Goal: Information Seeking & Learning: Check status

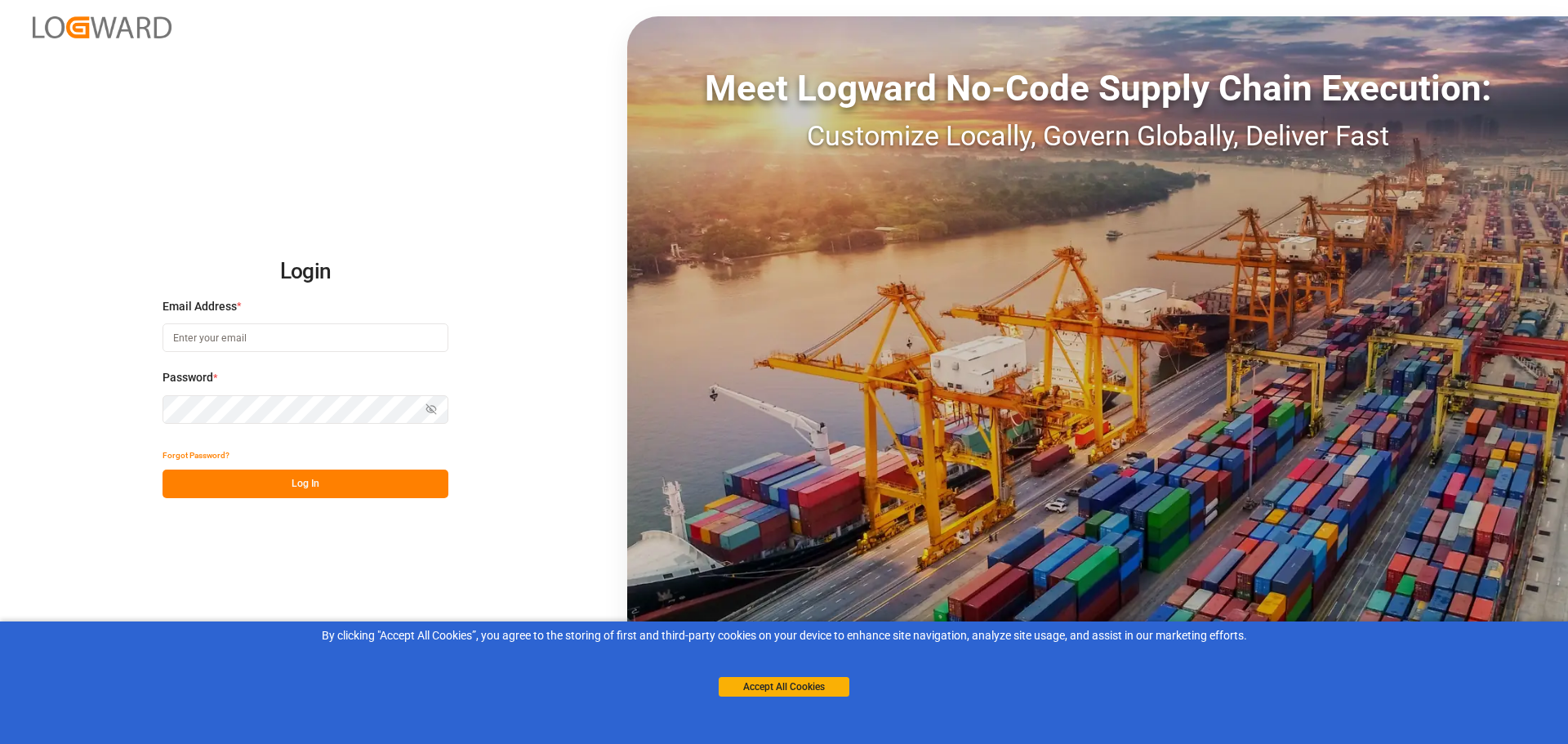
type input "joe.lai@originx.biz"
click at [298, 476] on button "Log In" at bounding box center [306, 484] width 286 height 29
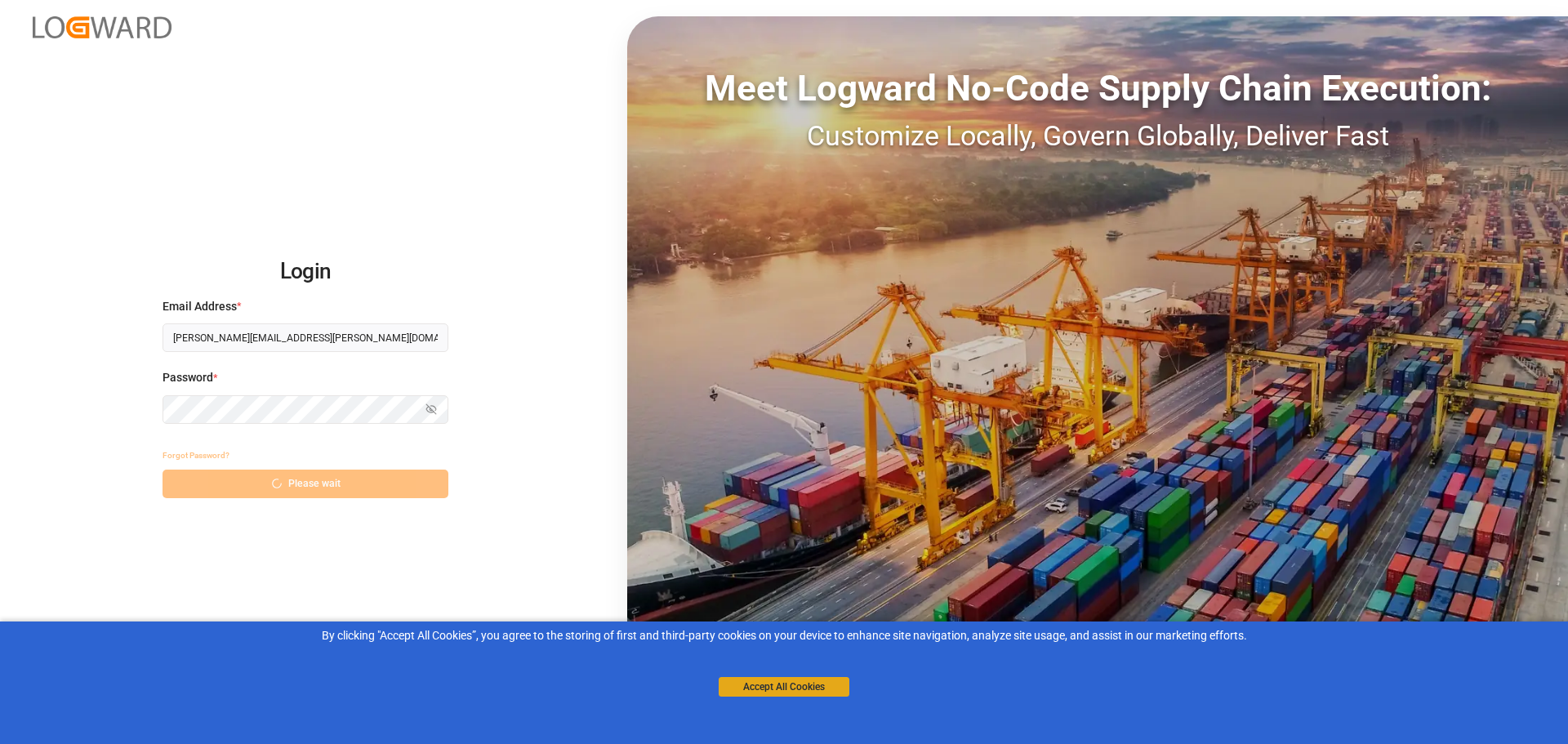
click at [779, 682] on button "Accept All Cookies" at bounding box center [784, 687] width 130 height 20
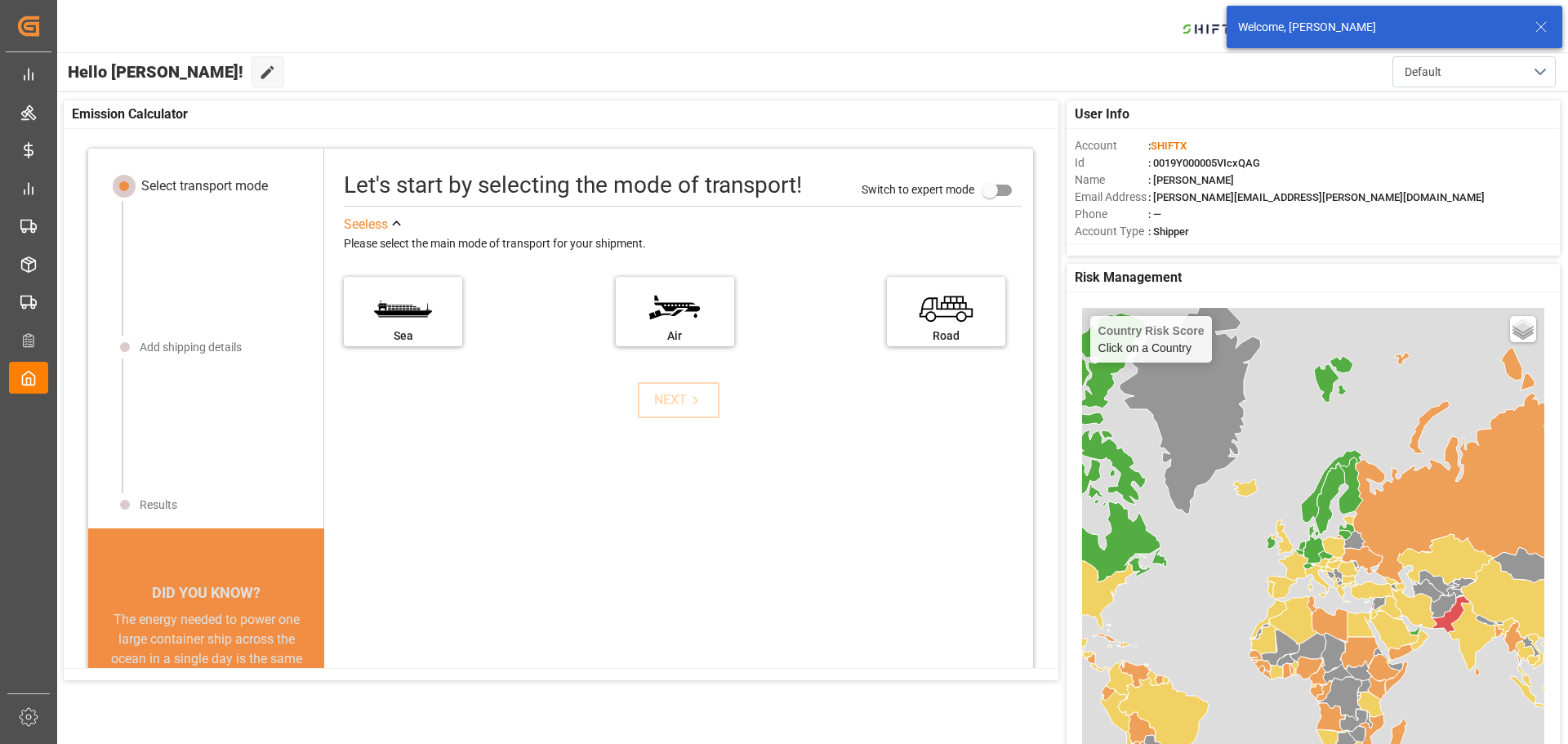
click at [1542, 26] on icon at bounding box center [1541, 26] width 20 height 20
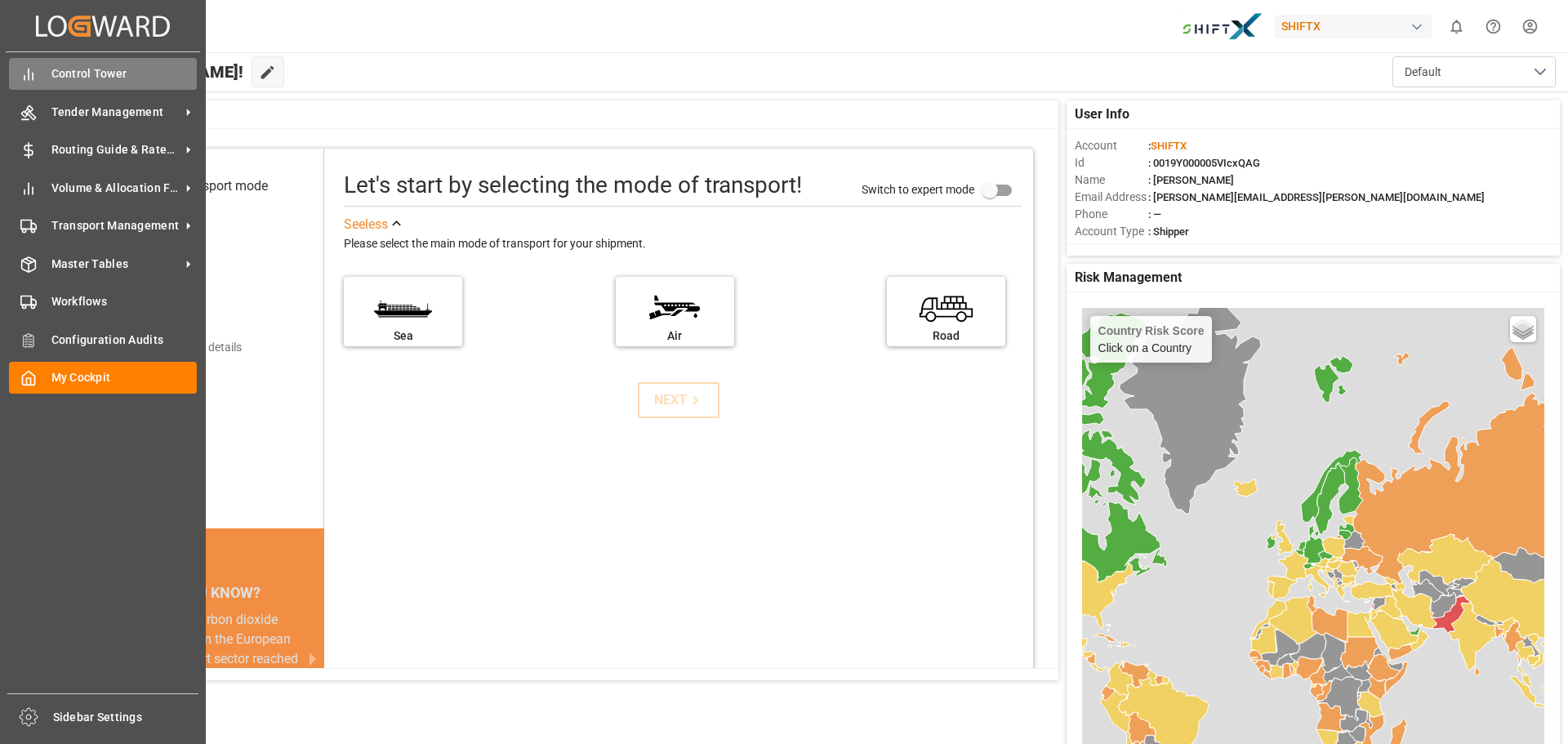
click at [81, 81] on span "Control Tower" at bounding box center [124, 74] width 146 height 17
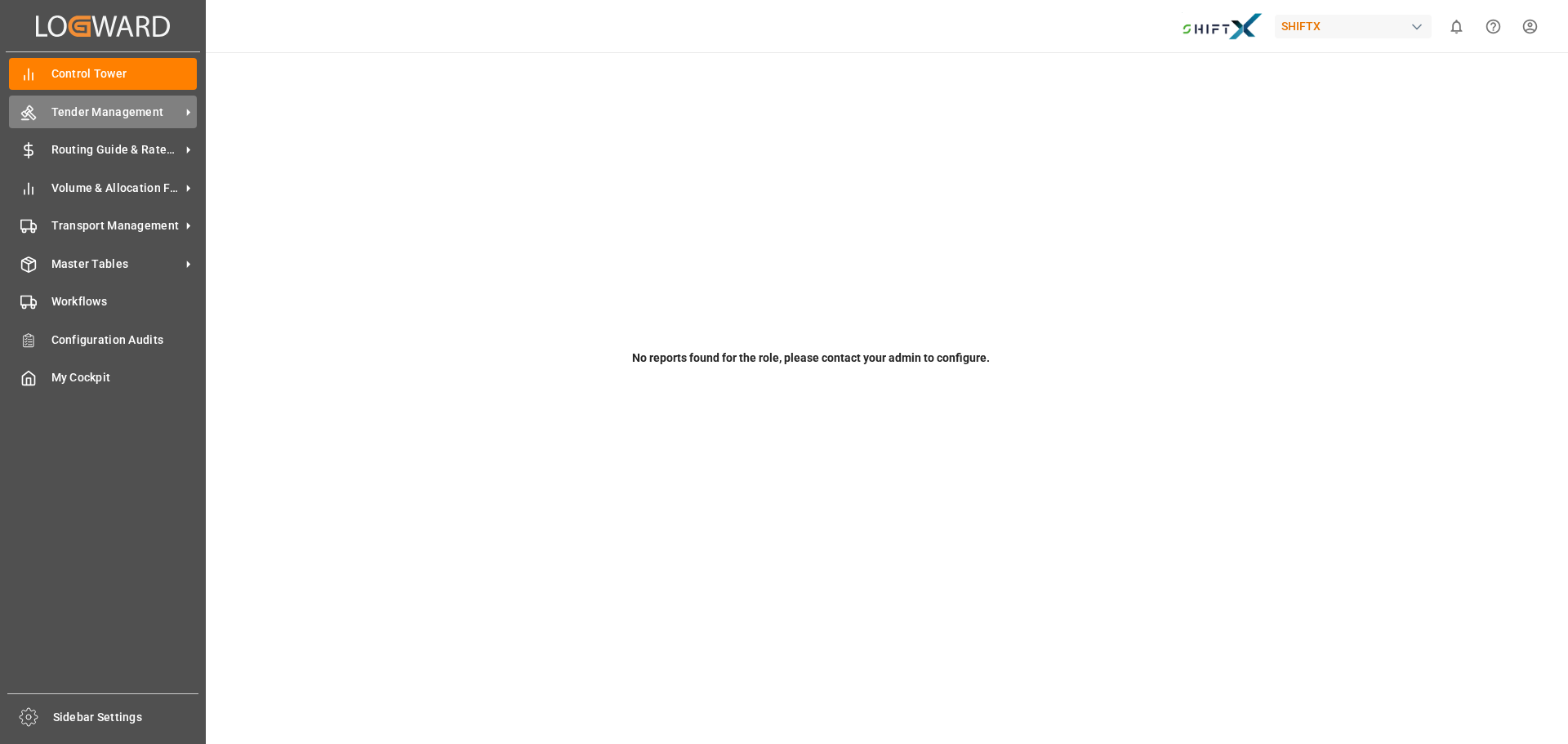
click at [70, 113] on span "Tender Management" at bounding box center [115, 112] width 129 height 17
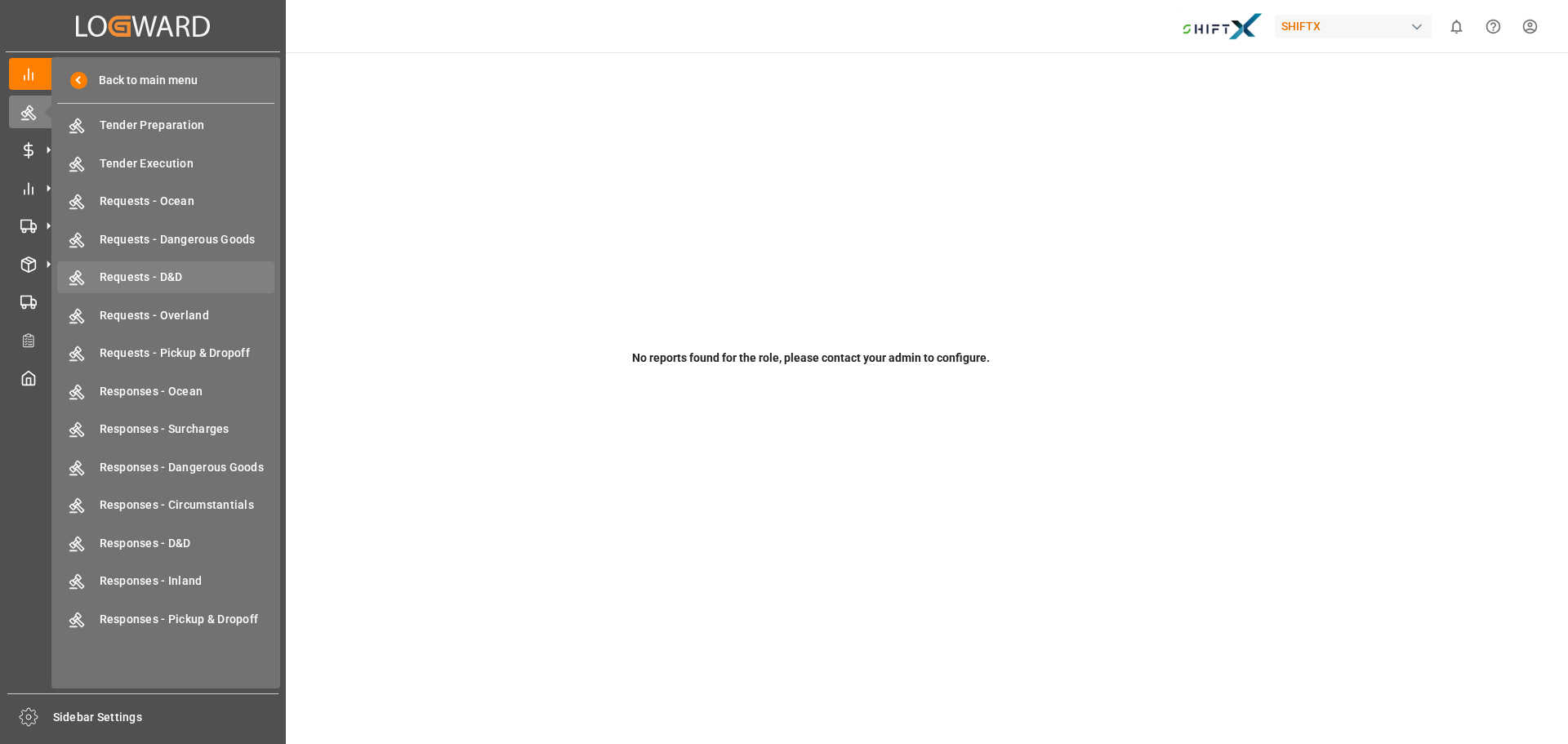
click at [224, 276] on span "Requests - D&D" at bounding box center [187, 277] width 175 height 17
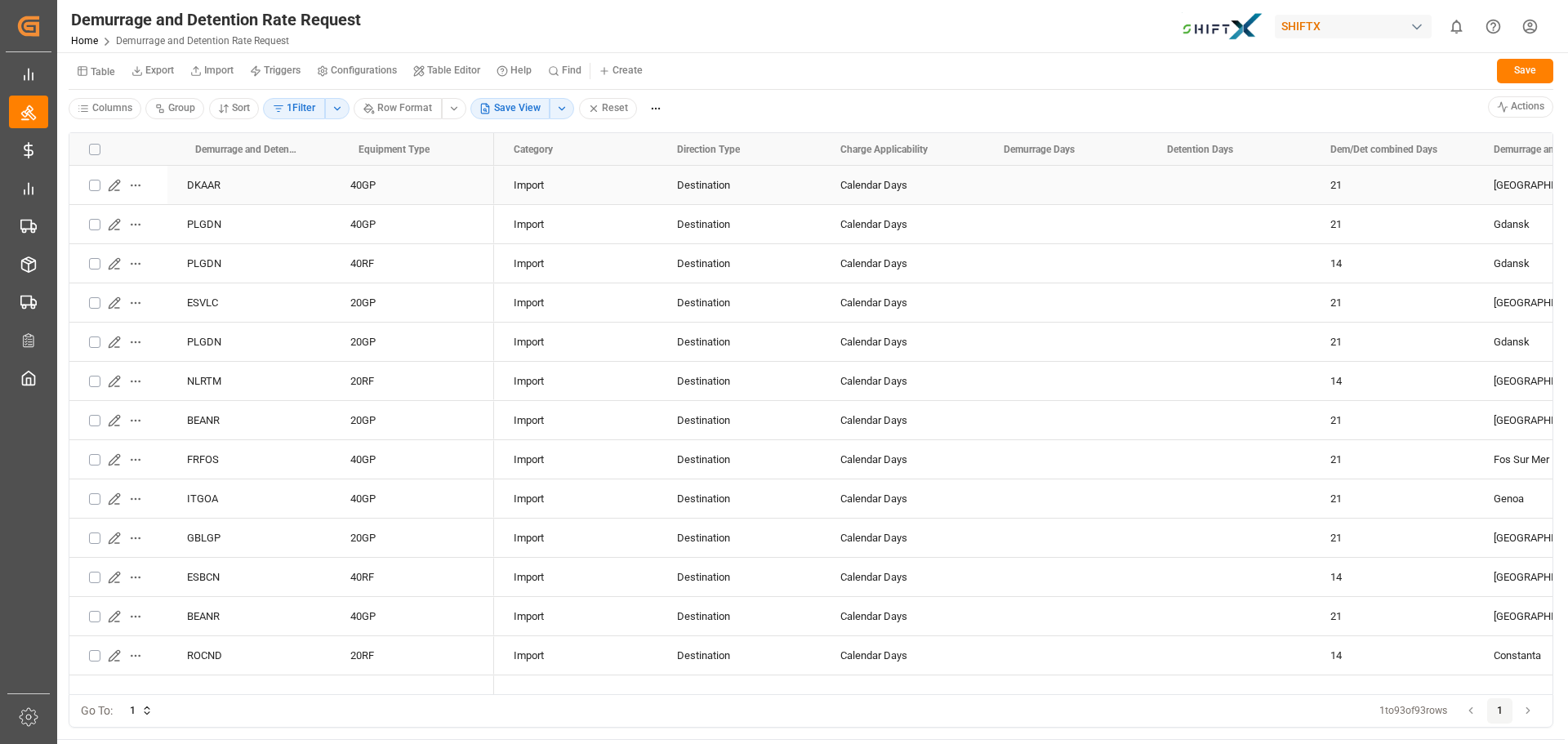
click at [224, 187] on div "DKAAR" at bounding box center [250, 185] width 164 height 38
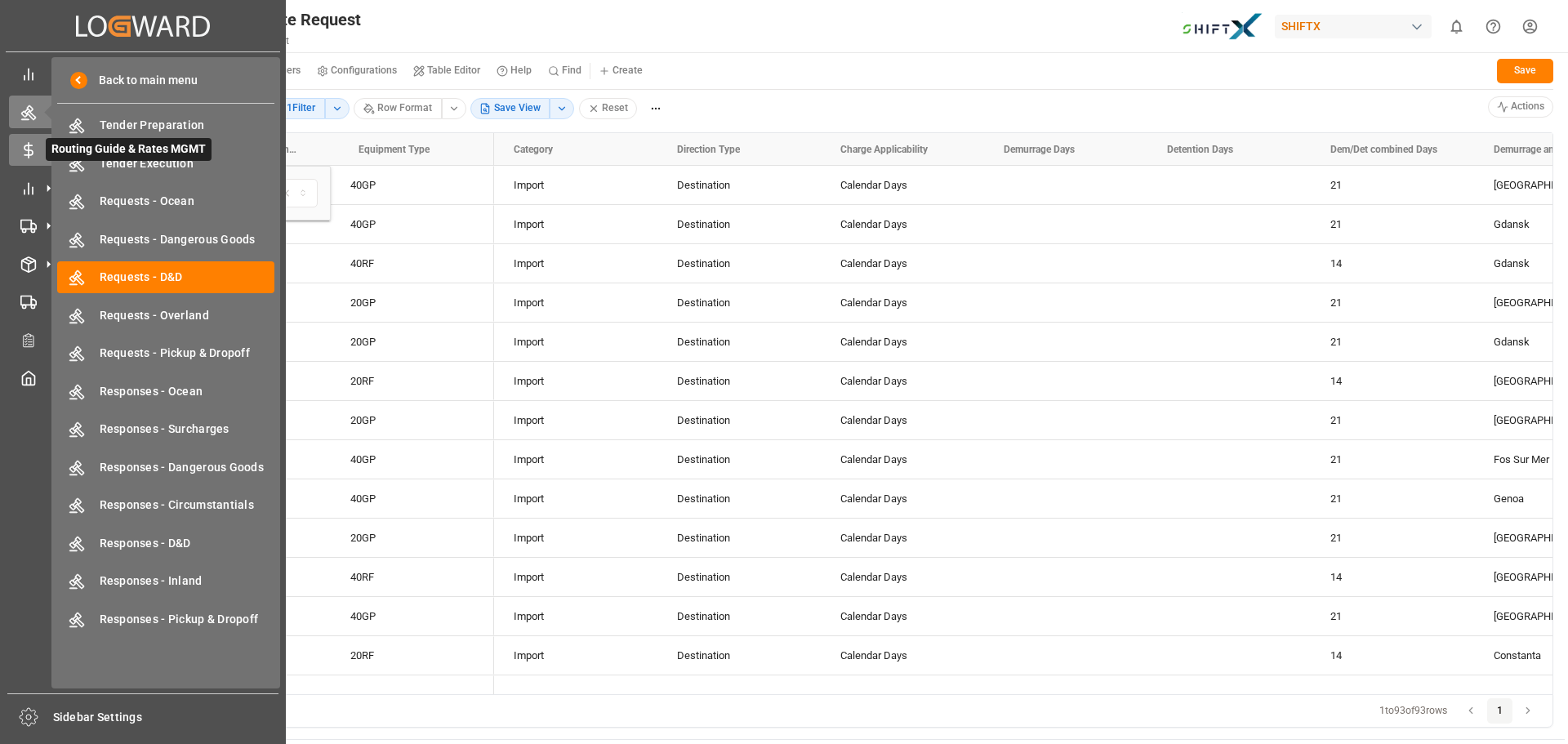
click at [20, 141] on div at bounding box center [23, 150] width 28 height 17
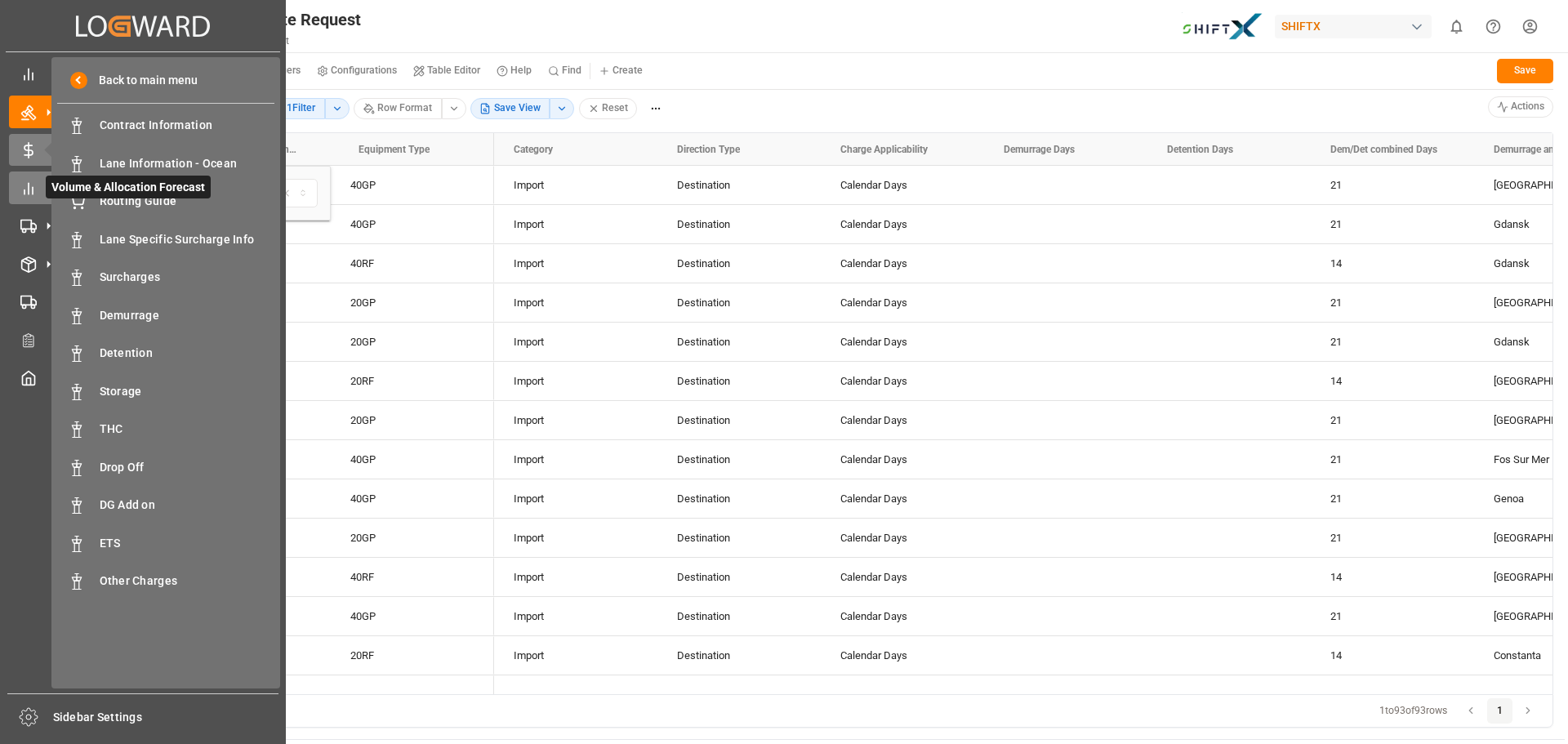
click at [21, 182] on icon at bounding box center [28, 188] width 16 height 16
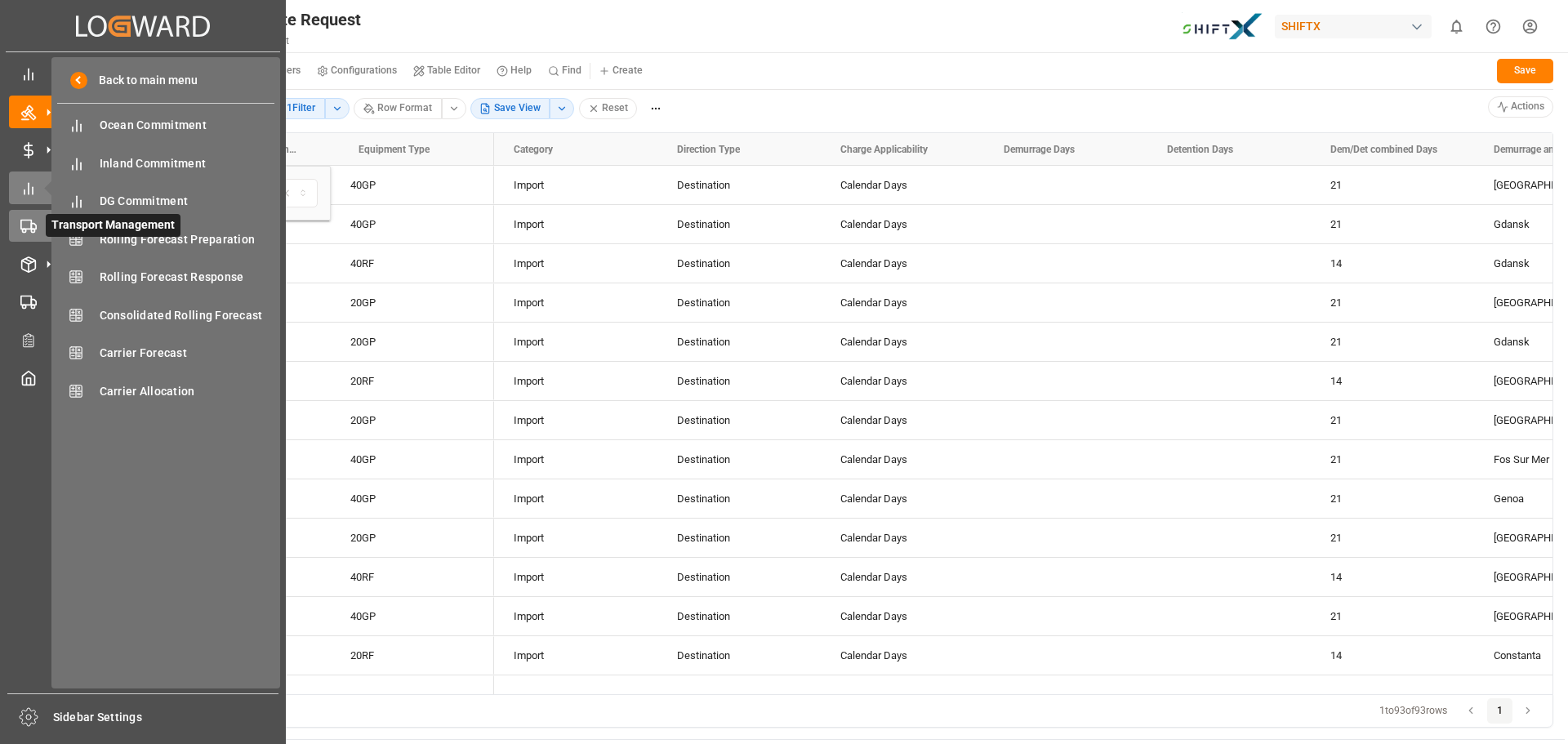
click at [20, 216] on div "Transport Management Transport Management" at bounding box center [143, 225] width 267 height 32
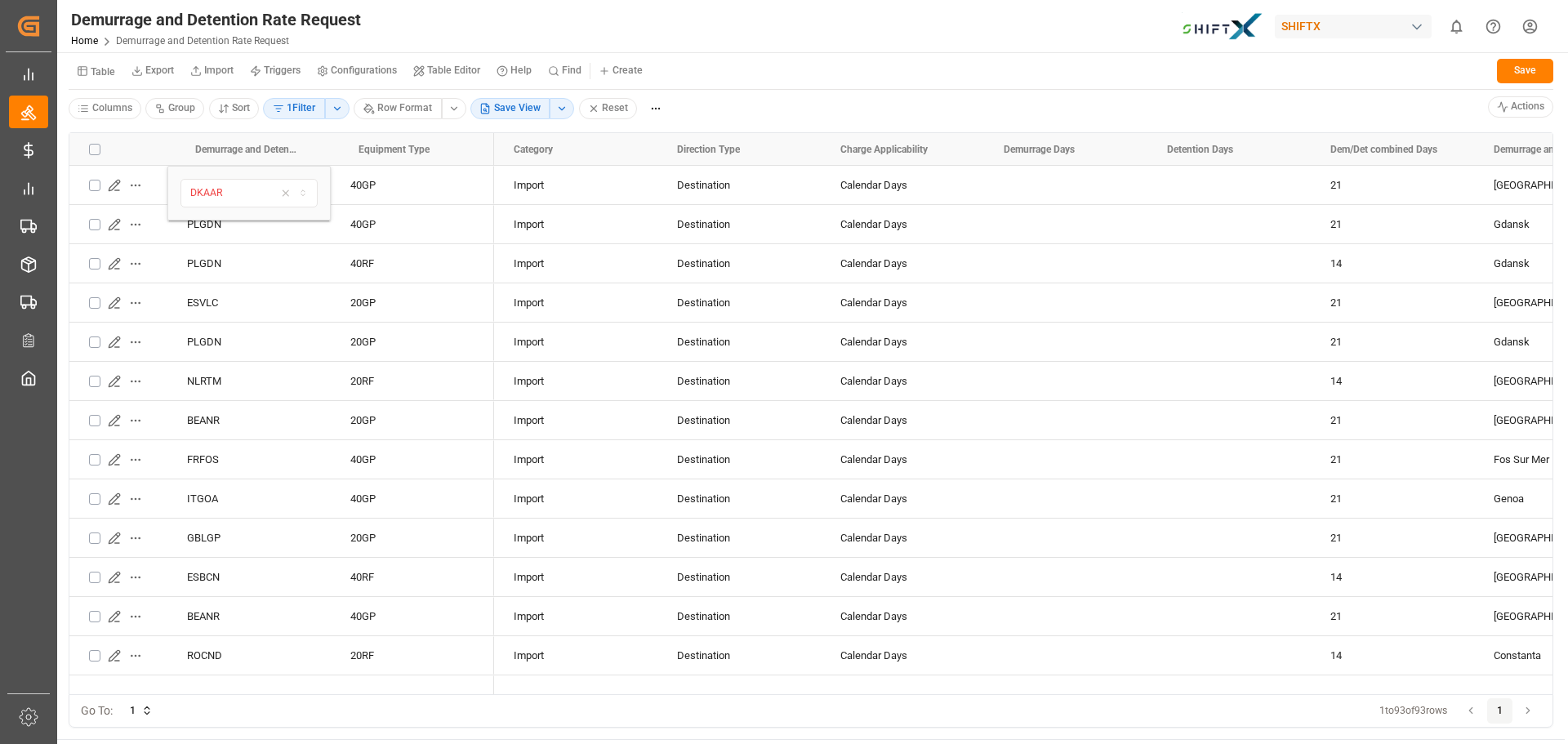
click at [1521, 28] on html "Created by potrace 1.15, written by Peter Selinger 2001-2017 Created by potrace…" at bounding box center [784, 372] width 1568 height 744
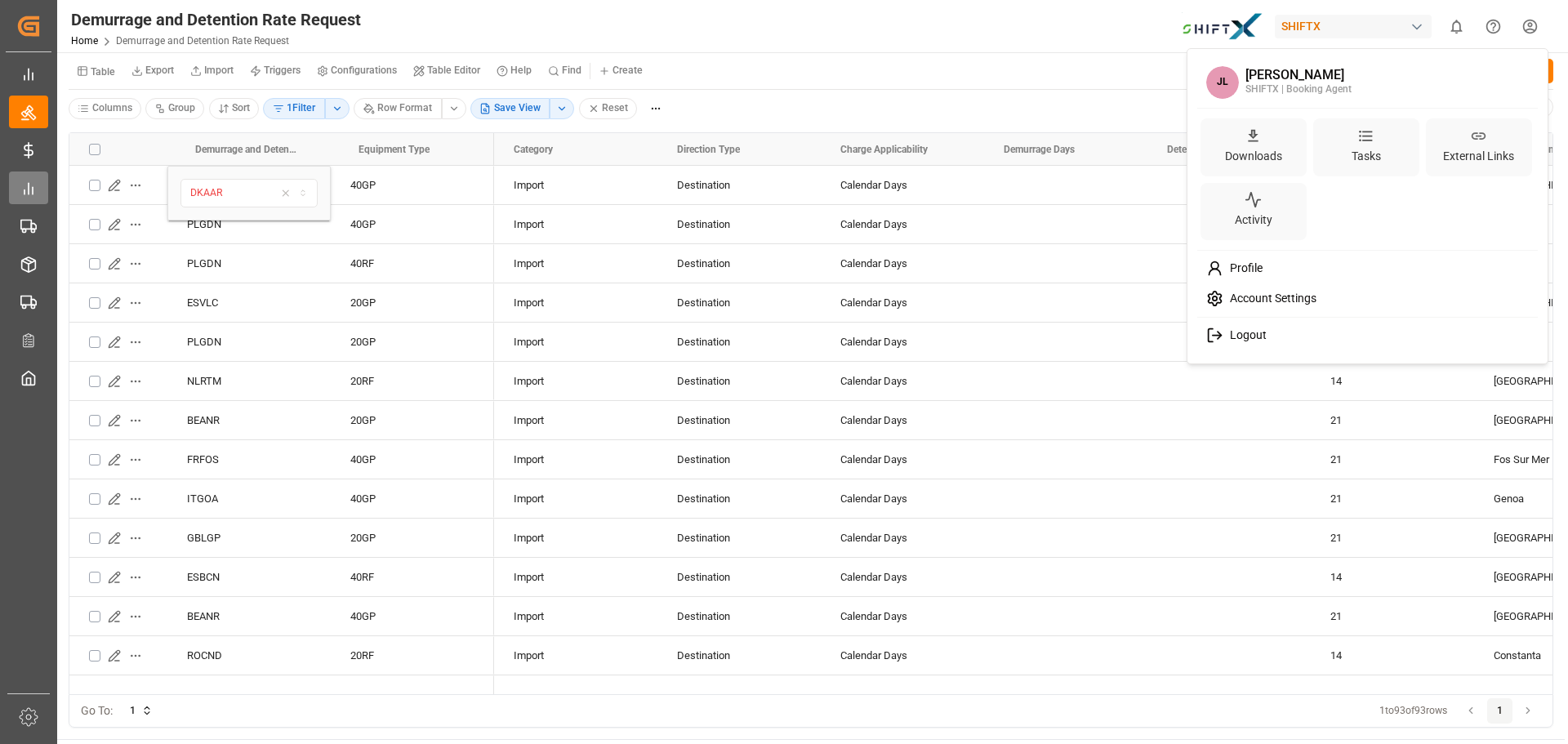
click at [37, 190] on html "Created by potrace 1.15, written by Peter Selinger 2001-2017 Created by potrace…" at bounding box center [784, 372] width 1568 height 744
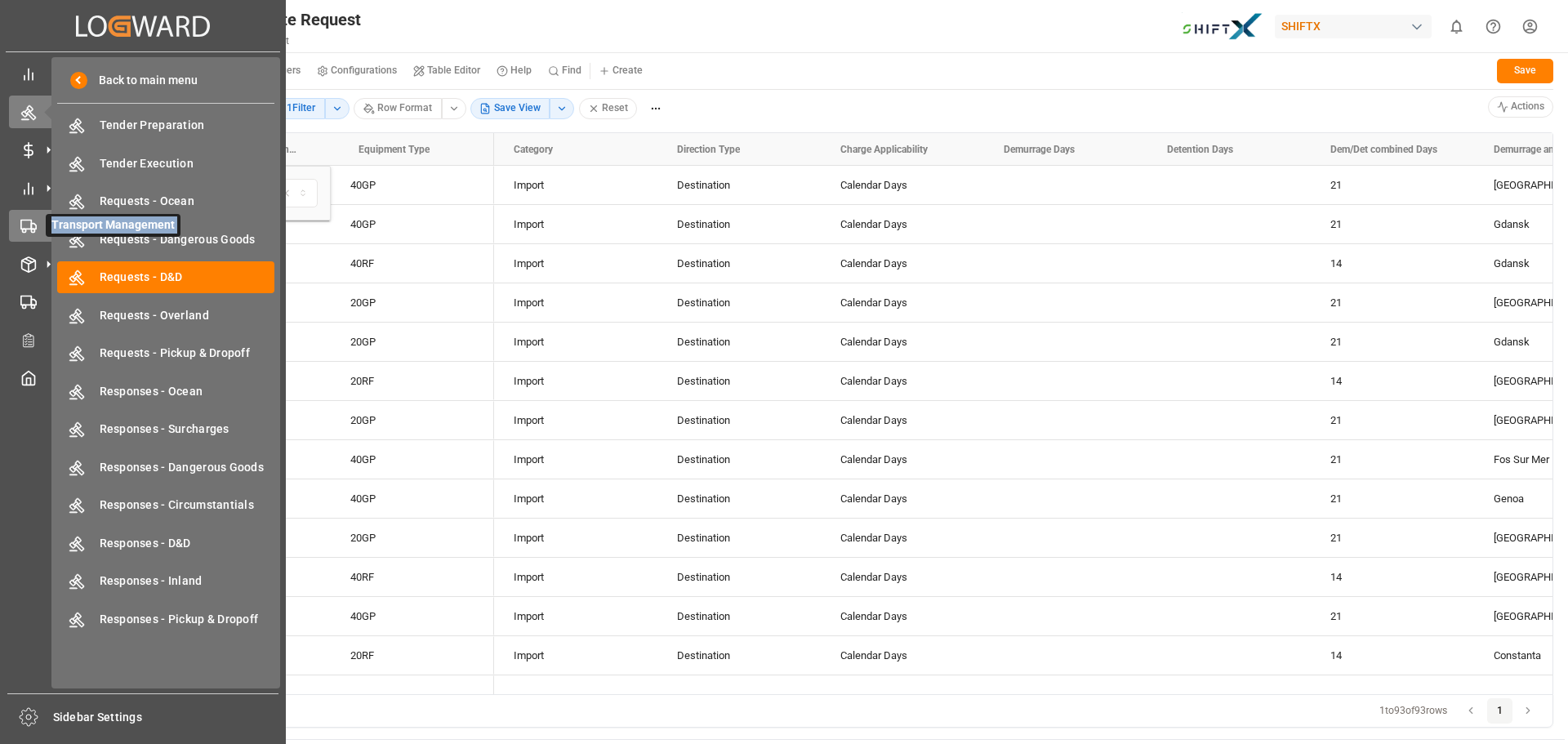
click at [27, 235] on div "Transport Management Transport Management" at bounding box center [143, 225] width 267 height 32
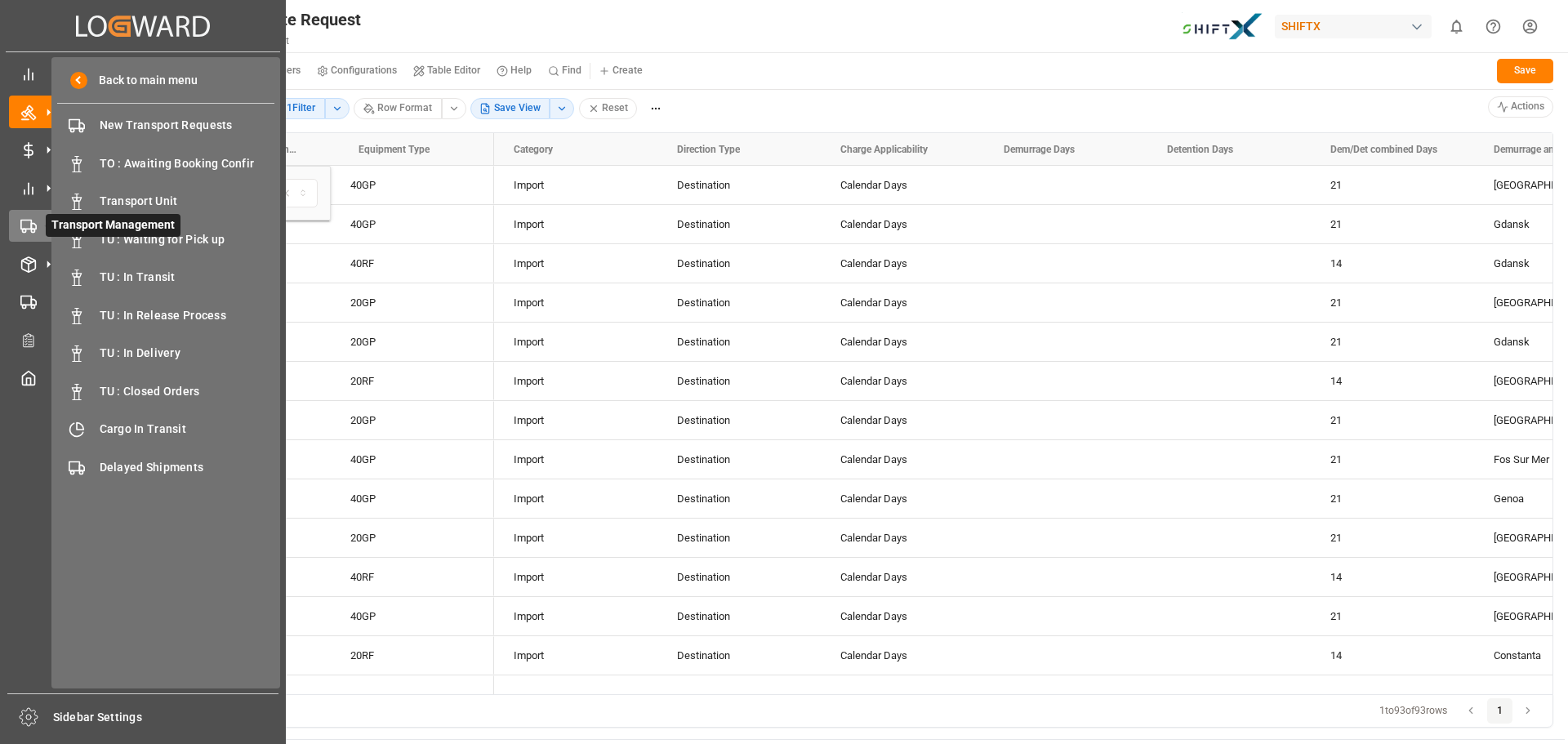
click at [35, 232] on icon at bounding box center [48, 226] width 34 height 34
click at [37, 110] on div "Tender Management Tender Management" at bounding box center [143, 111] width 267 height 32
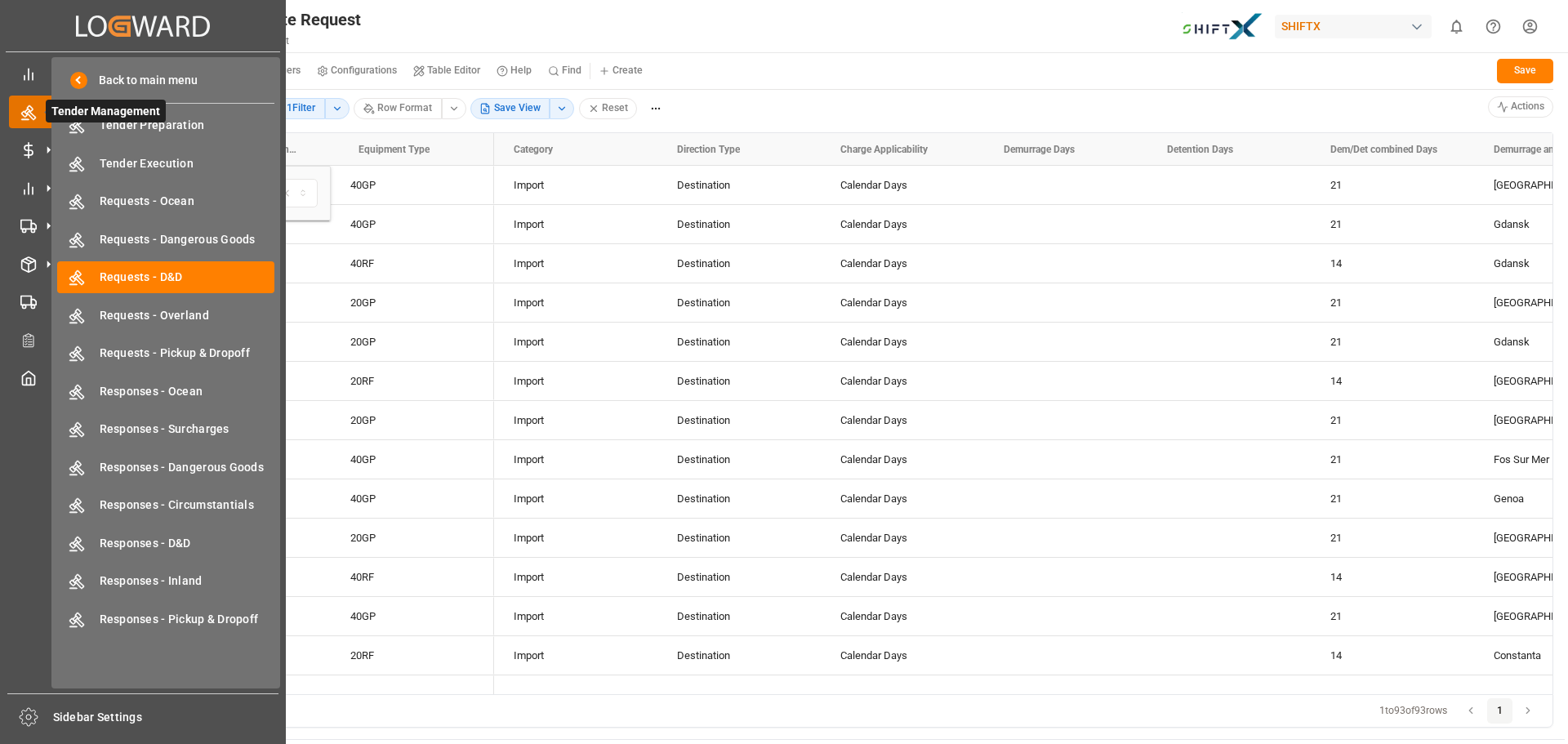
click at [37, 107] on icon at bounding box center [48, 112] width 34 height 34
click at [38, 37] on div "Created by potrace 1.15, written by Peter Selinger 2001-2017 Created by potrace…" at bounding box center [143, 26] width 274 height 51
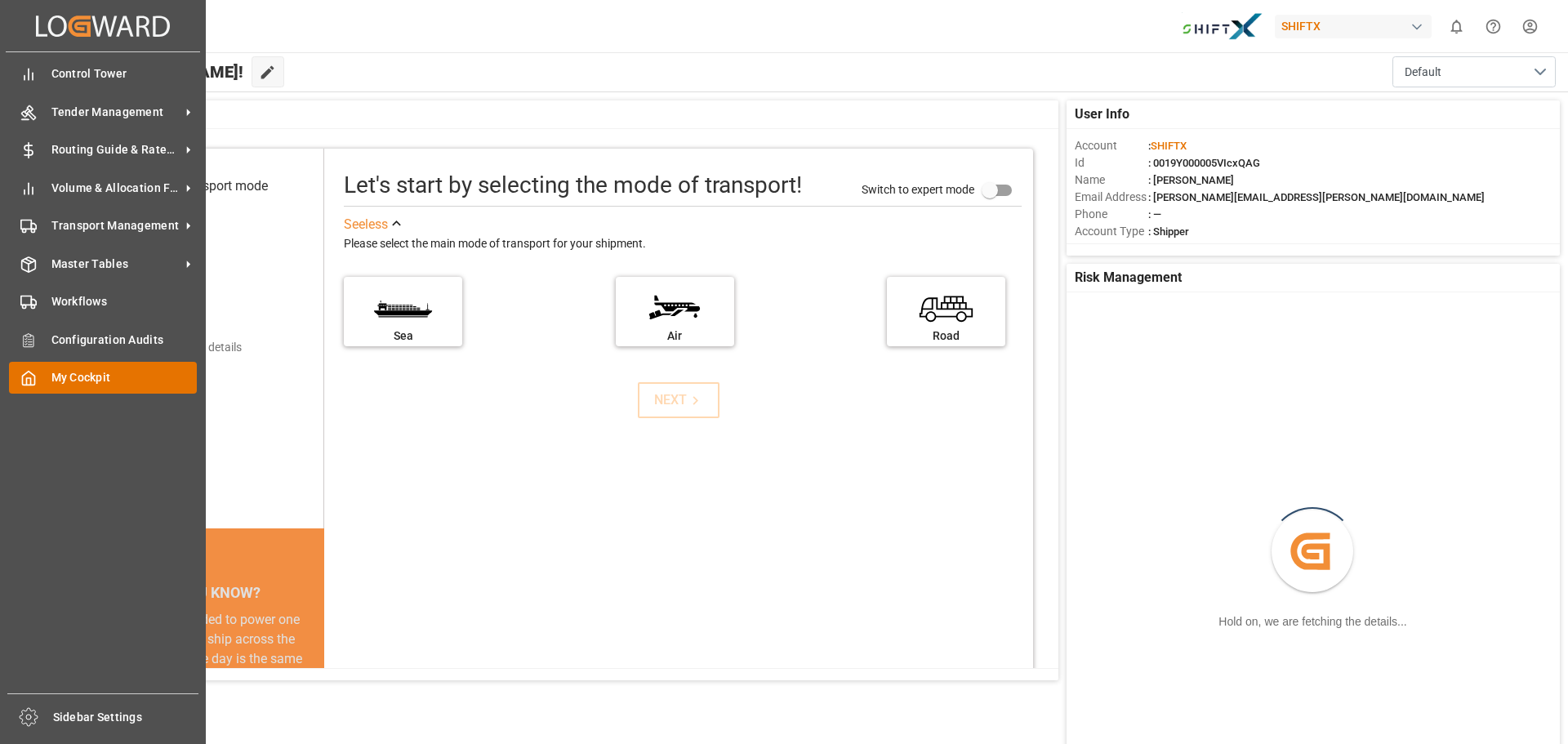
click at [99, 373] on span "My Cockpit" at bounding box center [124, 378] width 146 height 17
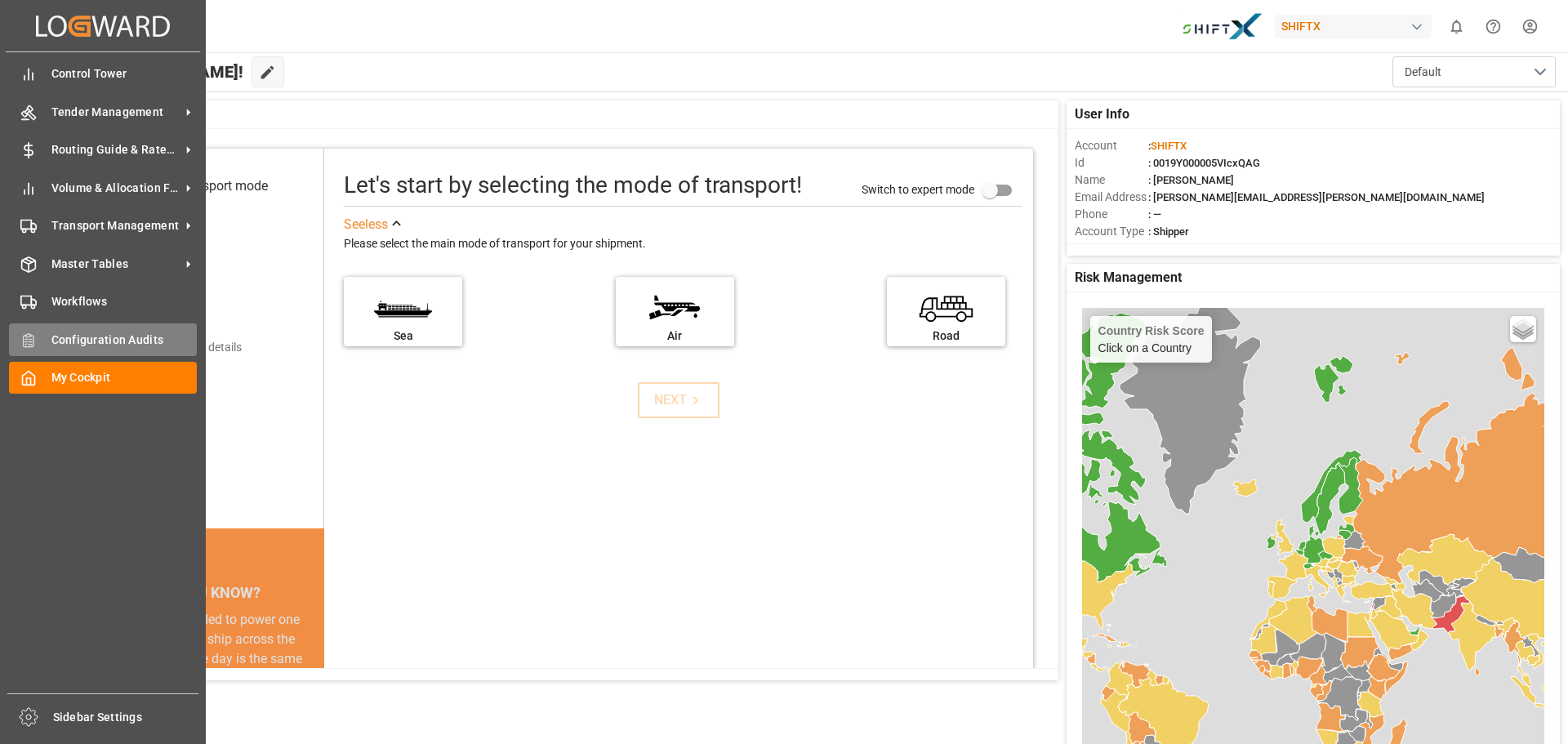
click at [113, 344] on span "Configuration Audits" at bounding box center [124, 340] width 146 height 17
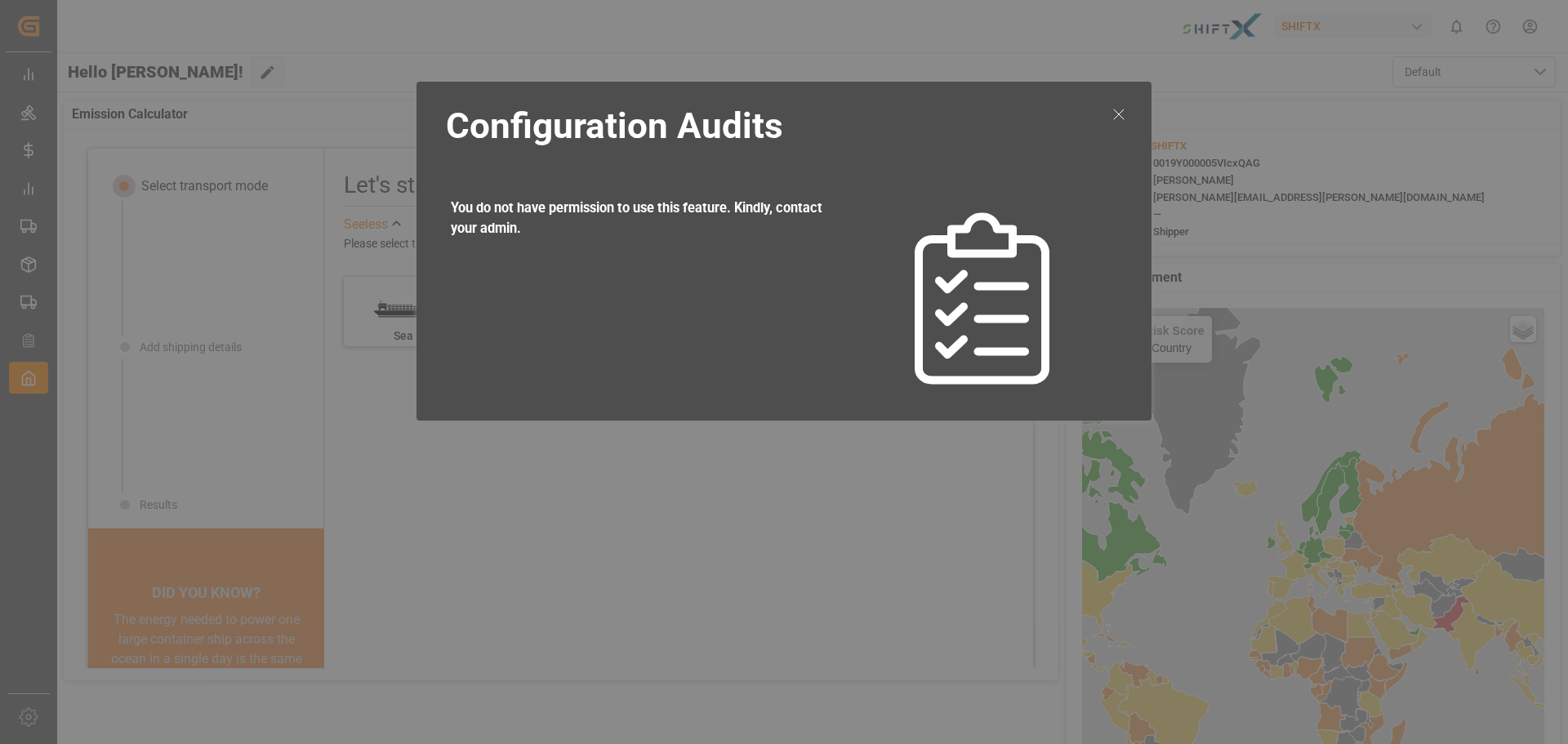
click at [1124, 109] on icon at bounding box center [1118, 114] width 20 height 20
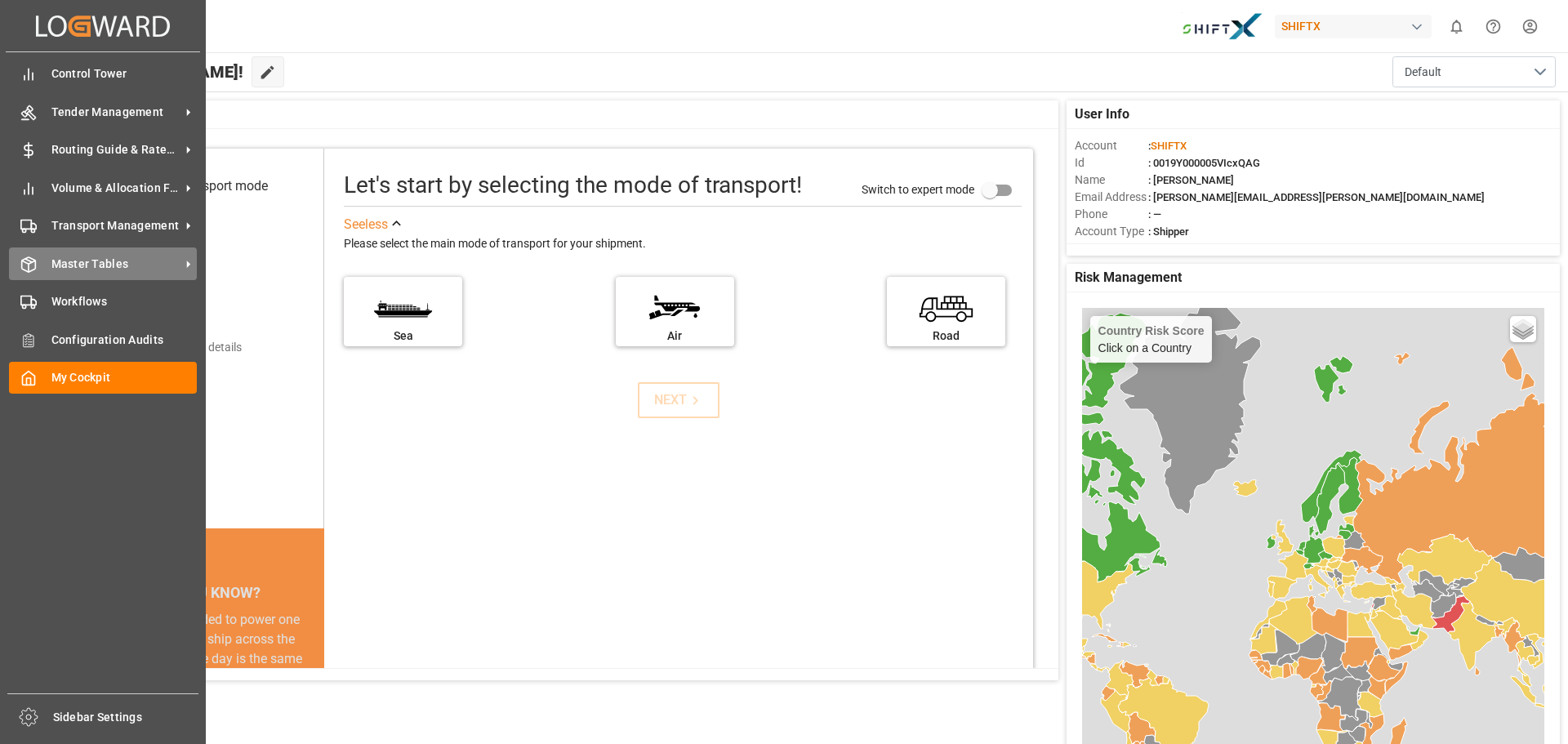
click at [92, 268] on span "Master Tables" at bounding box center [115, 264] width 129 height 17
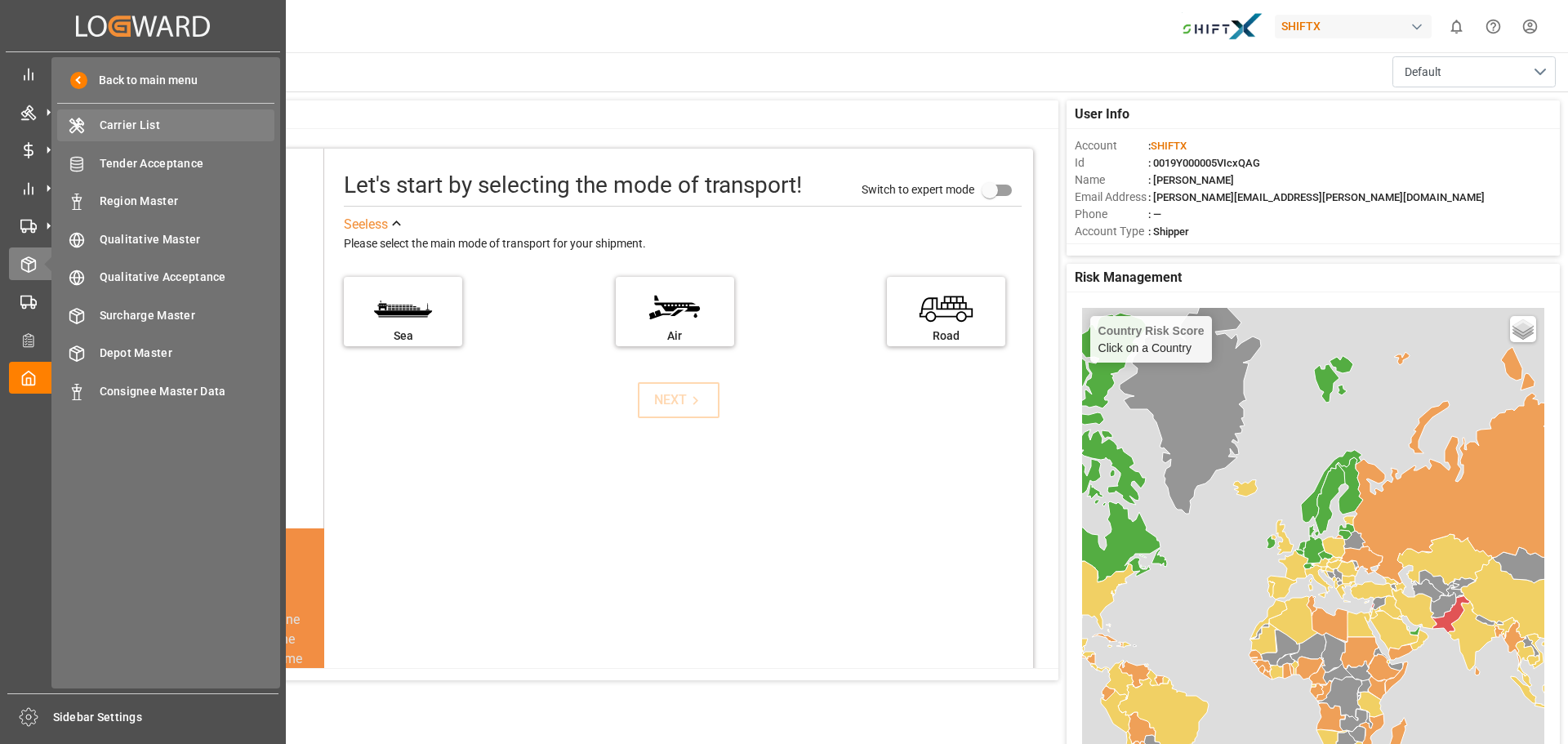
click at [192, 124] on span "Carrier List" at bounding box center [187, 125] width 175 height 17
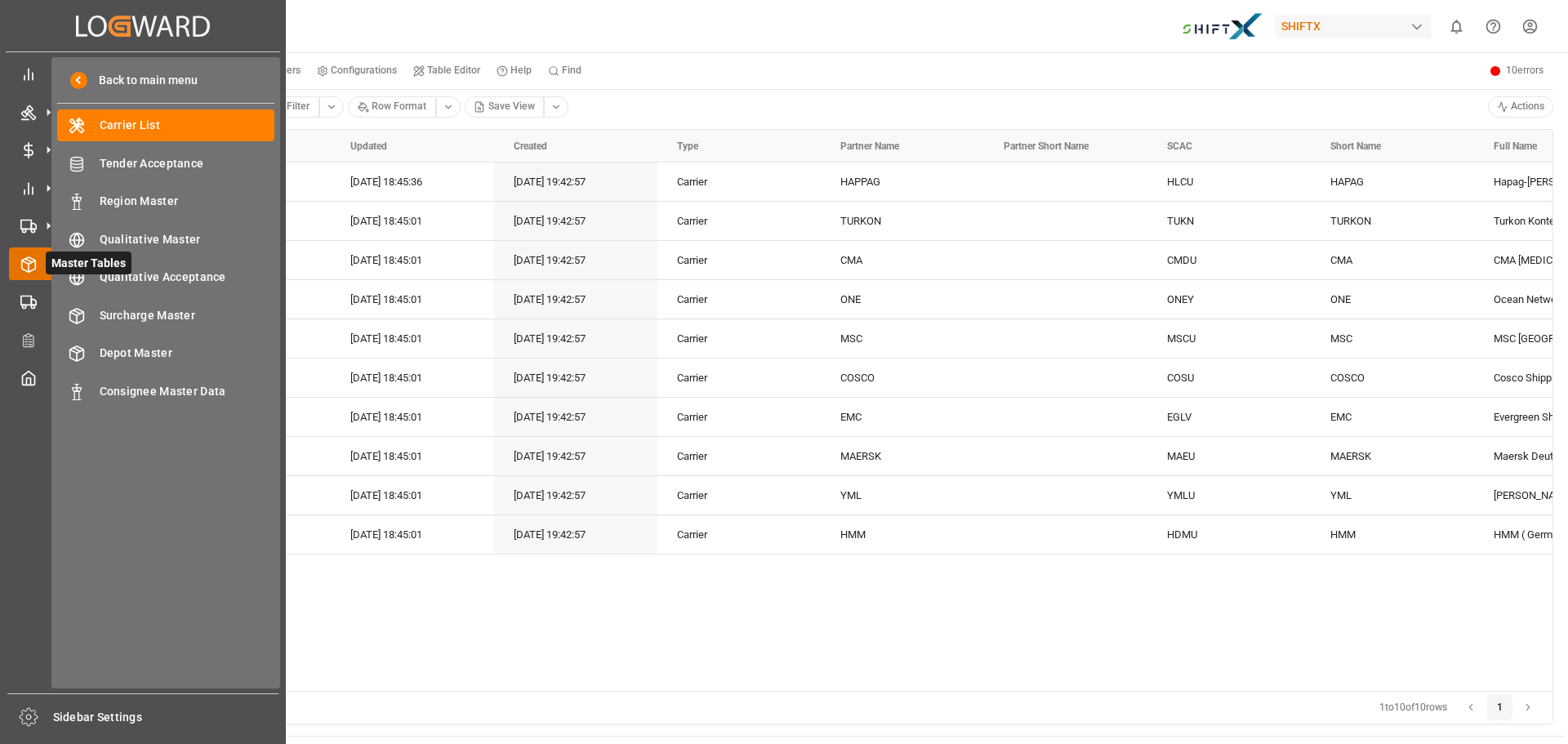
click at [26, 262] on polyline at bounding box center [28, 262] width 13 height 3
click at [32, 268] on icon at bounding box center [48, 264] width 34 height 34
click at [30, 219] on icon at bounding box center [28, 226] width 16 height 16
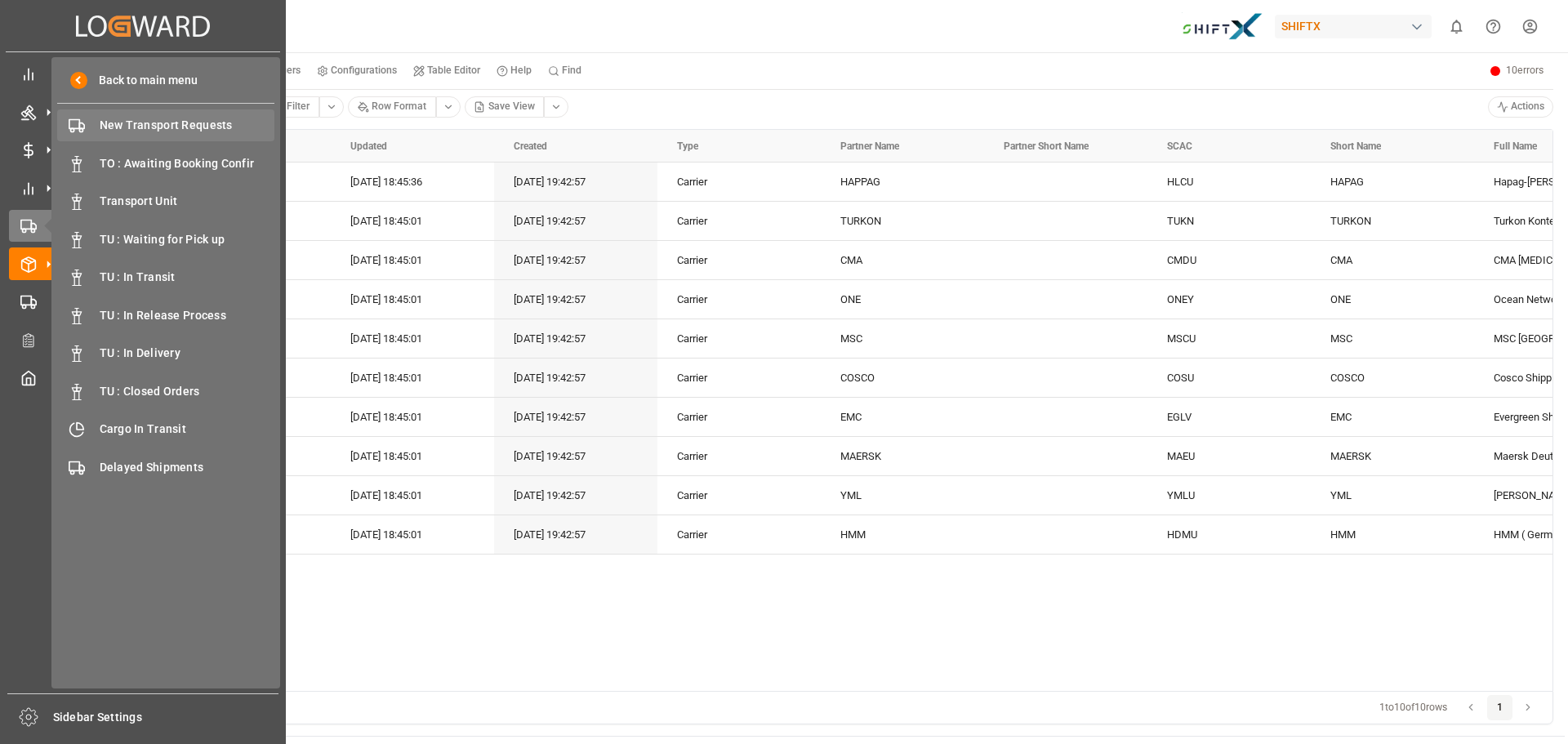
click at [175, 127] on span "New Transport Requests" at bounding box center [187, 125] width 175 height 17
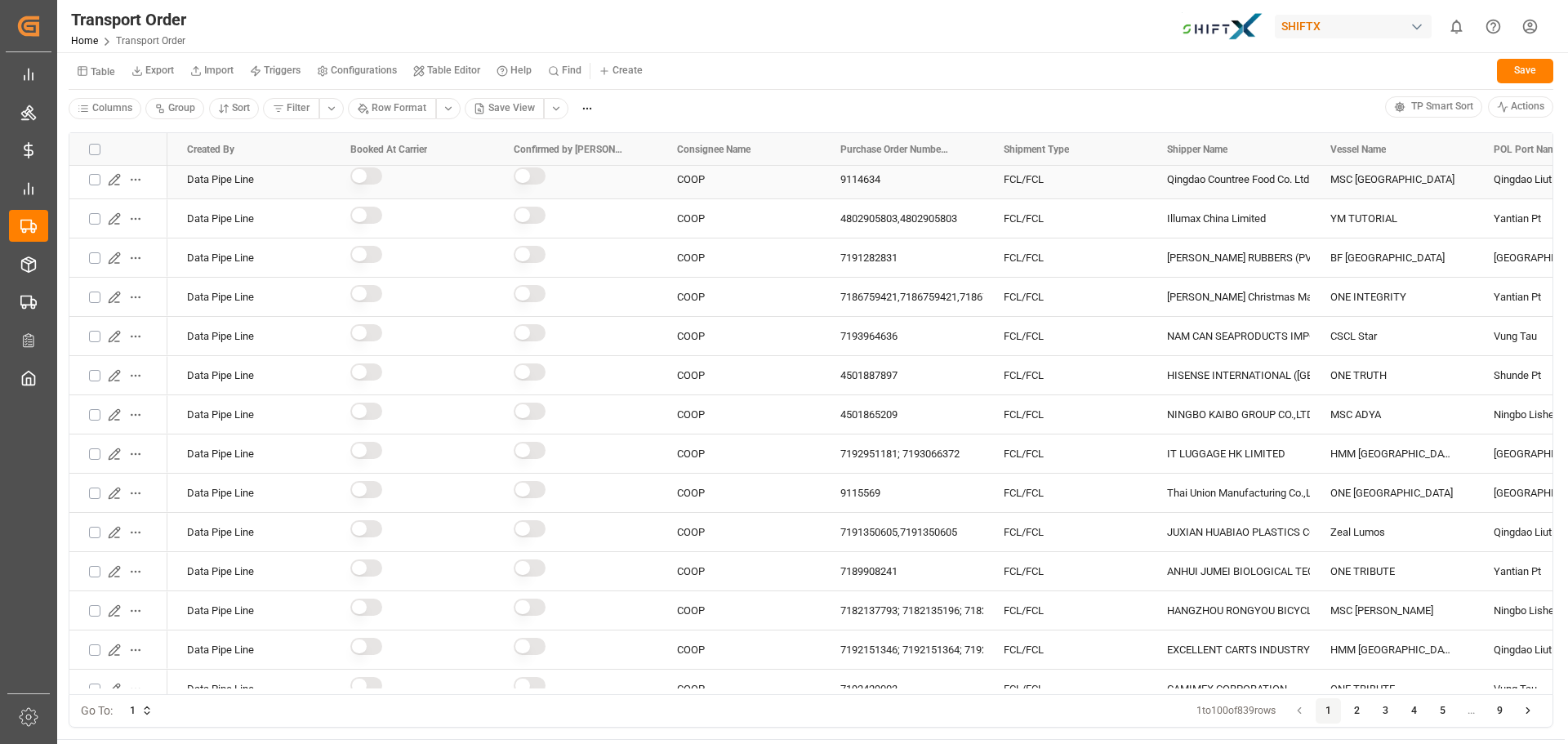
scroll to position [490, 0]
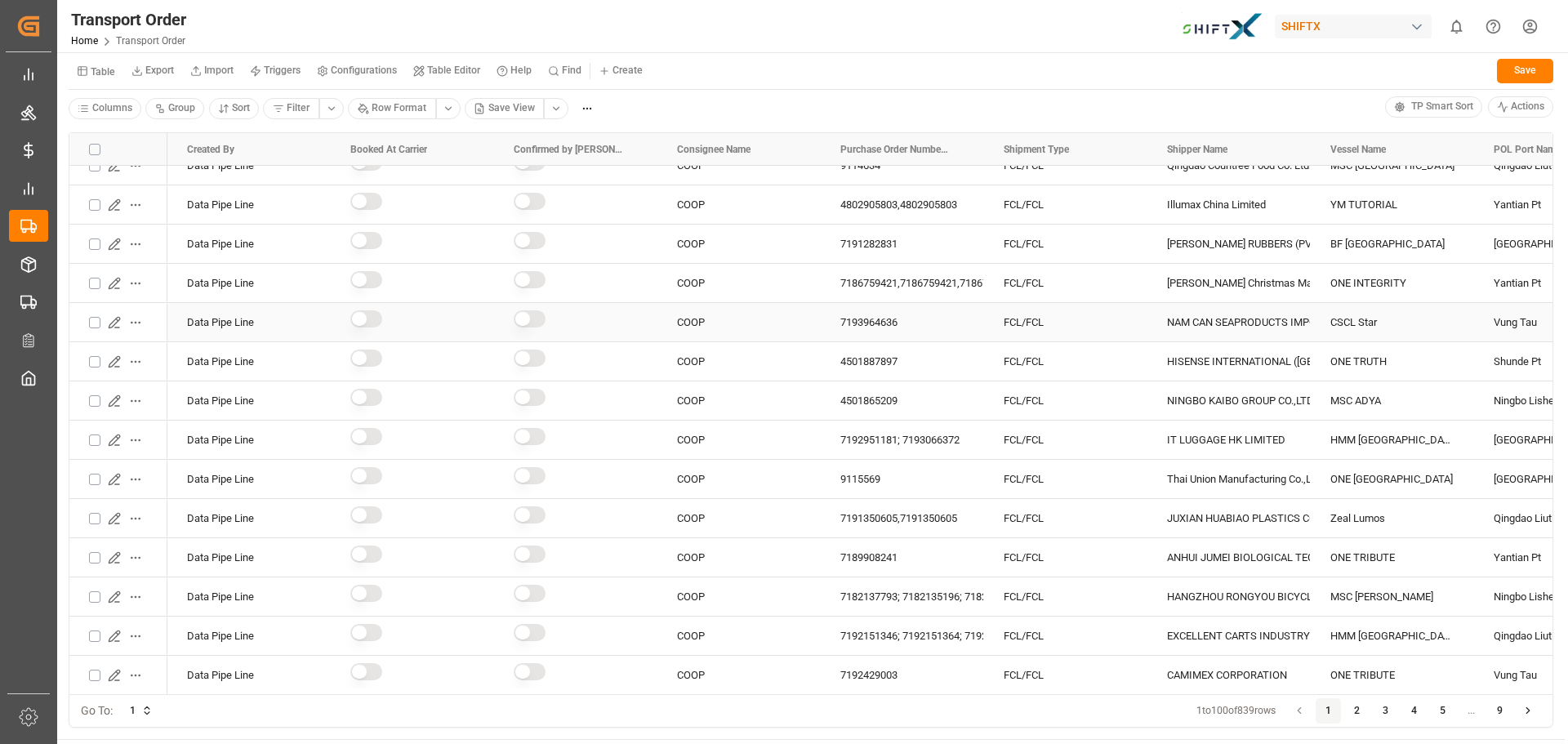
click at [707, 321] on div "COOP" at bounding box center [739, 322] width 164 height 38
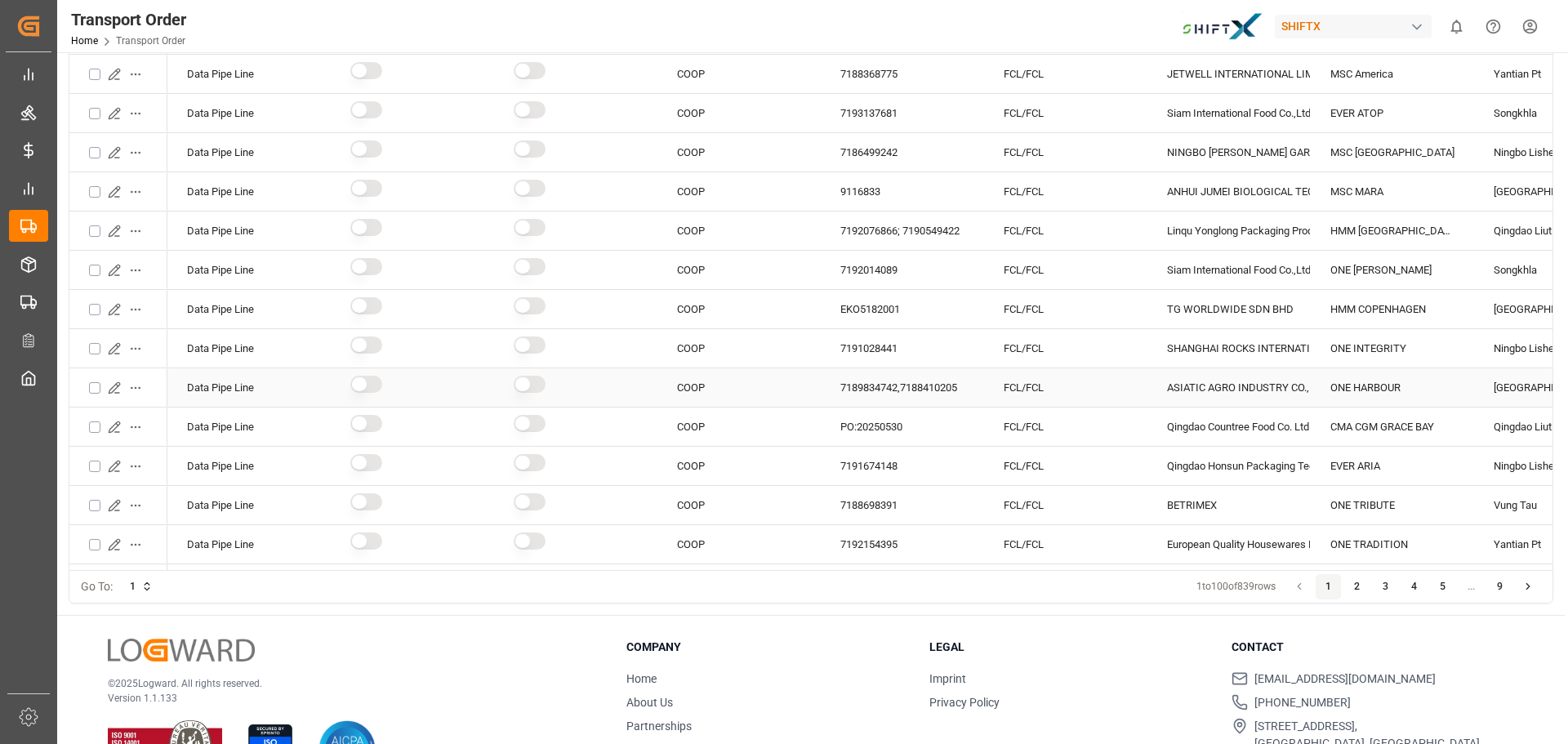
scroll to position [181, 0]
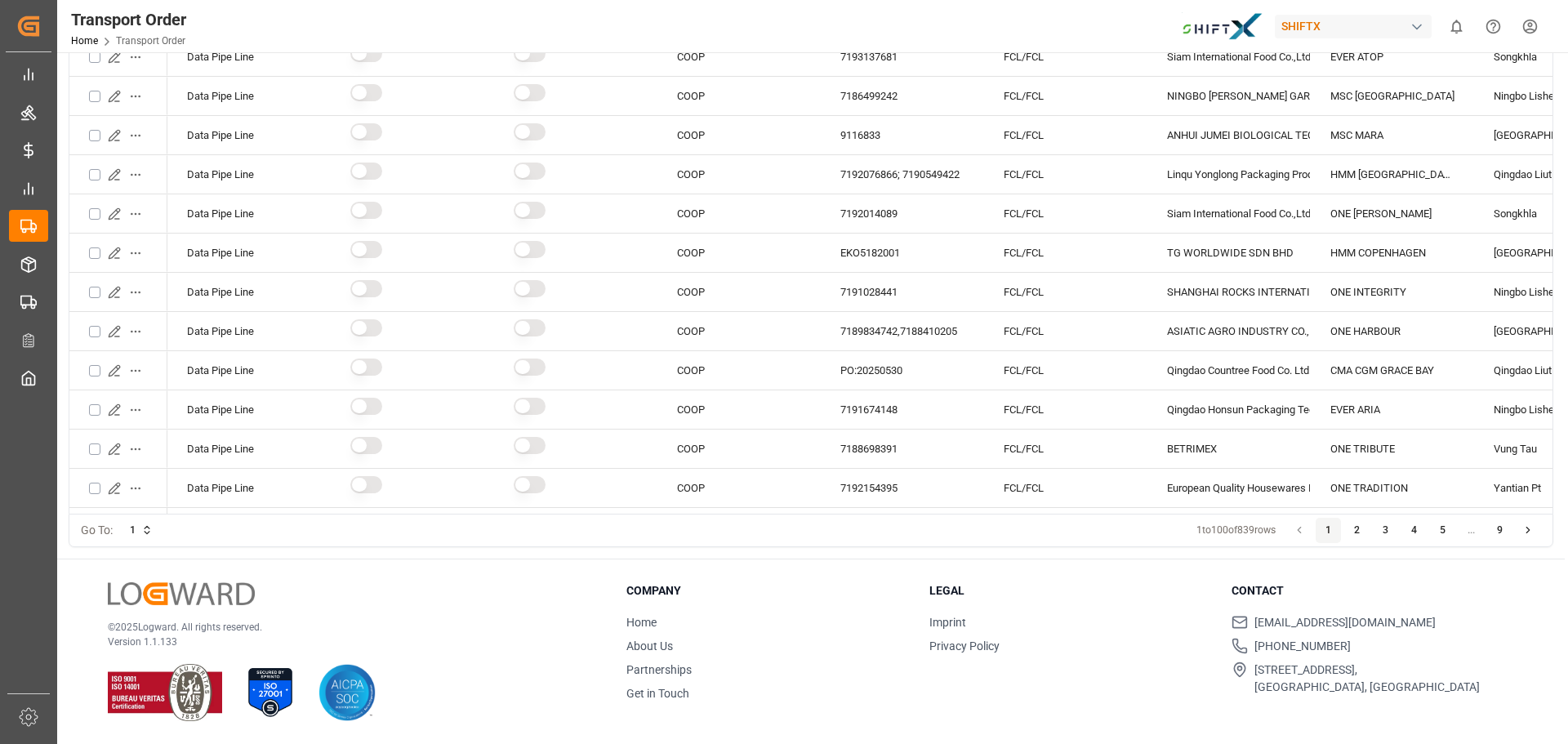
click at [1382, 538] on button "3" at bounding box center [1386, 531] width 26 height 26
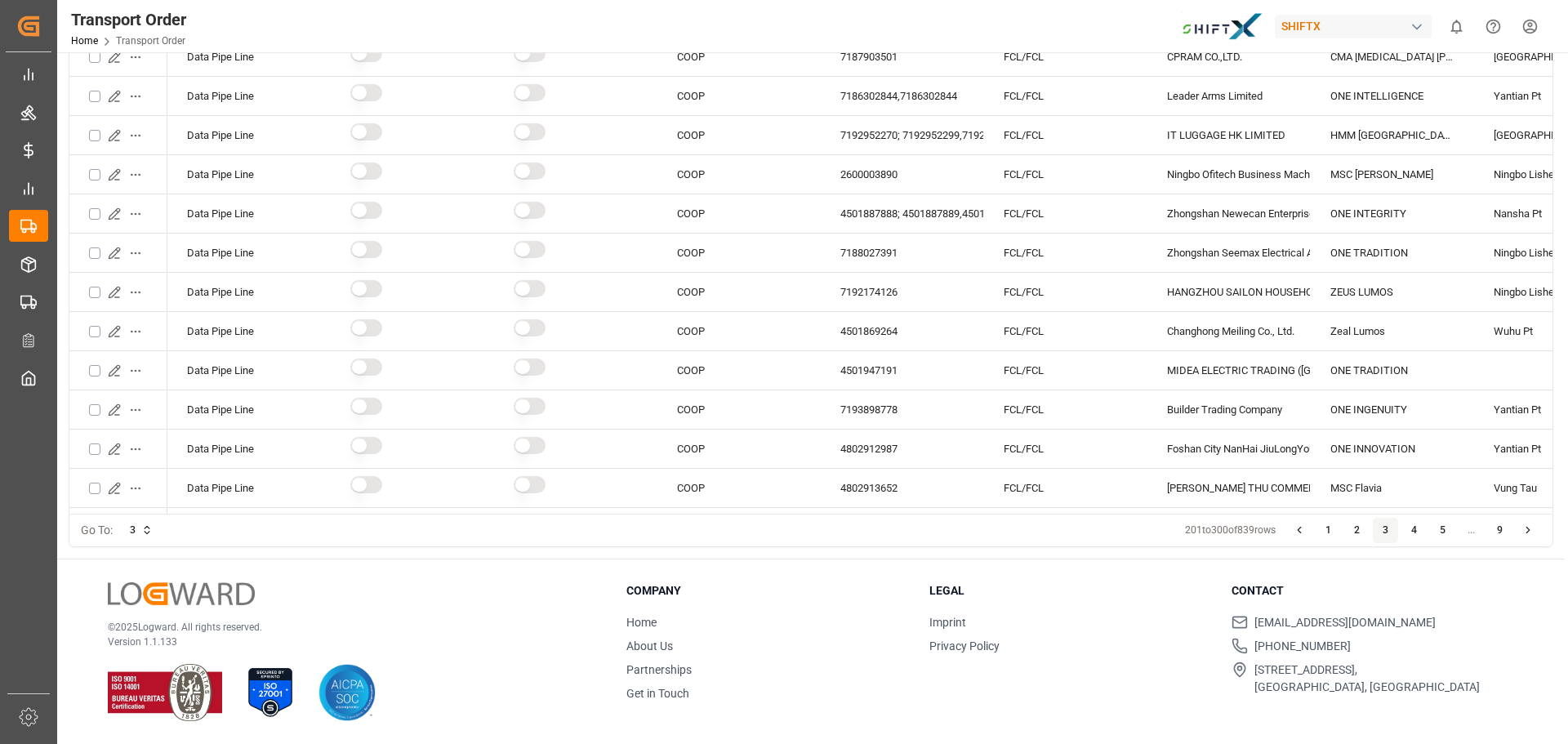
click at [1427, 534] on div "Previous page 1 2 3 4 5 ... 9 Next page" at bounding box center [1414, 531] width 255 height 26
click at [1439, 533] on button "5" at bounding box center [1443, 531] width 26 height 26
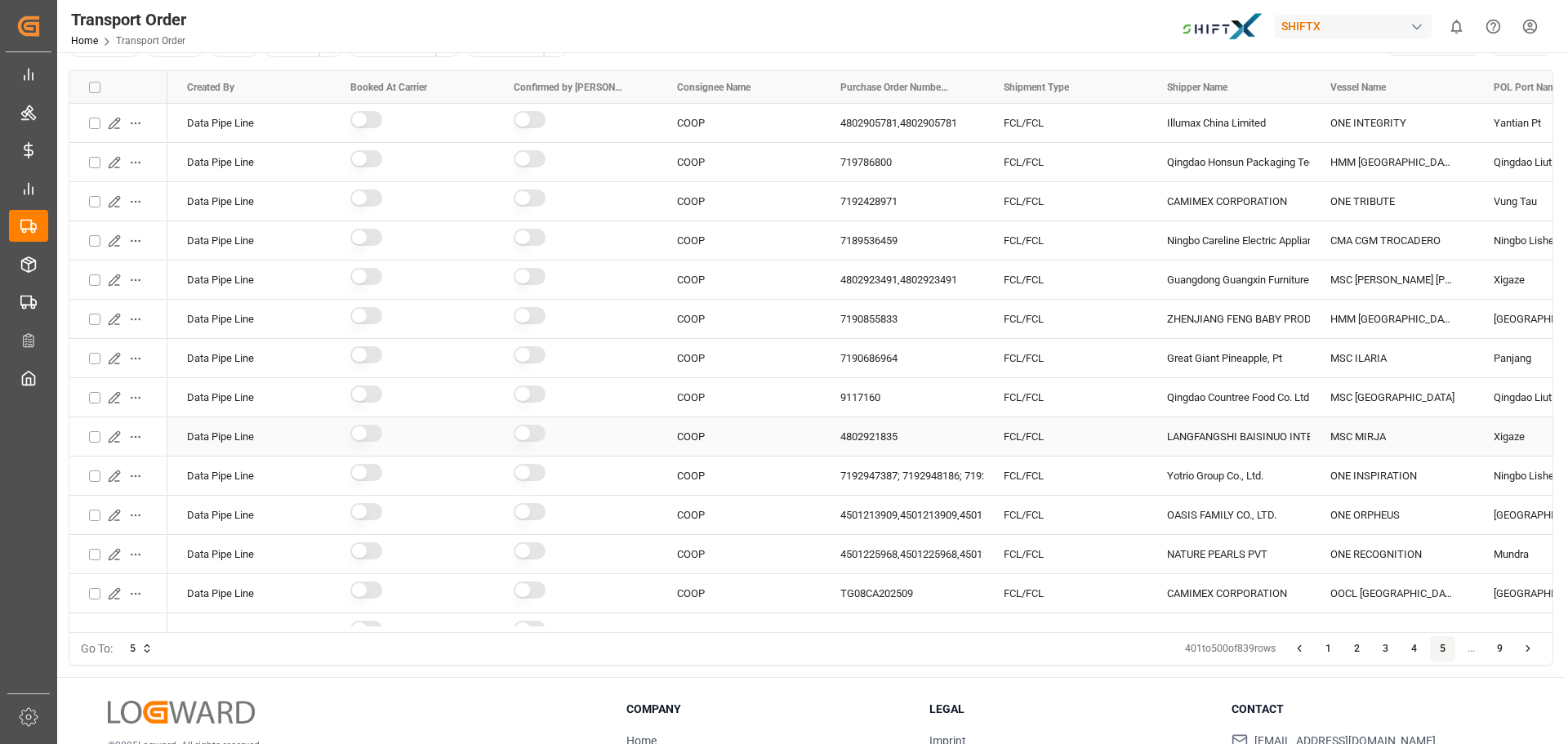
scroll to position [0, 0]
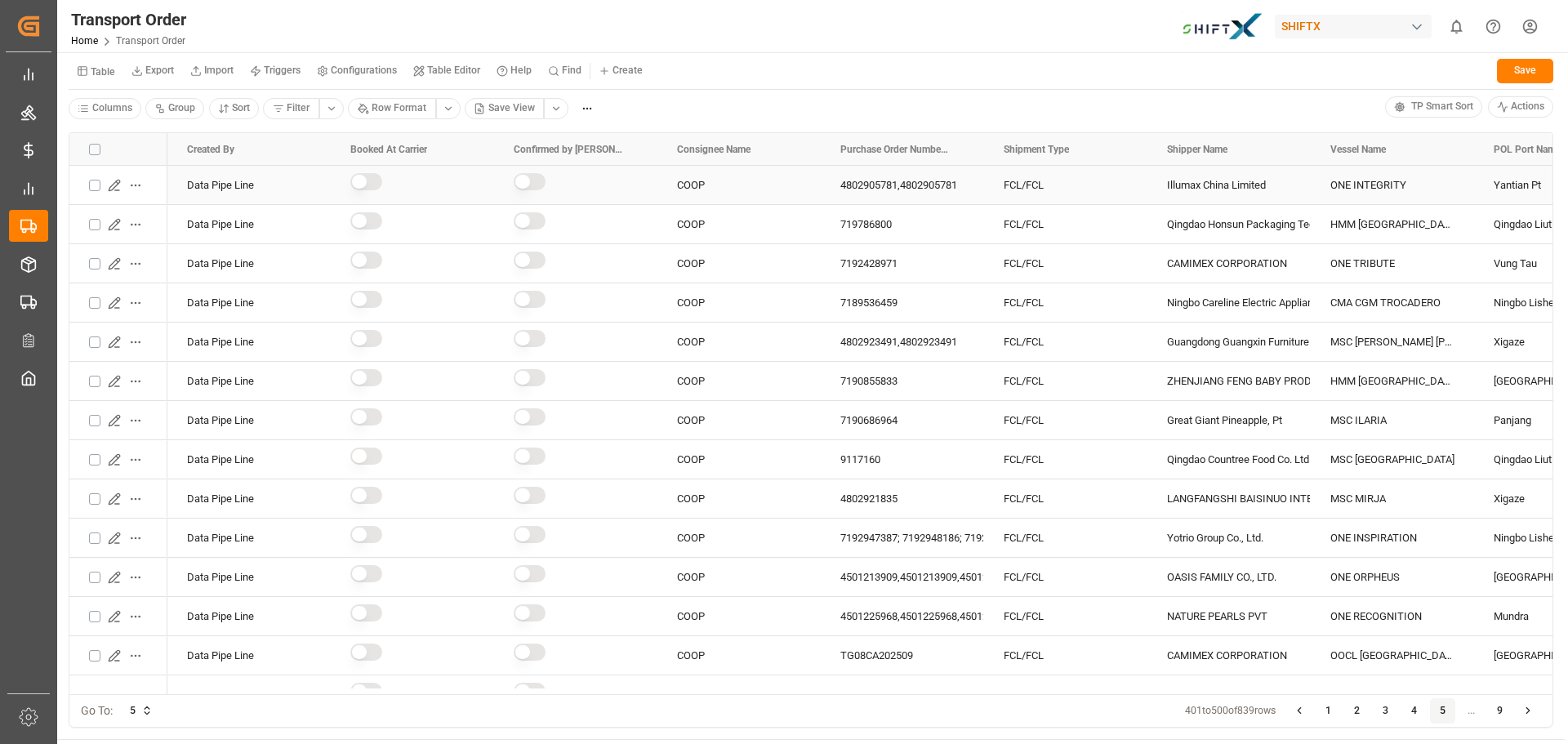
click at [135, 182] on html "Created by potrace 1.15, written by Peter Selinger 2001-2017 Created by potrace…" at bounding box center [784, 372] width 1568 height 744
click at [161, 211] on span "Open in new tab" at bounding box center [190, 216] width 72 height 14
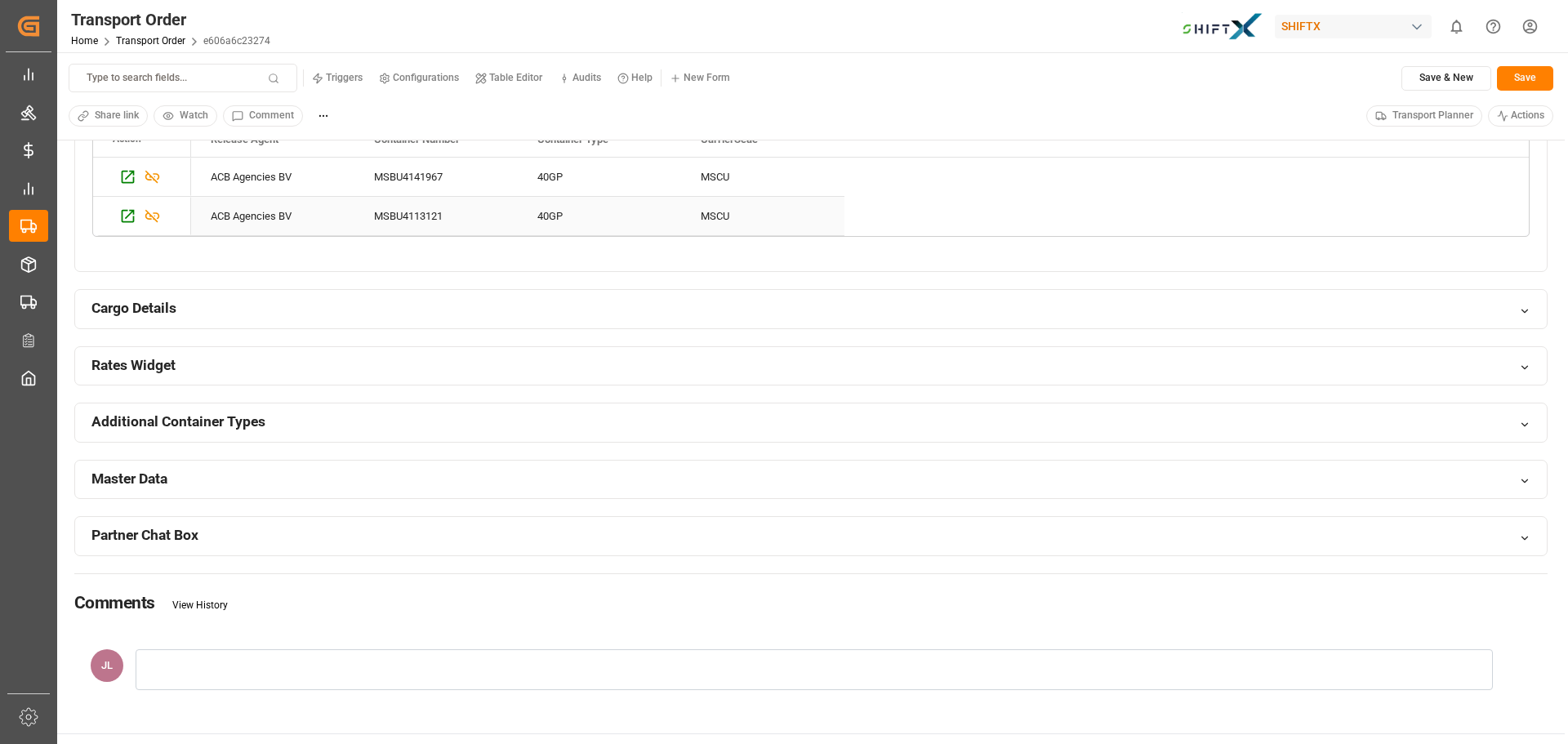
scroll to position [1062, 0]
click at [596, 303] on div "Cargo Details" at bounding box center [811, 306] width 1472 height 38
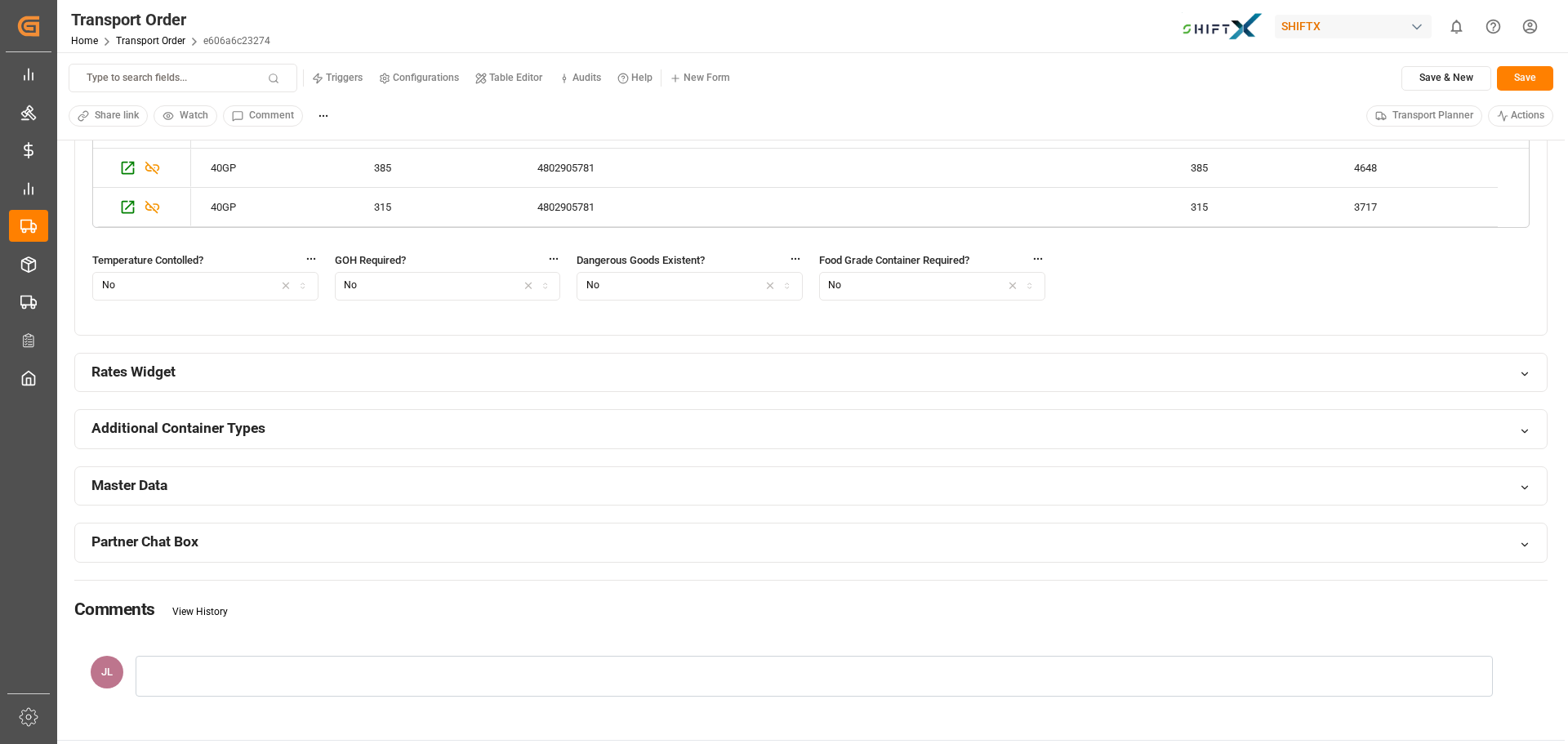
scroll to position [1389, 0]
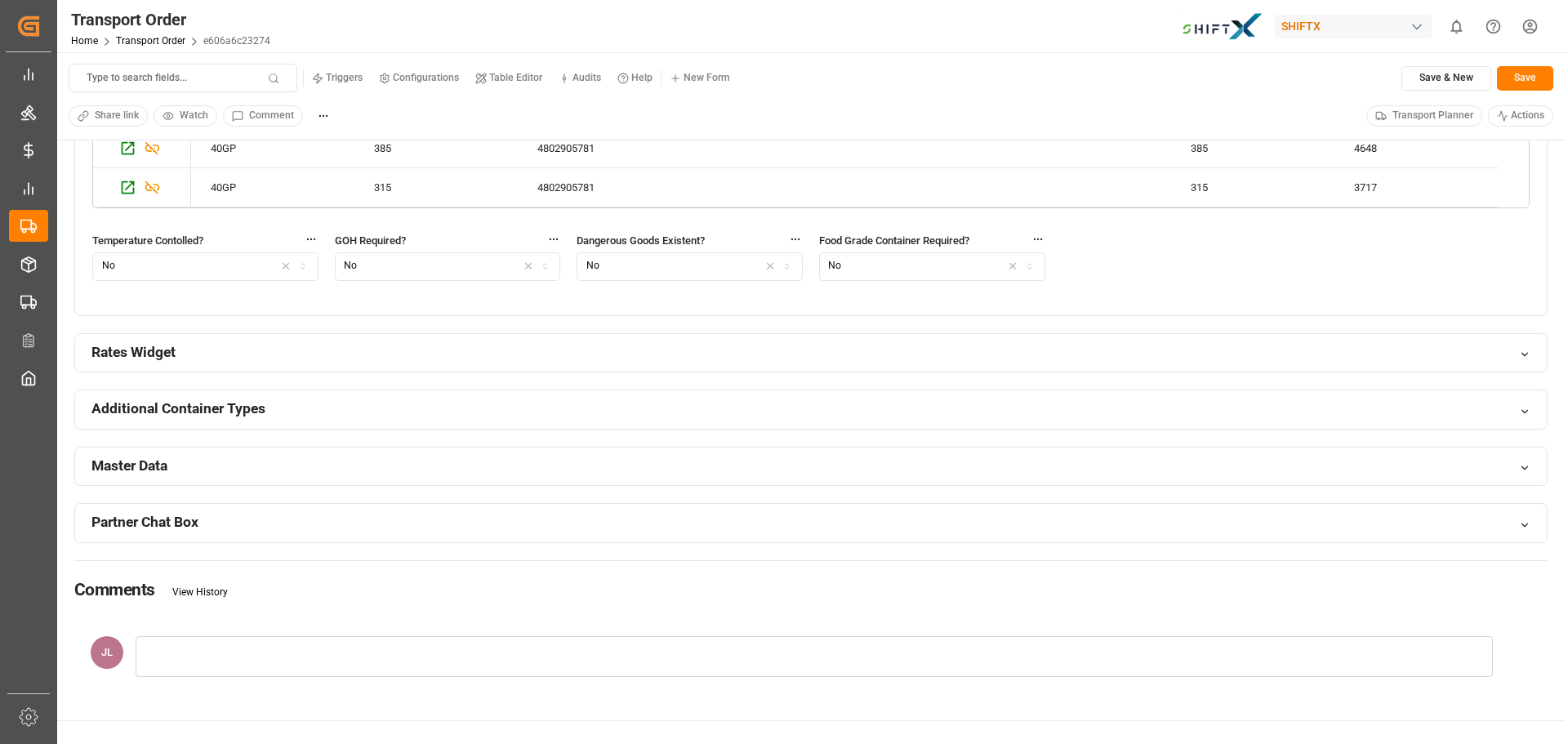
click at [589, 345] on div "Rates Widget" at bounding box center [811, 353] width 1472 height 38
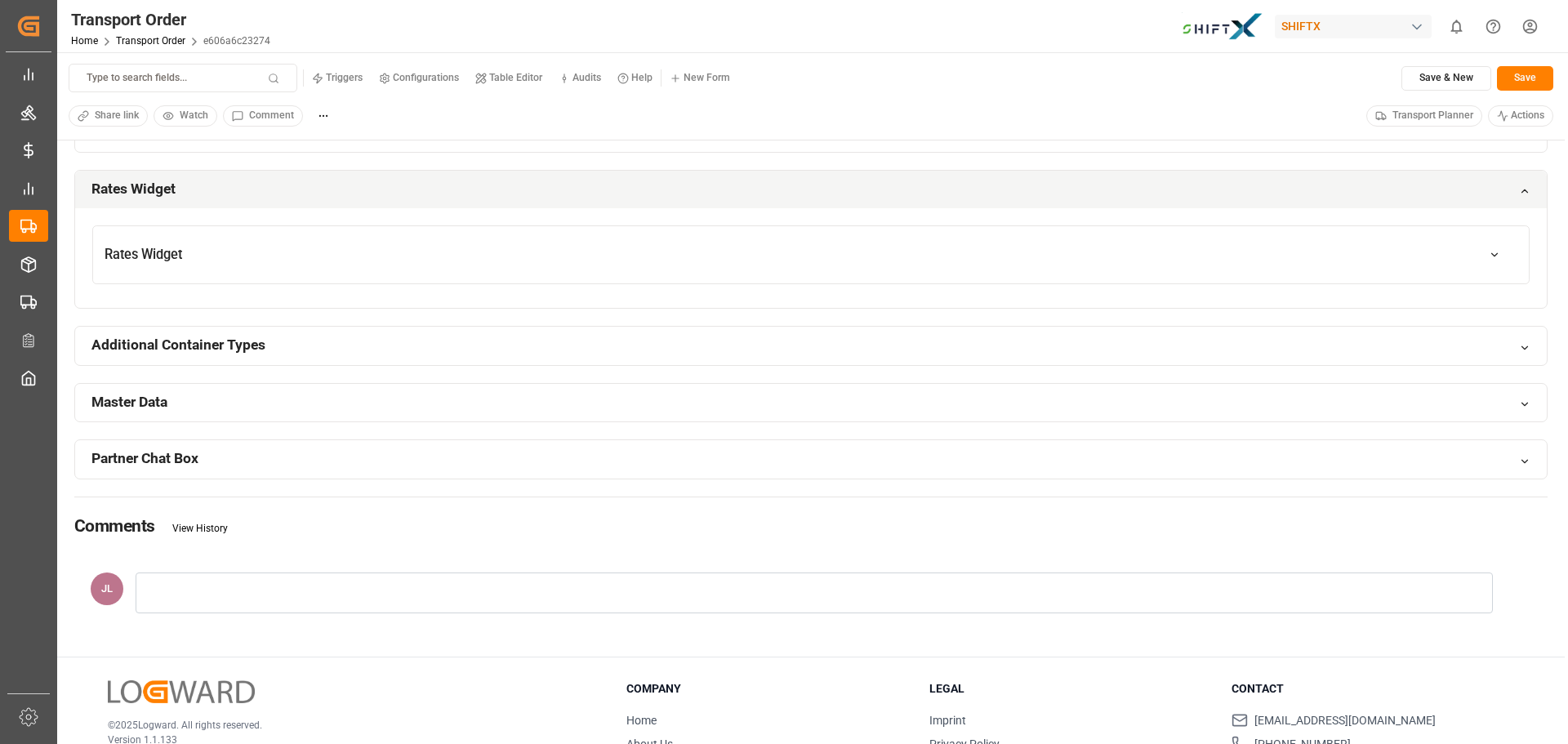
click at [588, 347] on div "Additional Container Types" at bounding box center [811, 346] width 1472 height 38
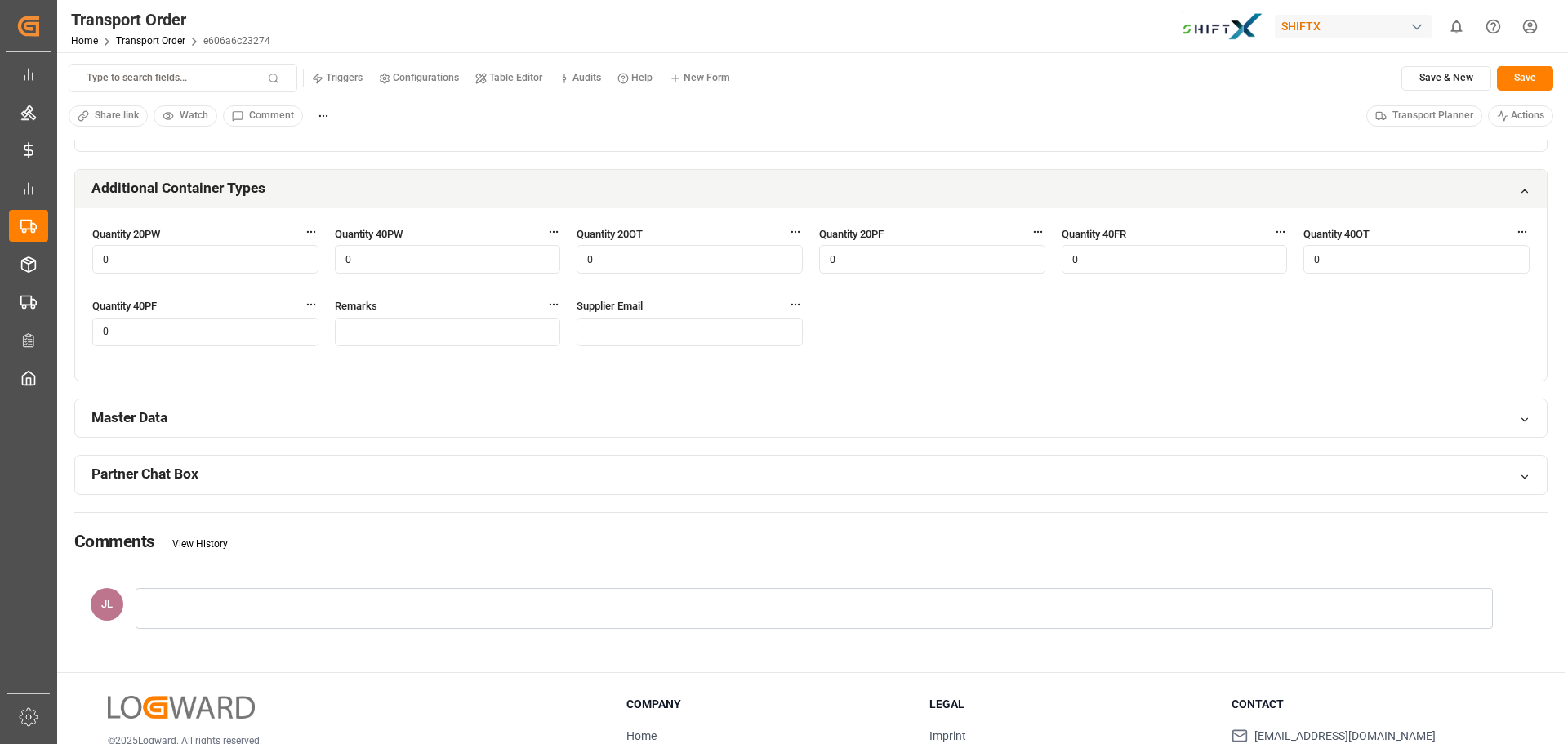
scroll to position [1716, 0]
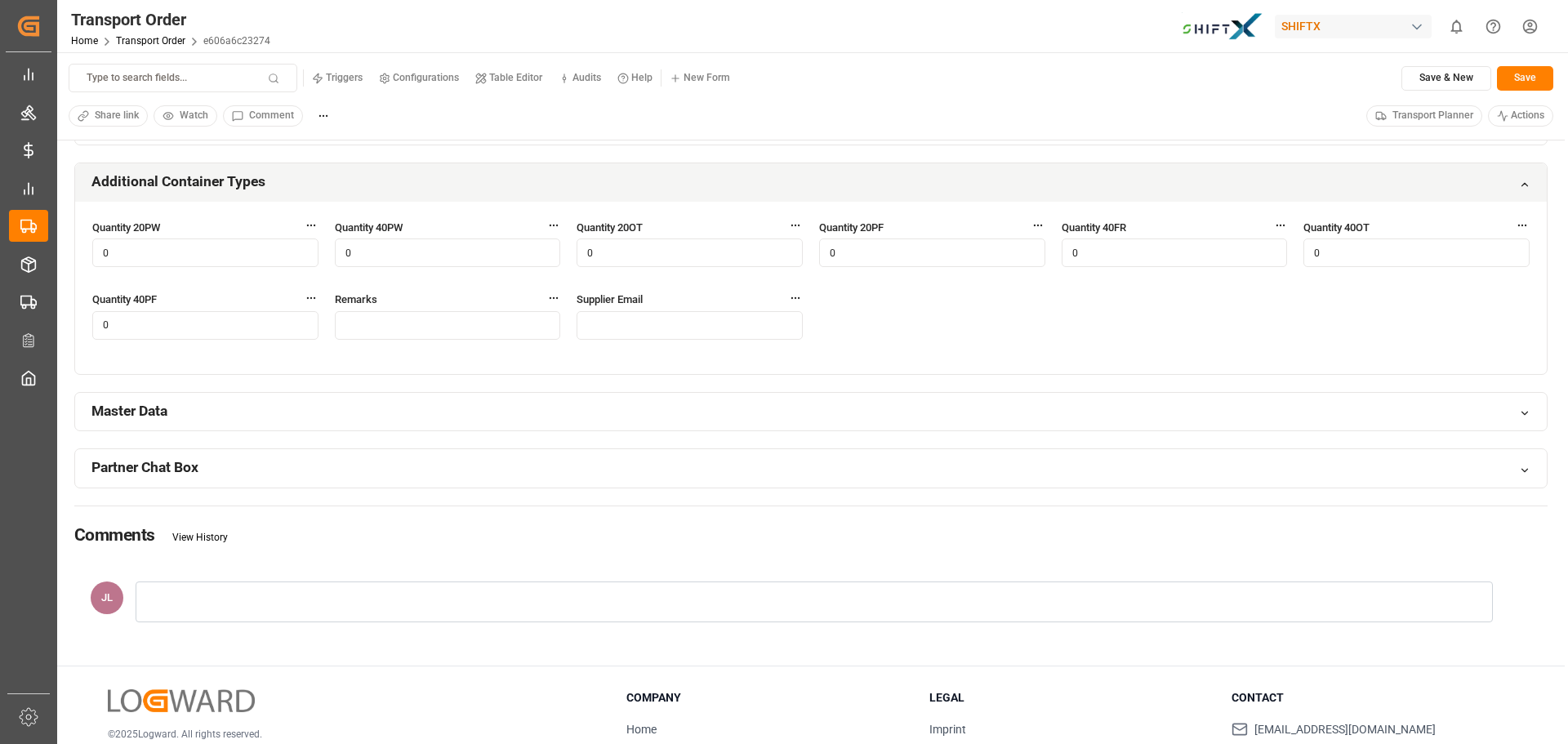
click at [549, 400] on div "Master Data" at bounding box center [811, 412] width 1472 height 38
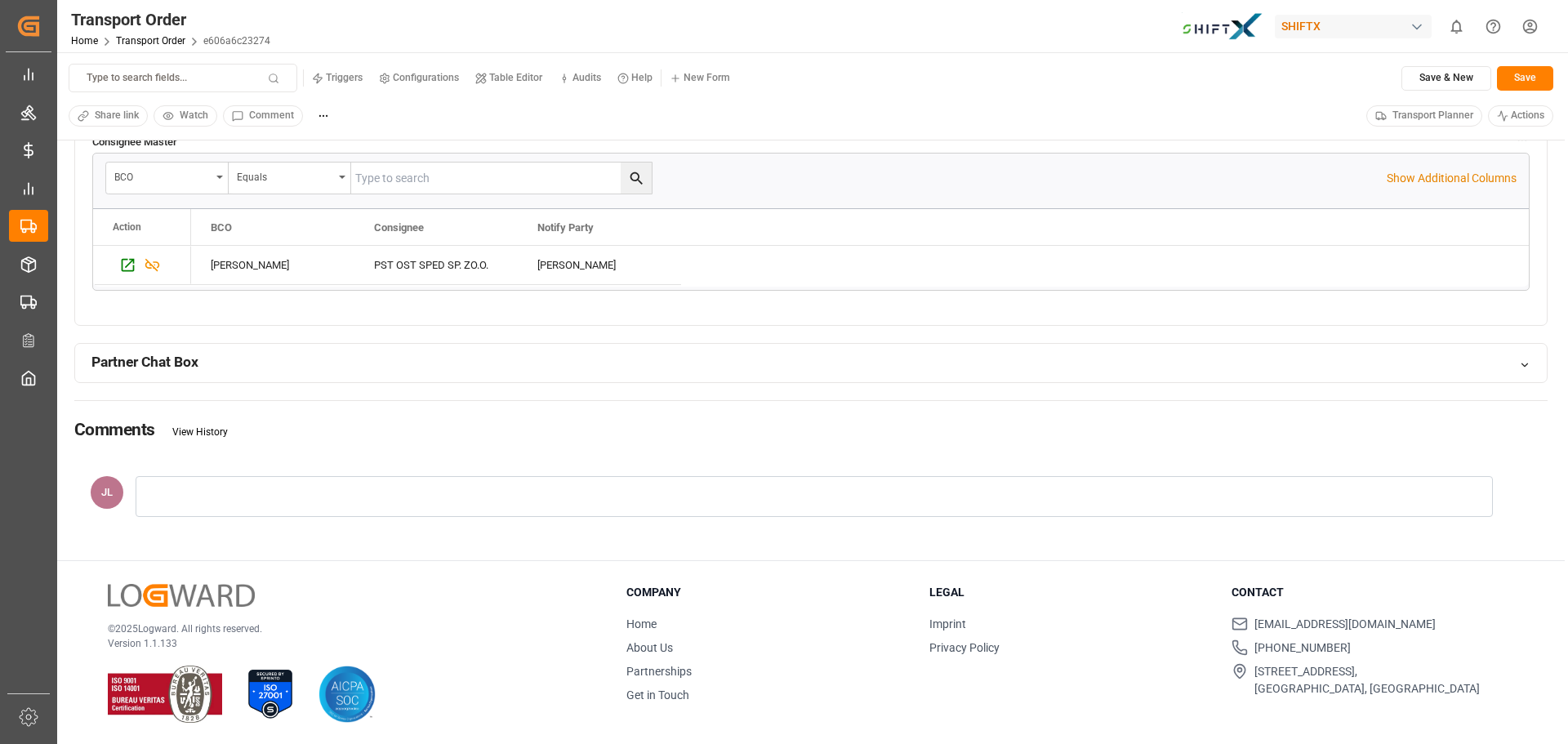
scroll to position [2214, 0]
click at [570, 354] on div "Partner Chat Box" at bounding box center [811, 361] width 1472 height 38
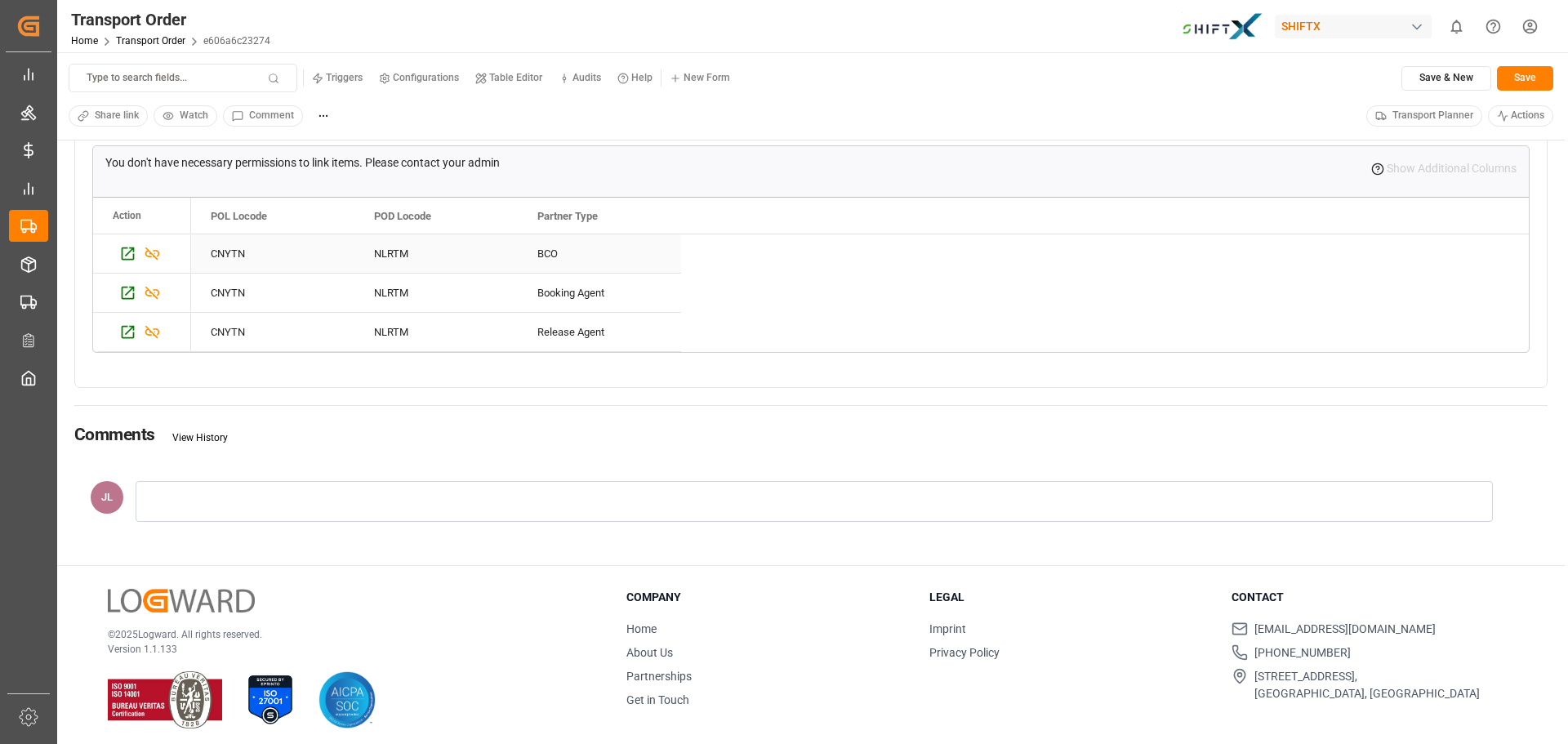
scroll to position [2494, 0]
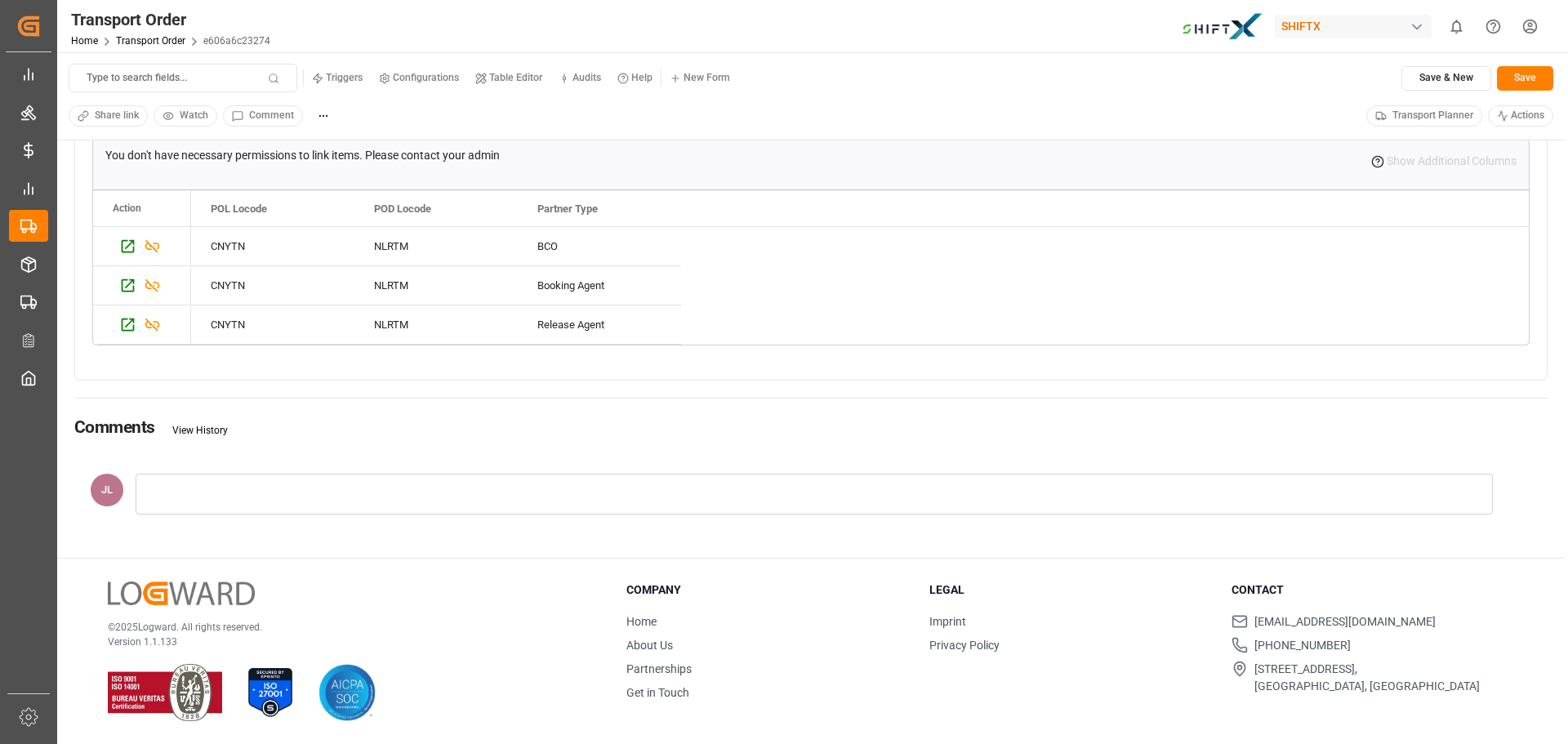
click at [207, 432] on link "View History" at bounding box center [199, 430] width 55 height 11
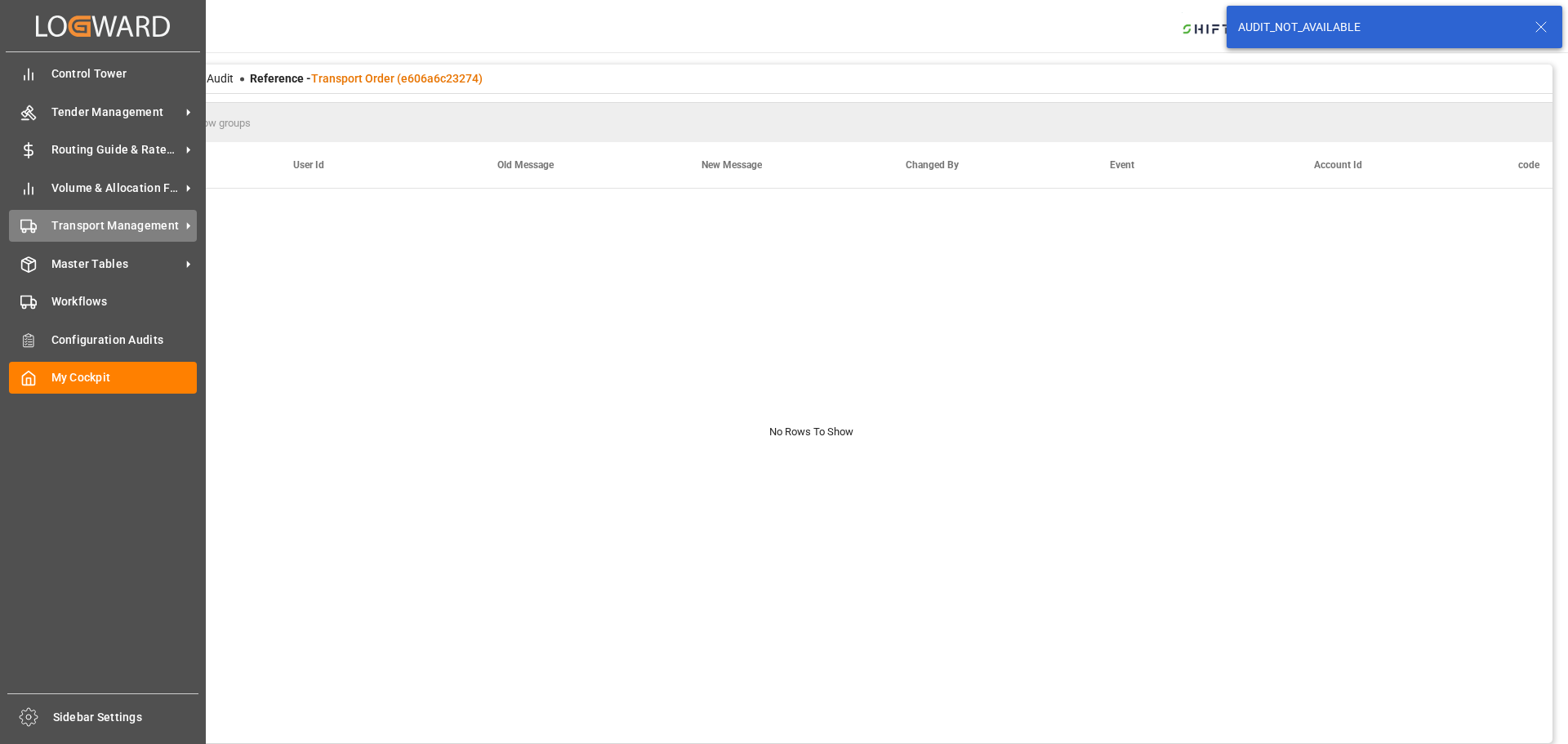
click at [155, 235] on div "Transport Management Transport Management" at bounding box center [103, 225] width 188 height 32
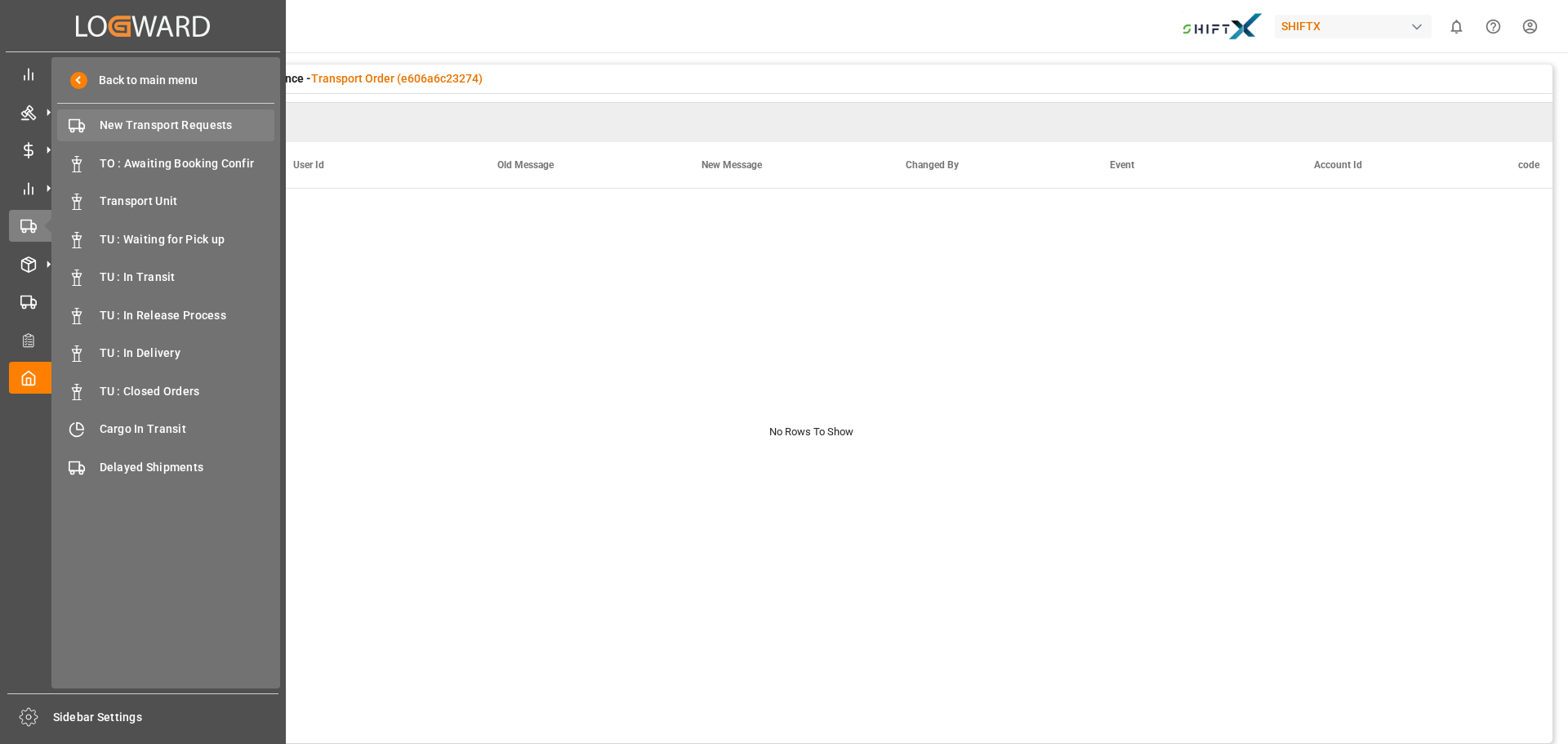
click at [187, 133] on span "New Transport Requests" at bounding box center [187, 125] width 175 height 17
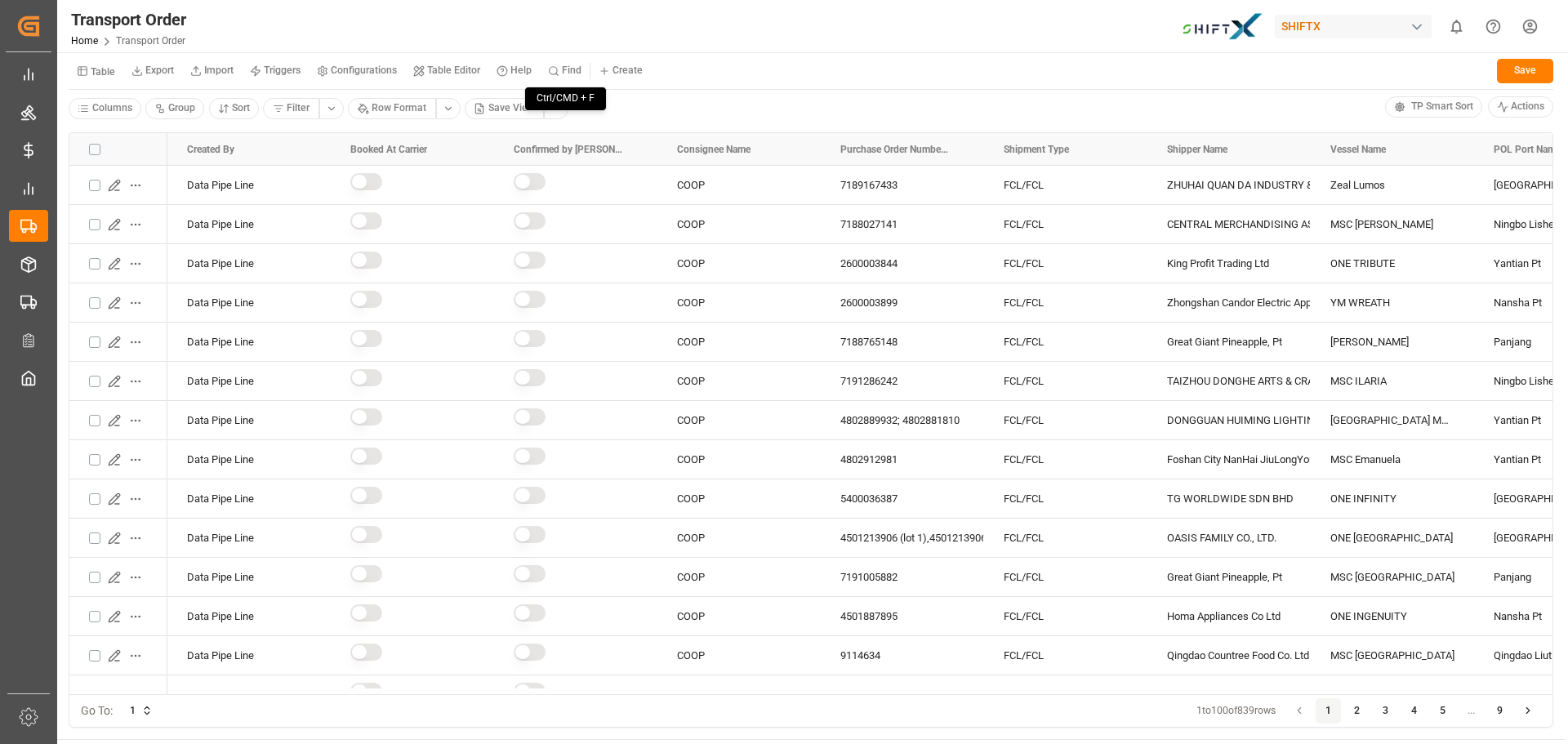
click at [565, 62] on button "Find" at bounding box center [565, 71] width 49 height 25
type input "ecotone"
type input "COOP"
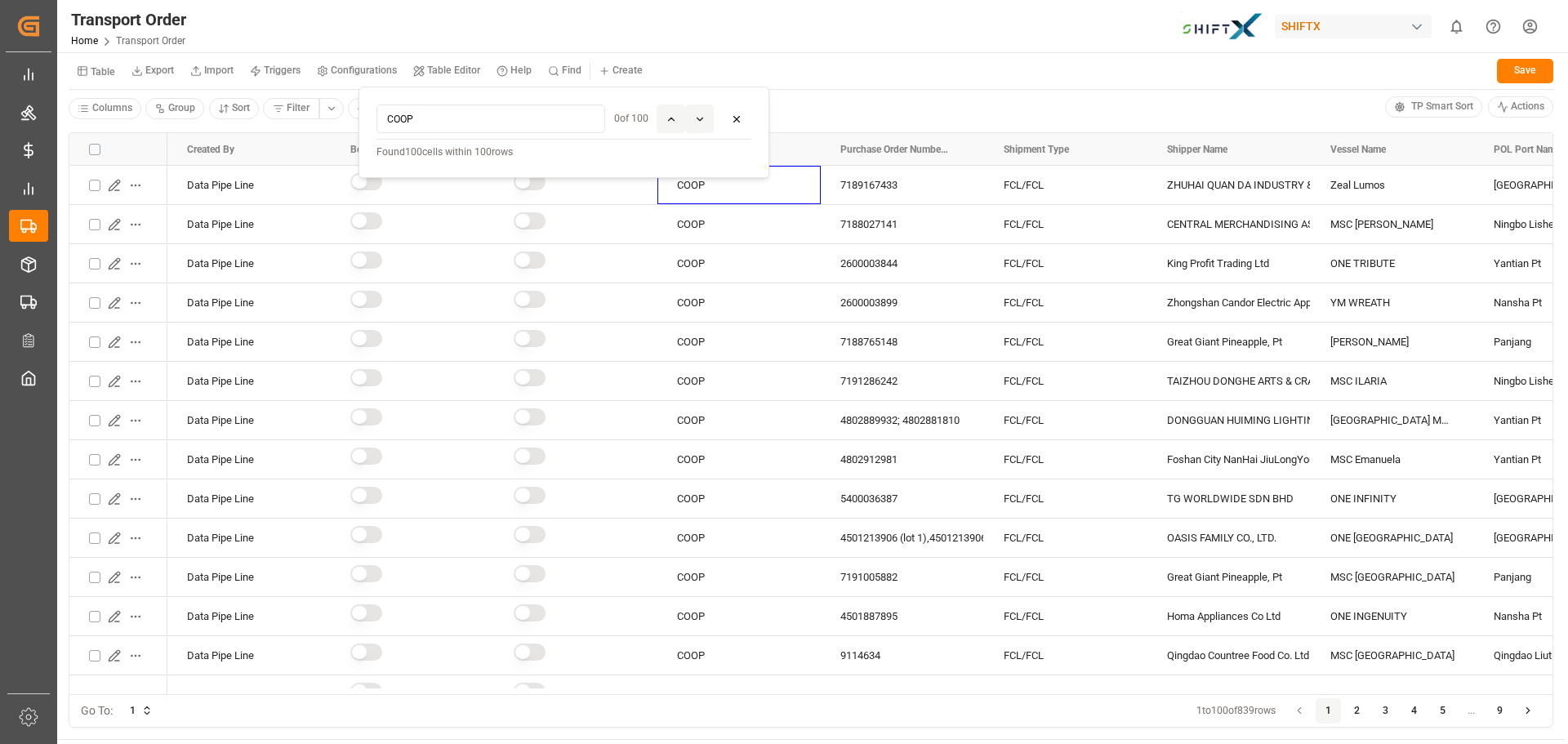
click at [483, 118] on input "COOP" at bounding box center [491, 119] width 228 height 29
drag, startPoint x: 402, startPoint y: 122, endPoint x: 363, endPoint y: 125, distance: 39.1
click at [363, 124] on div "COOP 0 of 100 Found 100 cells within 100 rows" at bounding box center [564, 132] width 411 height 91
type input "H"
type input "Y"
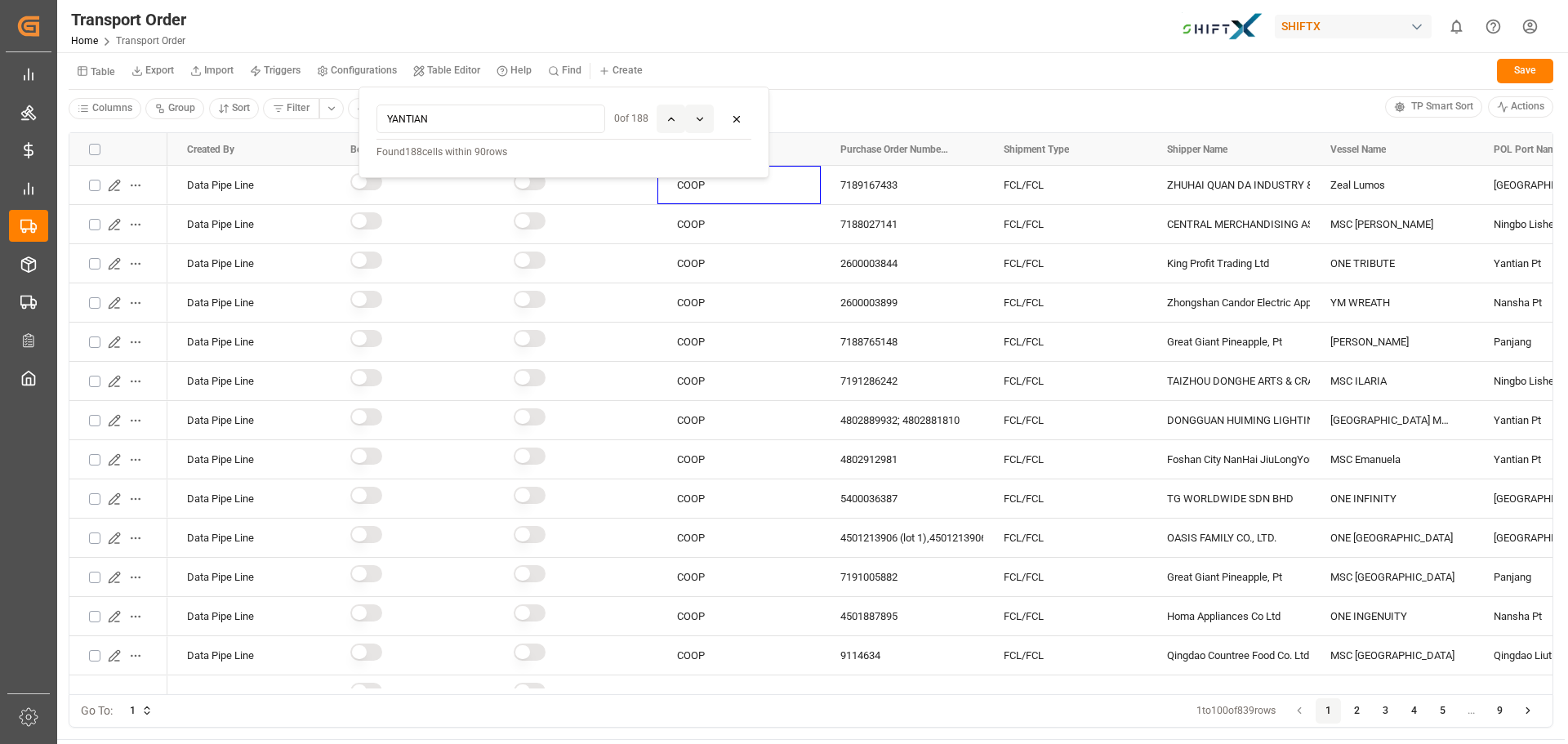
type input "YANTIAN"
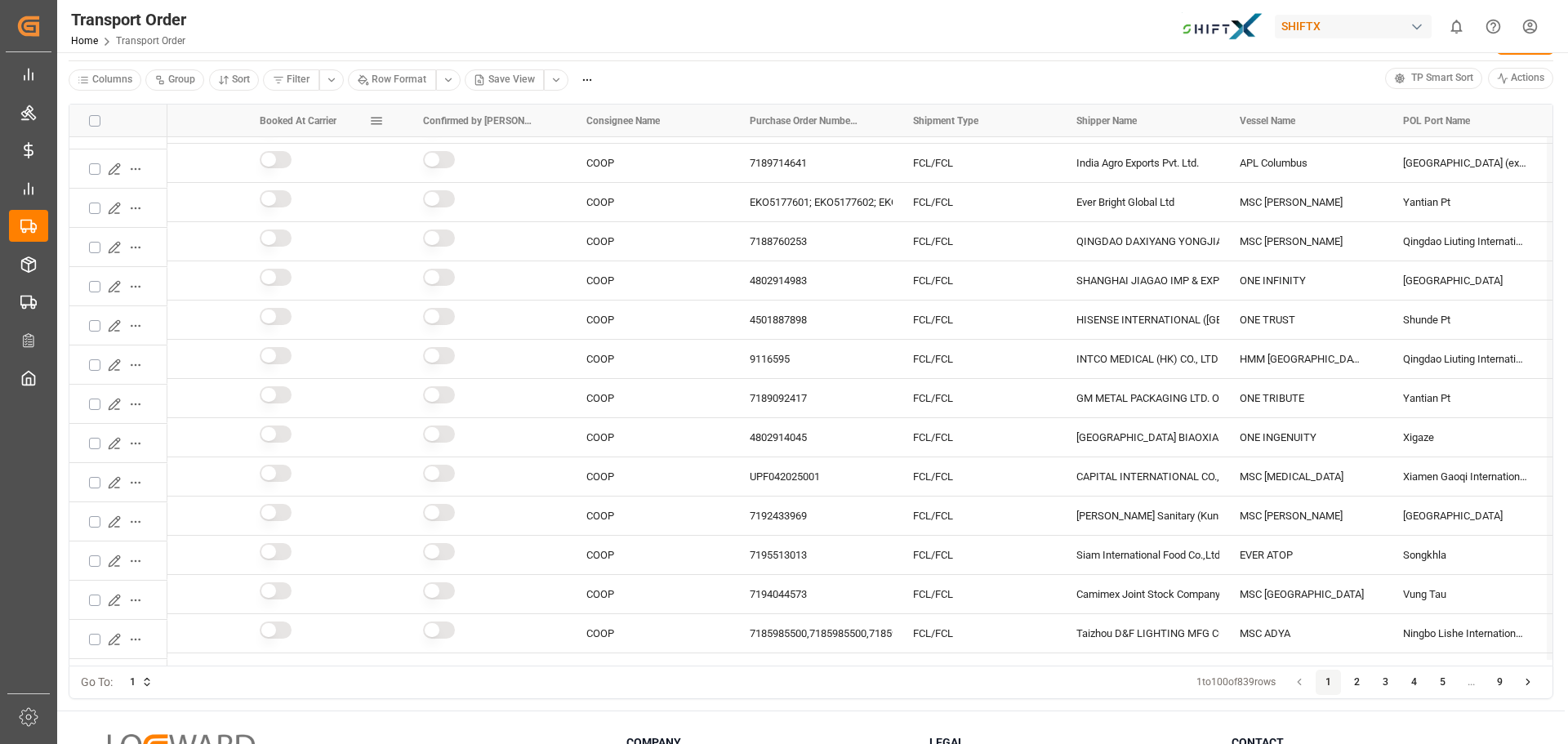
scroll to position [7, 0]
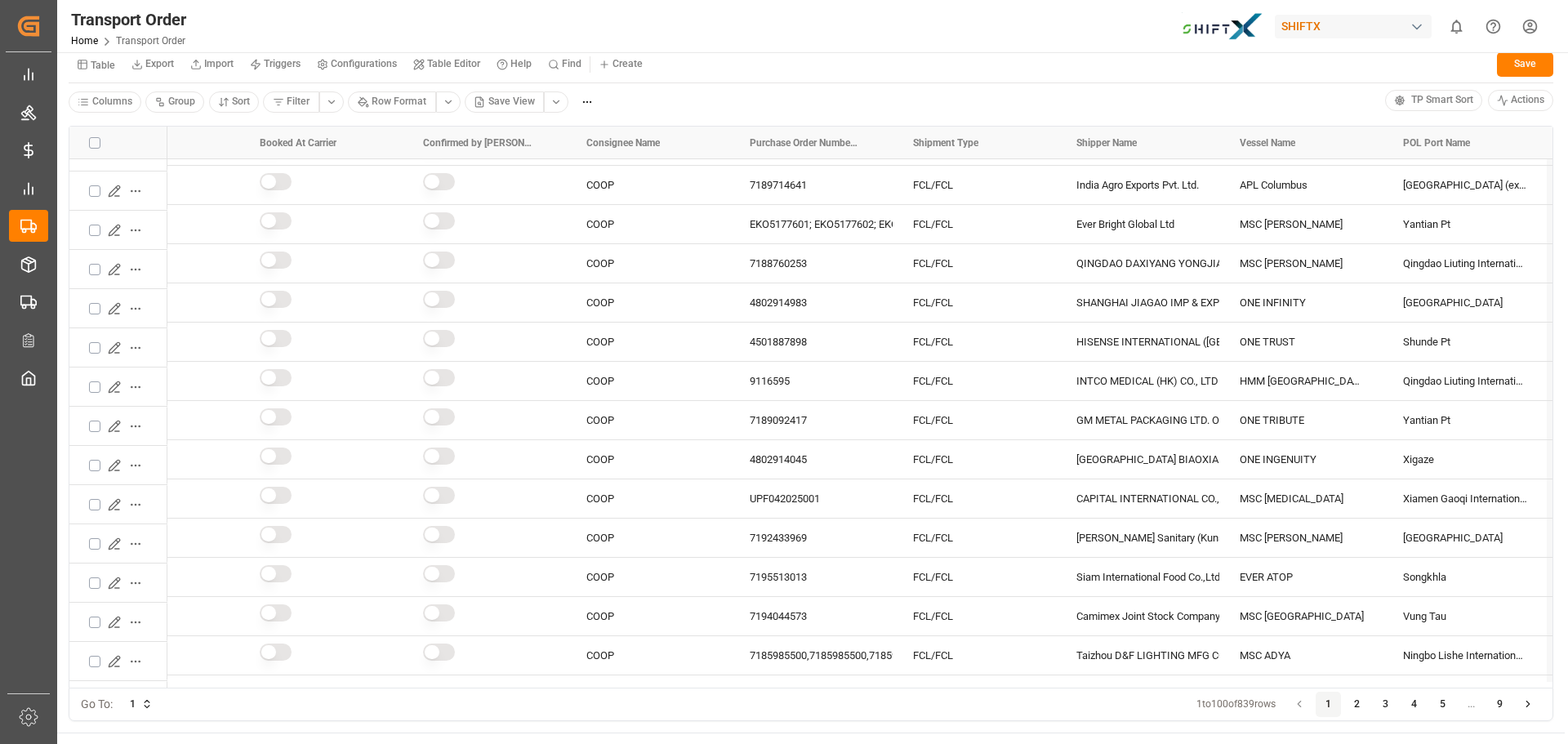
click at [586, 104] on html "Created by potrace 1.15, written by [PERSON_NAME] [DATE]-[DATE] Created by potr…" at bounding box center [784, 372] width 1568 height 744
click at [589, 101] on html "Created by potrace 1.15, written by [PERSON_NAME] [DATE]-[DATE] Created by potr…" at bounding box center [784, 372] width 1568 height 744
click at [281, 104] on icon "button" at bounding box center [278, 101] width 11 height 11
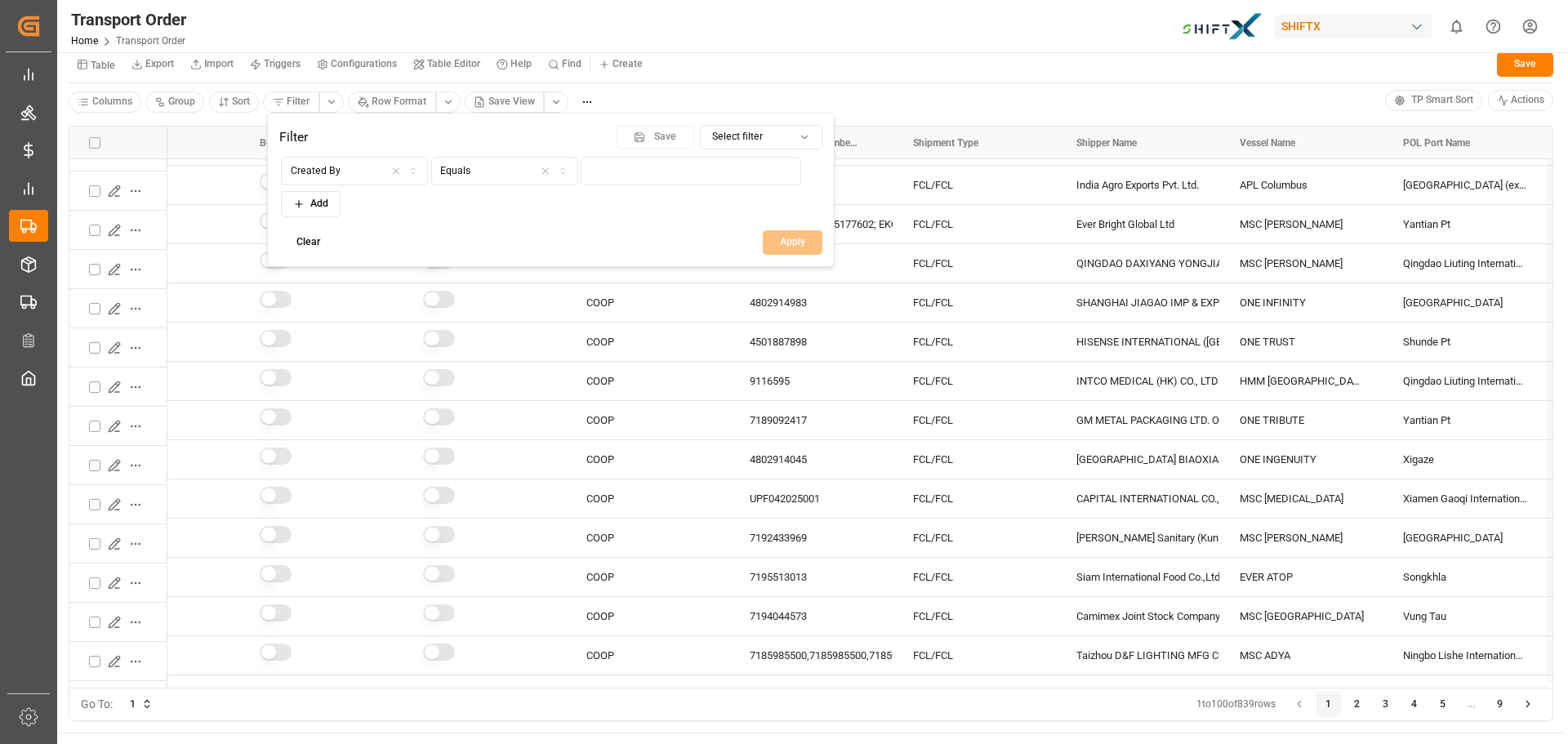
click at [387, 170] on div "button" at bounding box center [405, 171] width 40 height 14
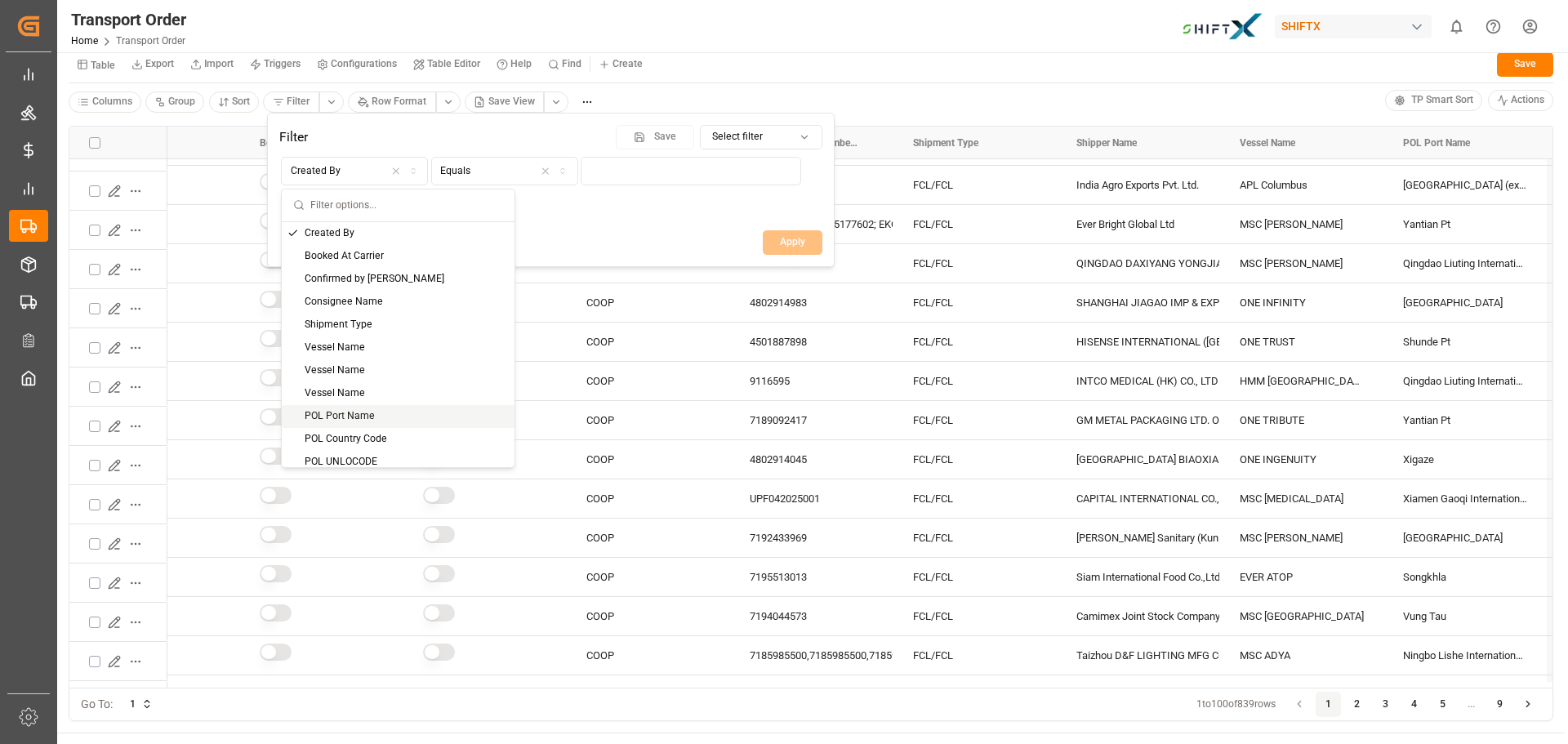
drag, startPoint x: 376, startPoint y: 421, endPoint x: 396, endPoint y: 387, distance: 39.4
click at [374, 422] on div "POL Port Name" at bounding box center [398, 417] width 233 height 23
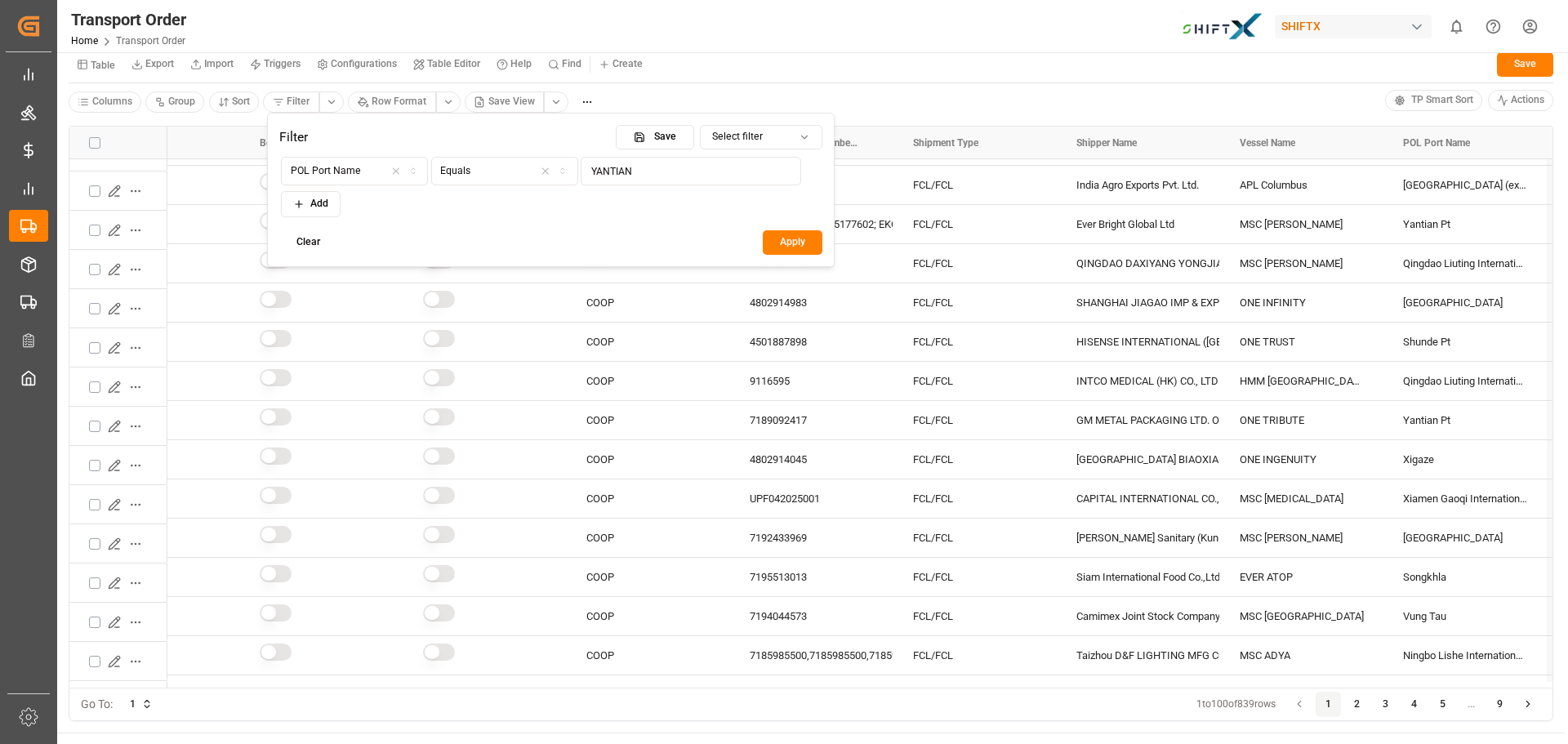
type input "YANTIAN"
click at [783, 248] on button "Apply" at bounding box center [793, 242] width 60 height 25
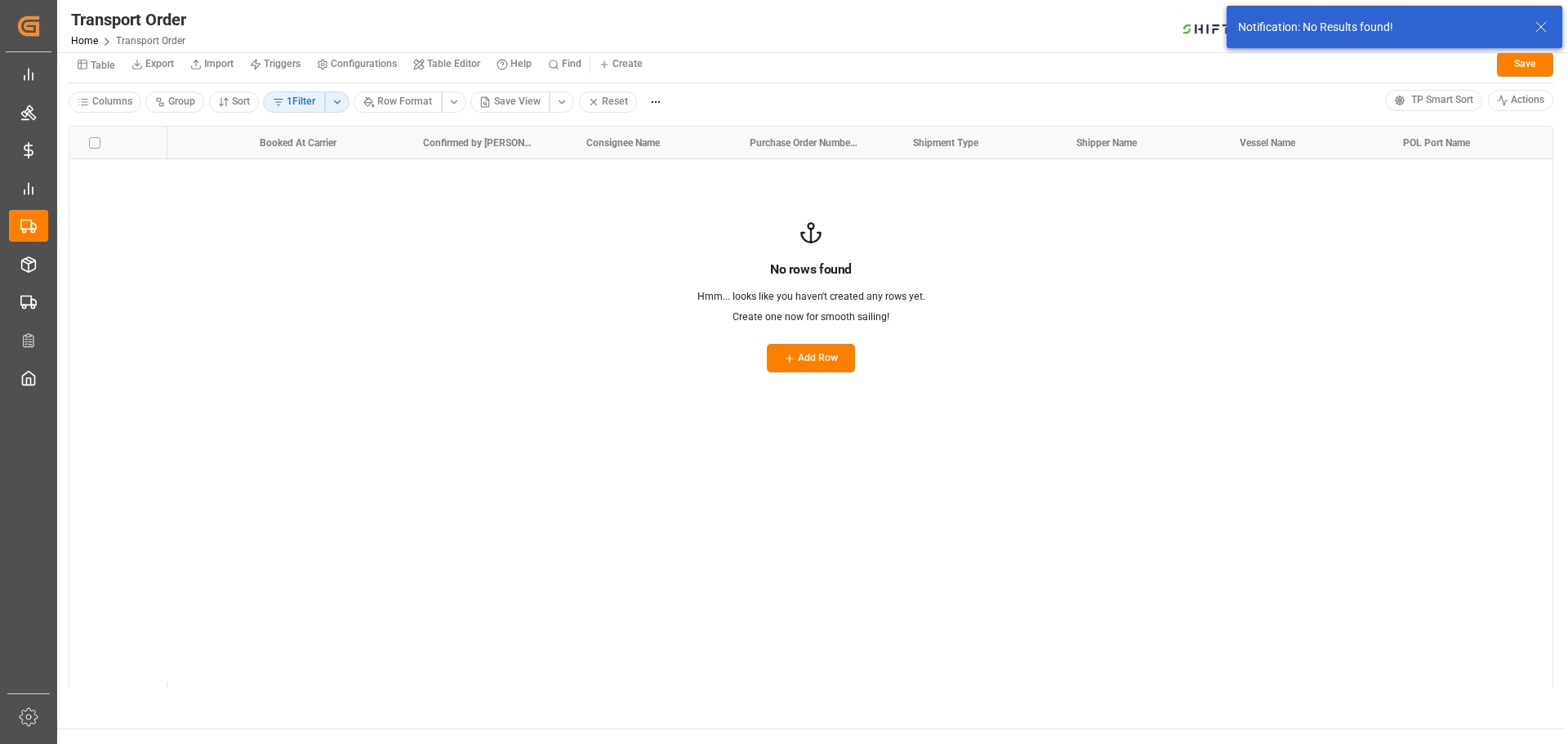
click at [336, 100] on html "Created by potrace 1.15, written by [PERSON_NAME] [DATE]-[DATE] Created by potr…" at bounding box center [784, 372] width 1568 height 744
click at [312, 100] on html "Created by potrace 1.15, written by [PERSON_NAME] [DATE]-[DATE] Created by potr…" at bounding box center [784, 372] width 1568 height 744
click at [299, 104] on button "1 Filter" at bounding box center [294, 101] width 62 height 21
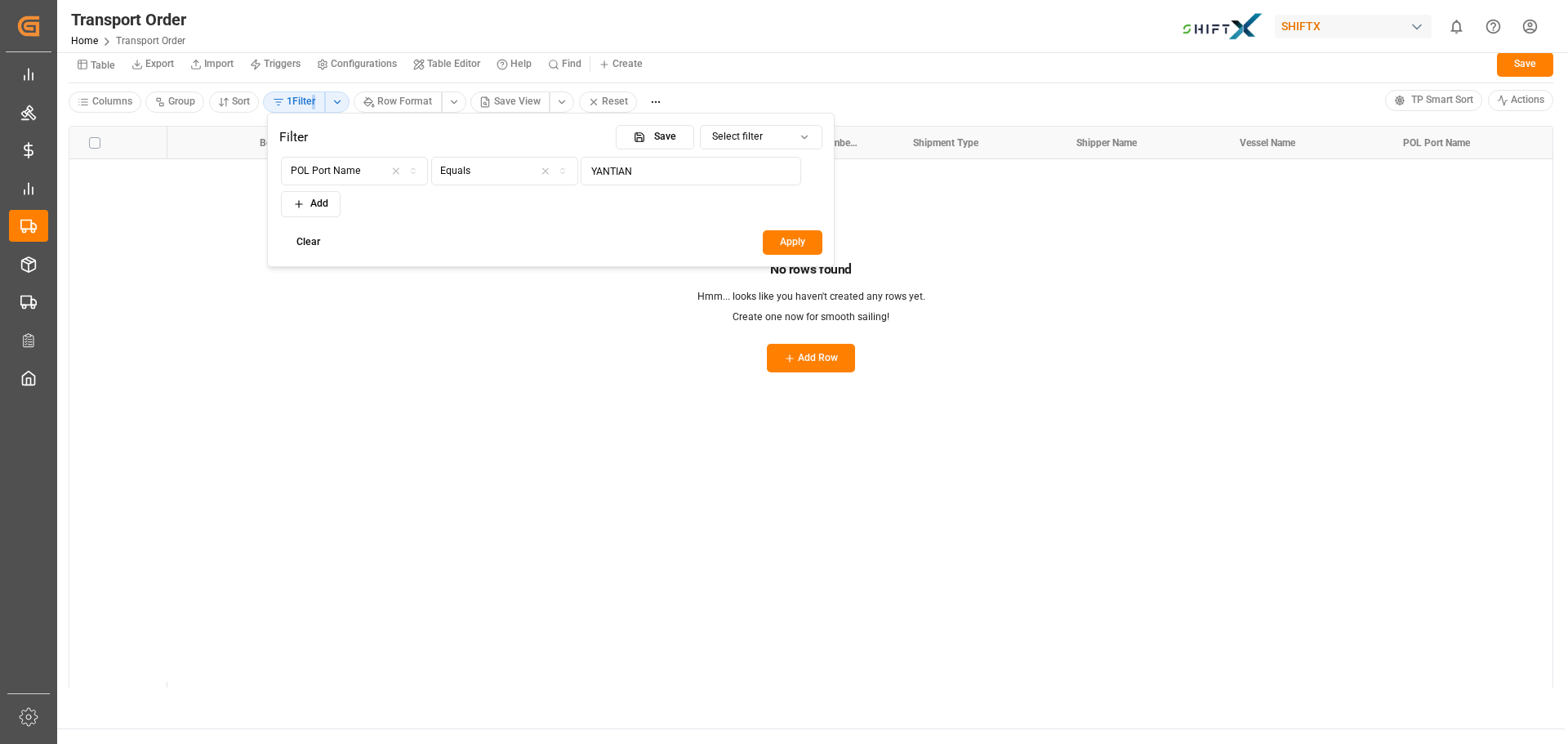
click at [540, 170] on icon "button" at bounding box center [545, 171] width 11 height 14
click at [553, 169] on div "Select..." at bounding box center [504, 171] width 140 height 14
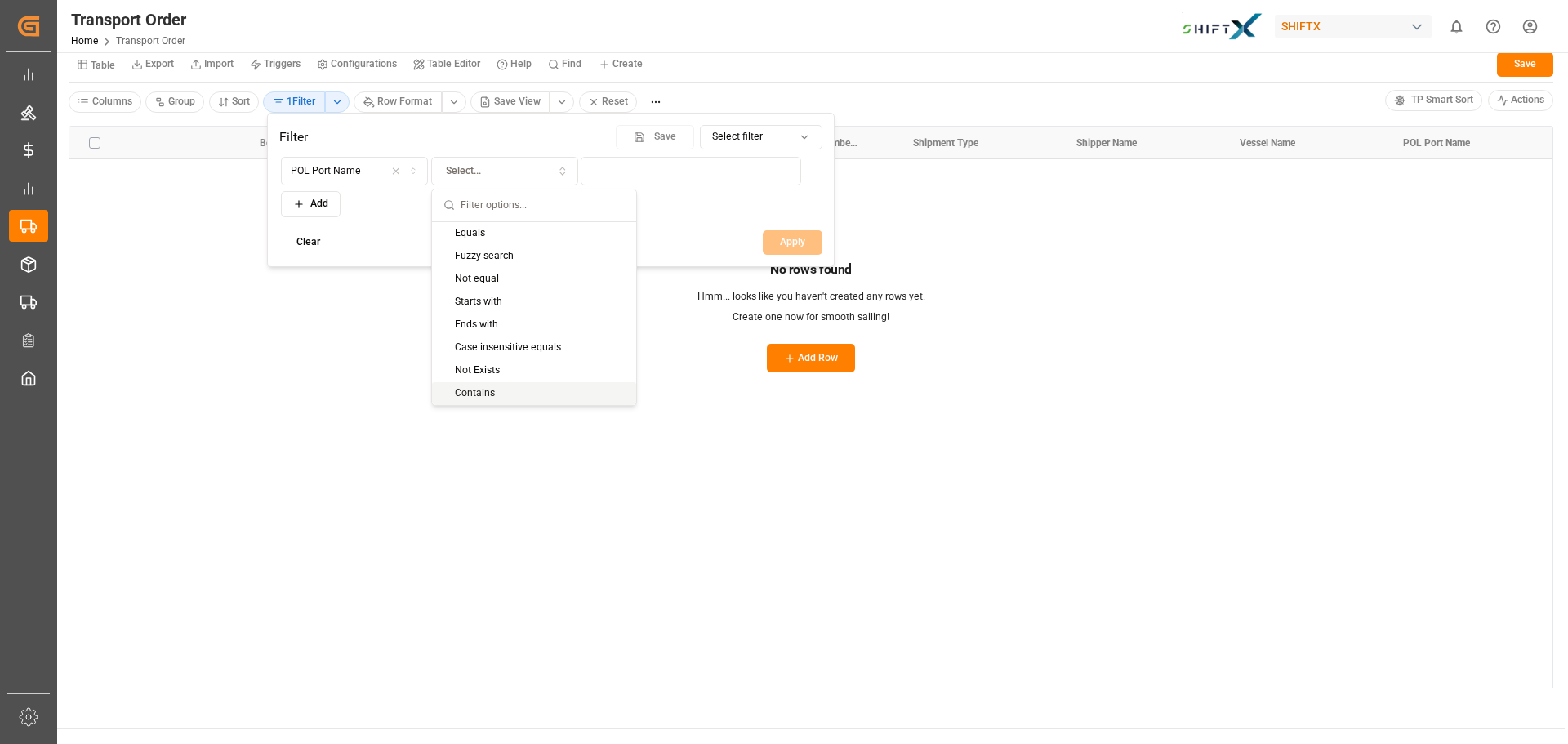
click at [487, 388] on div "Contains" at bounding box center [534, 394] width 204 height 23
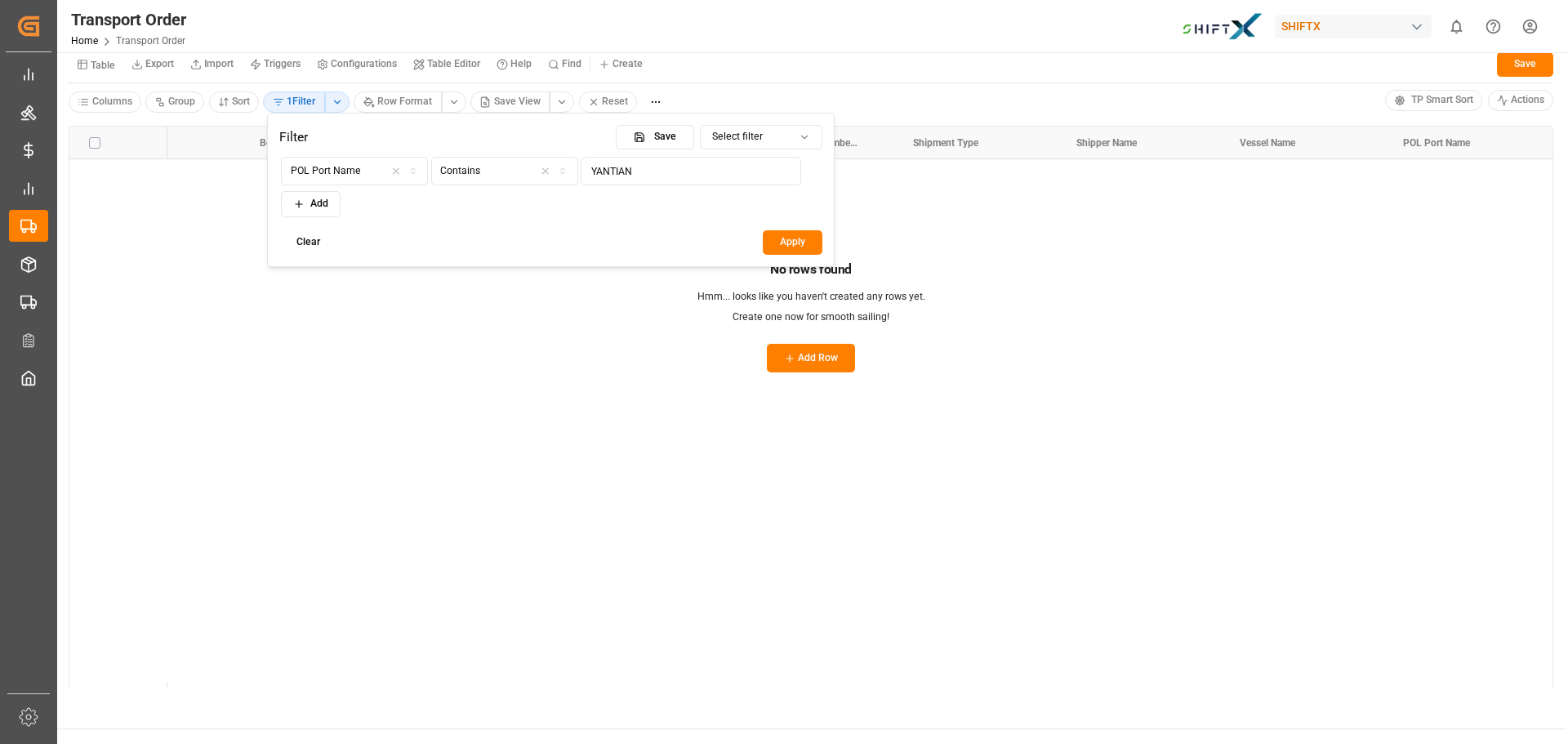
type input "YANTIAN"
click at [790, 242] on button "Apply" at bounding box center [793, 242] width 60 height 25
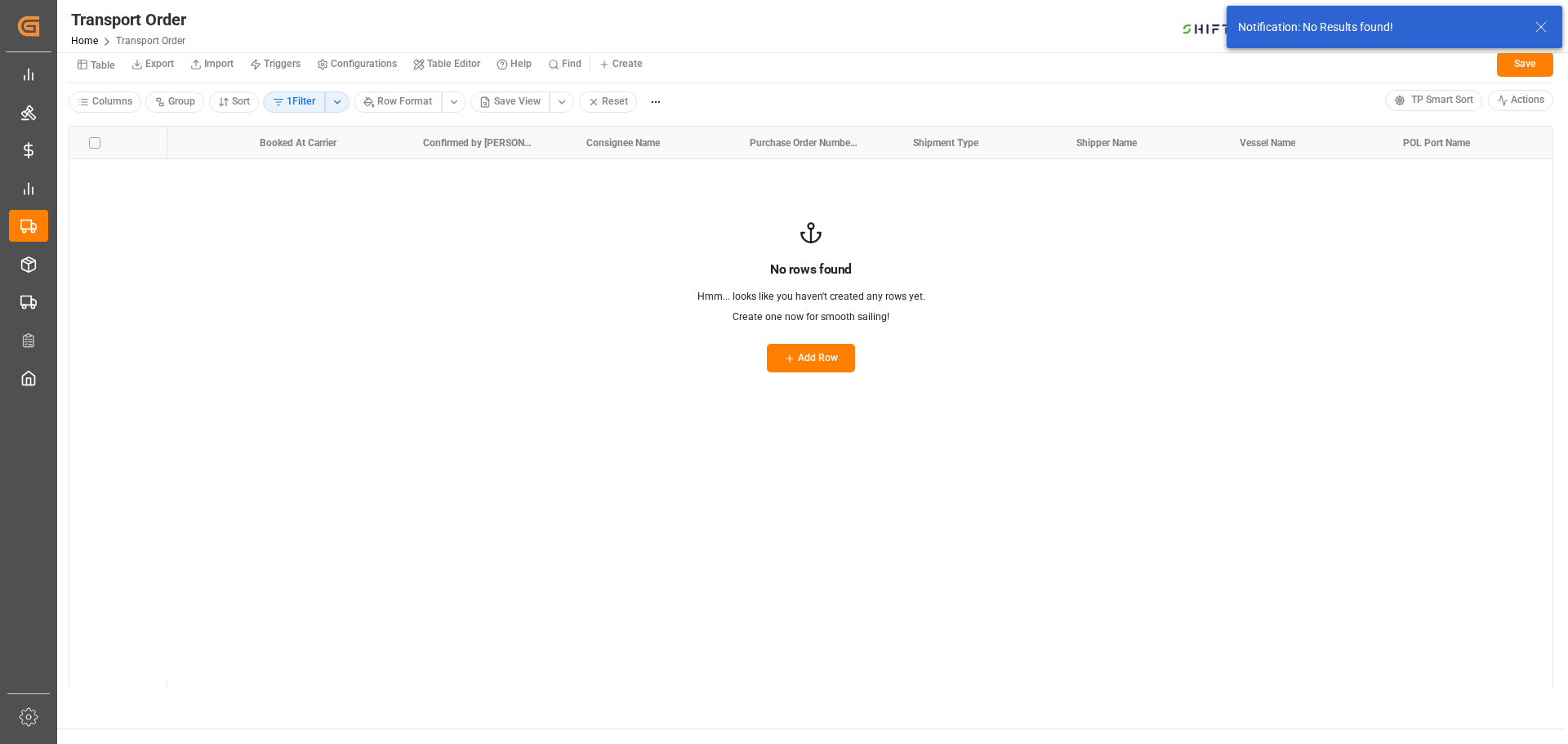
click at [296, 101] on button "1 Filter" at bounding box center [294, 101] width 62 height 21
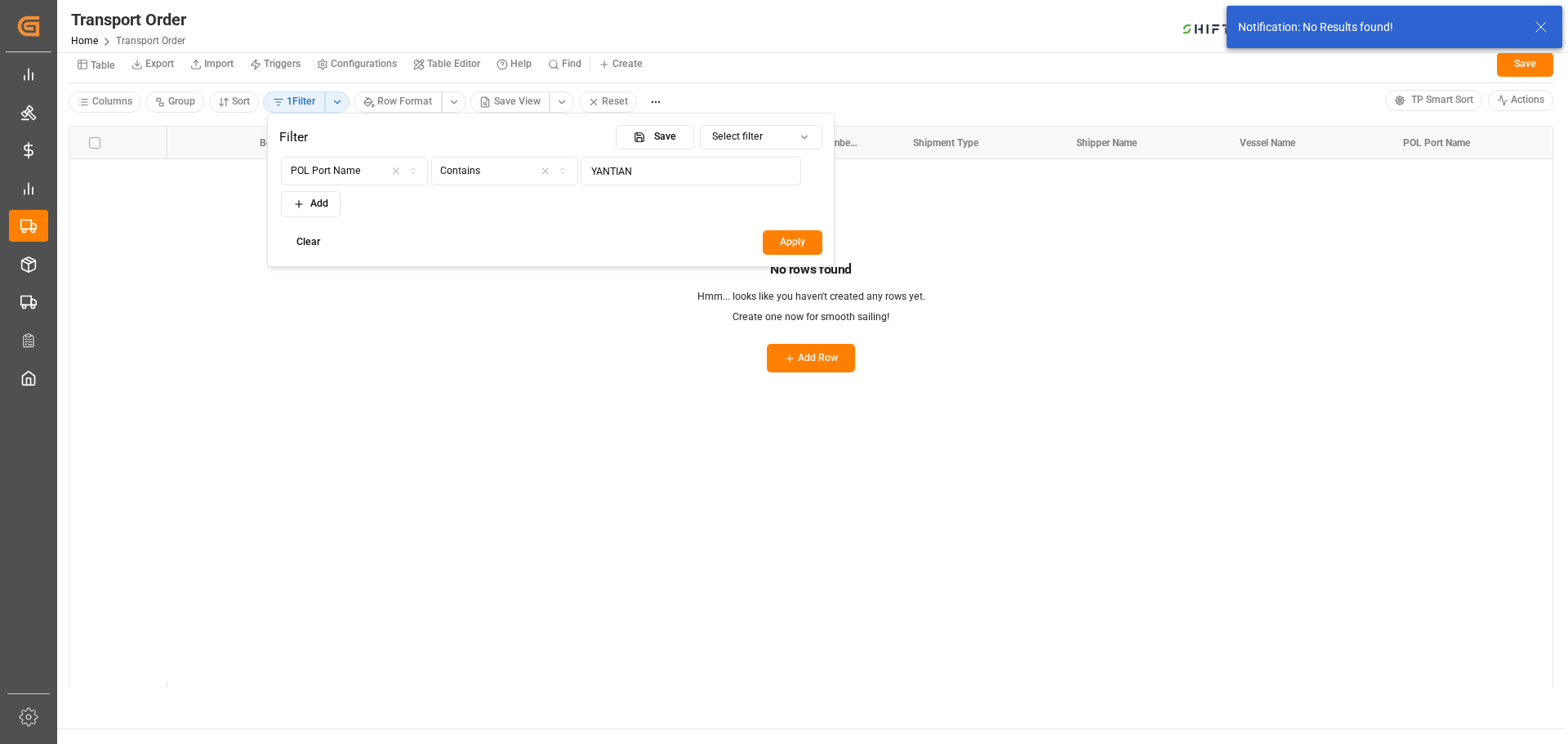
click at [395, 170] on icon "button" at bounding box center [395, 171] width 6 height 6
click at [352, 170] on div "Created By" at bounding box center [355, 171] width 140 height 14
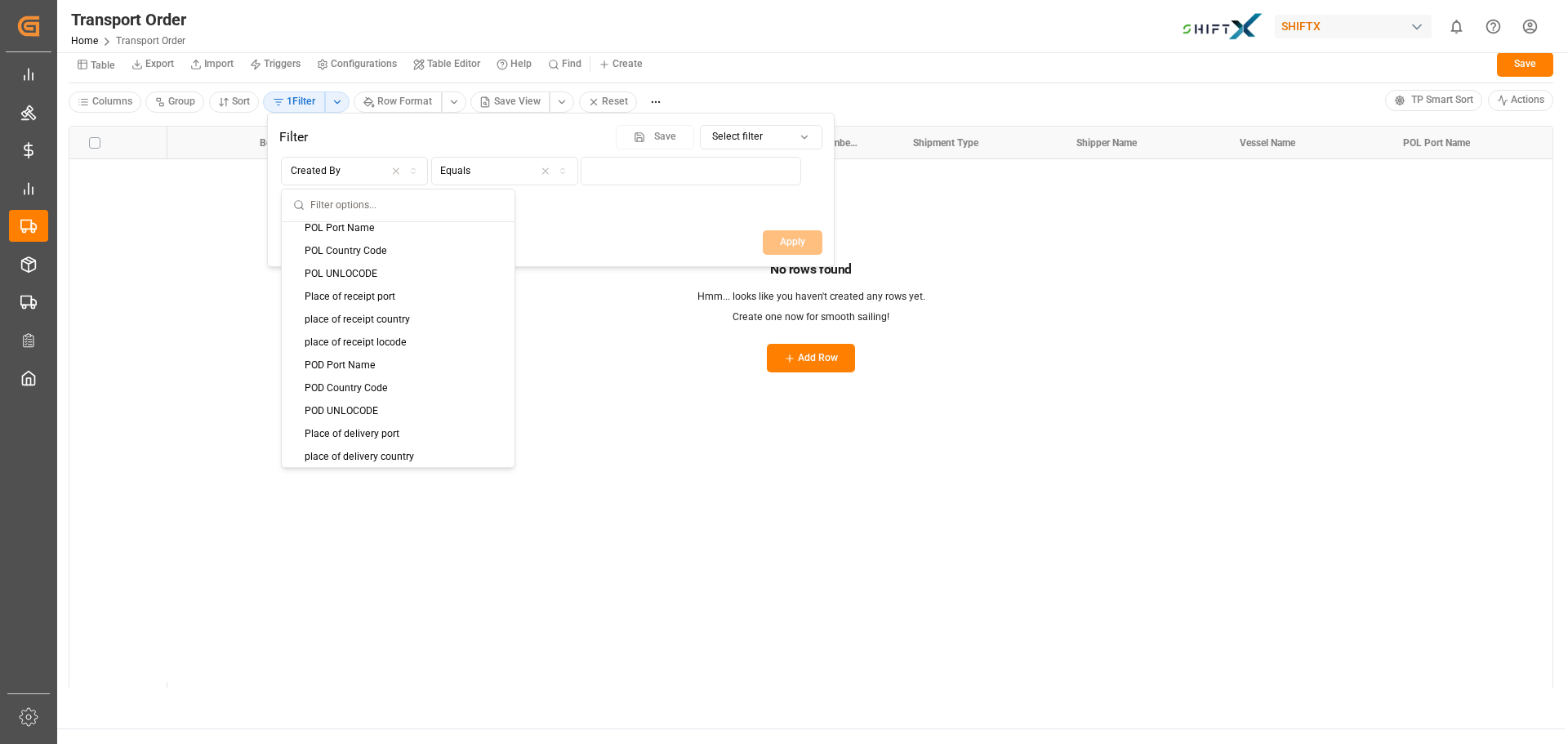
scroll to position [164, 0]
click at [423, 254] on div "POL Port Name" at bounding box center [398, 253] width 233 height 23
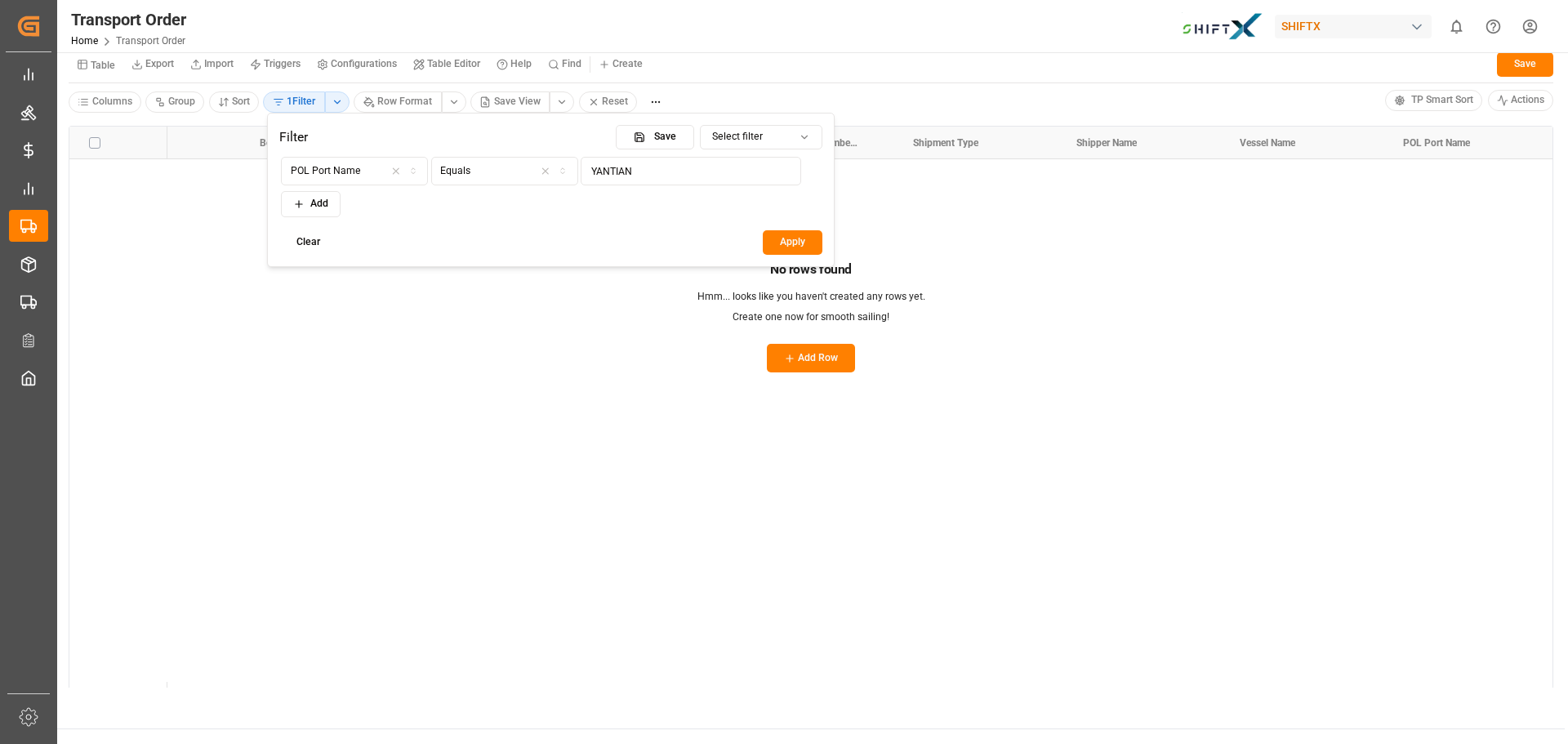
type input "YANTIAN"
click at [505, 184] on button "Equals" at bounding box center [504, 171] width 147 height 29
click at [492, 387] on div "Contains" at bounding box center [534, 394] width 204 height 23
type input "YANTIAN"
click at [807, 243] on button "Apply" at bounding box center [793, 242] width 60 height 25
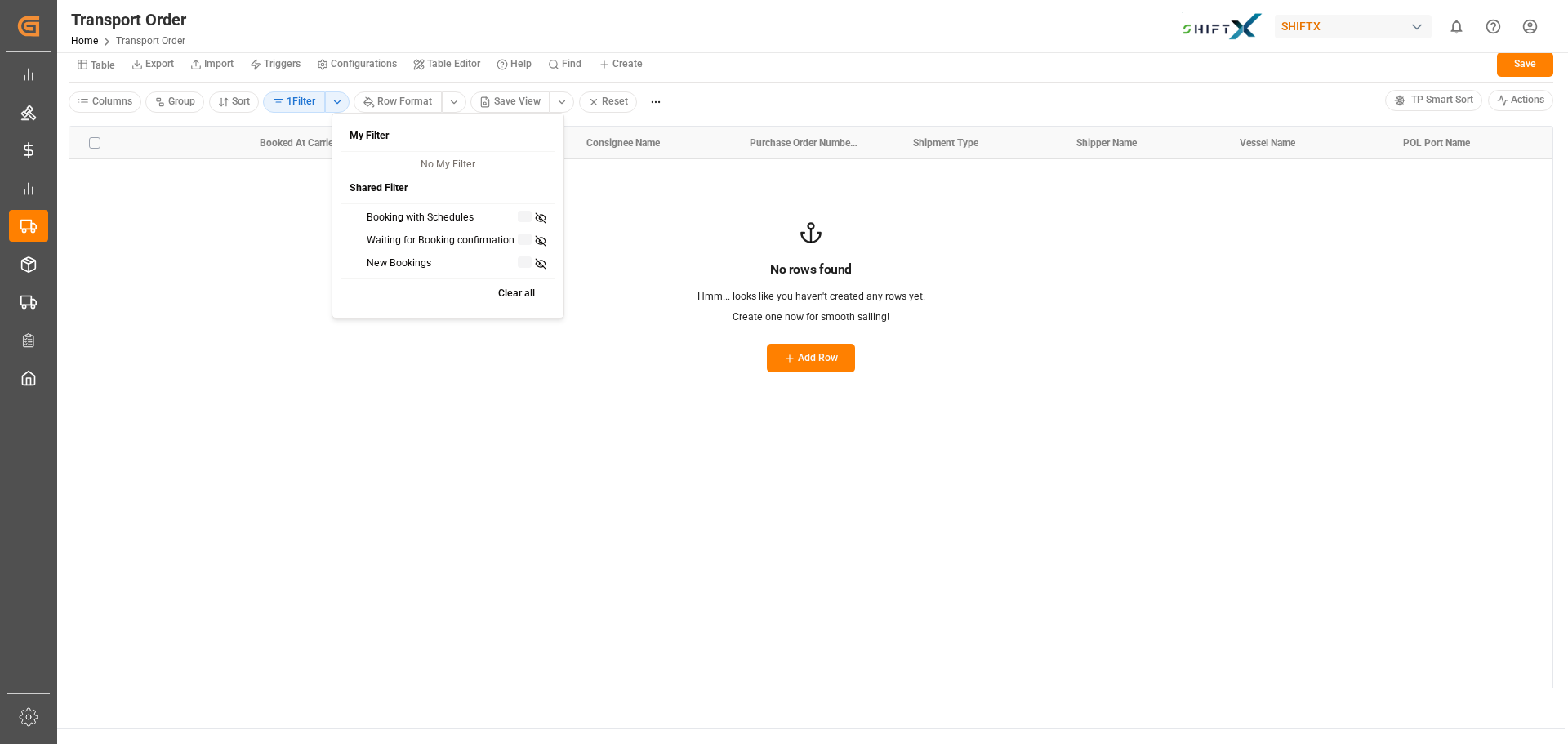
click at [330, 101] on html "Created by potrace 1.15, written by [PERSON_NAME] [DATE]-[DATE] Created by potr…" at bounding box center [784, 372] width 1568 height 744
click at [505, 287] on button "Clear all" at bounding box center [507, 294] width 71 height 25
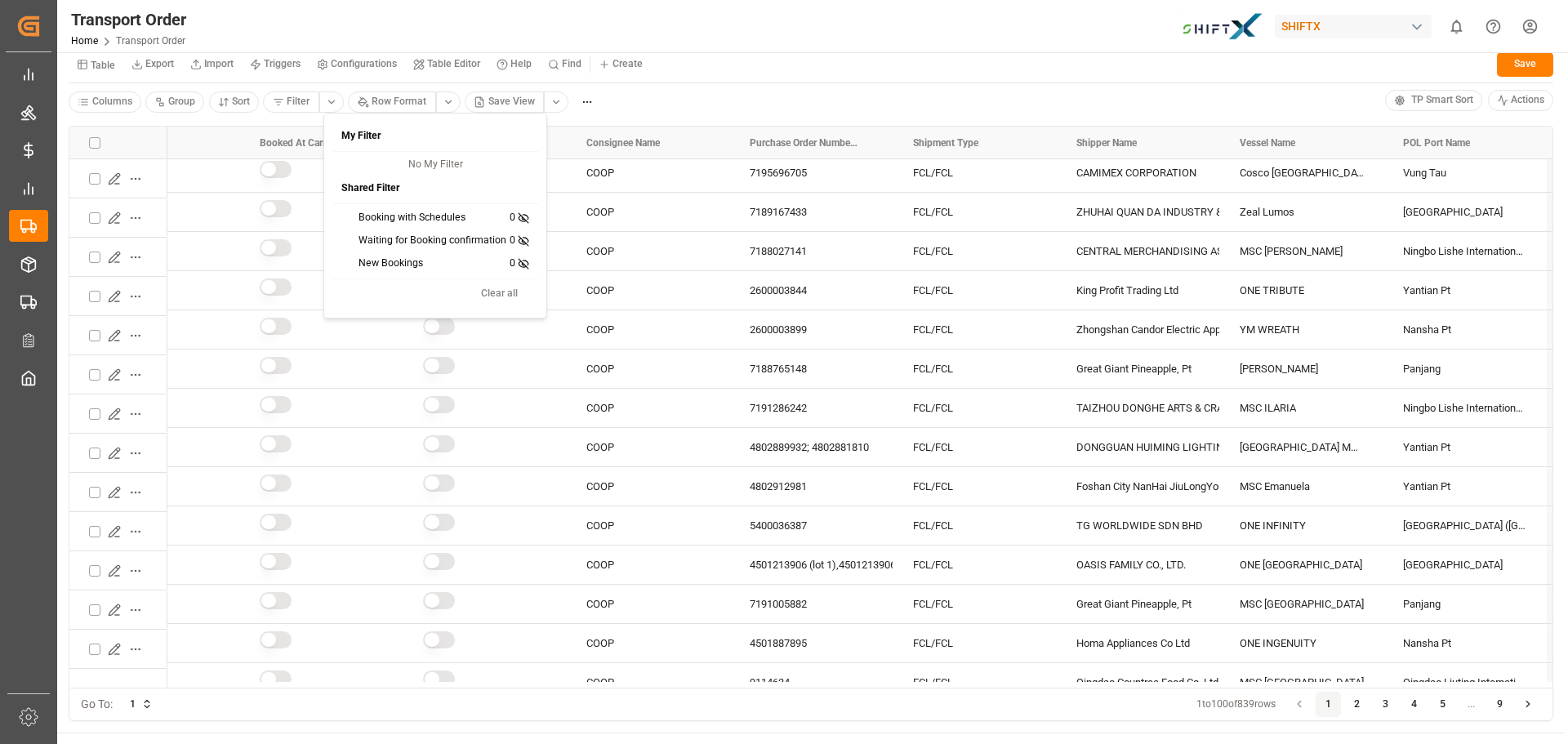
click at [1215, 91] on html "Created by potrace 1.15, written by [PERSON_NAME] [DATE]-[DATE] Created by potr…" at bounding box center [784, 372] width 1568 height 744
click at [445, 101] on html "Created by potrace 1.15, written by [PERSON_NAME] [DATE]-[DATE] Created by potr…" at bounding box center [784, 372] width 1568 height 744
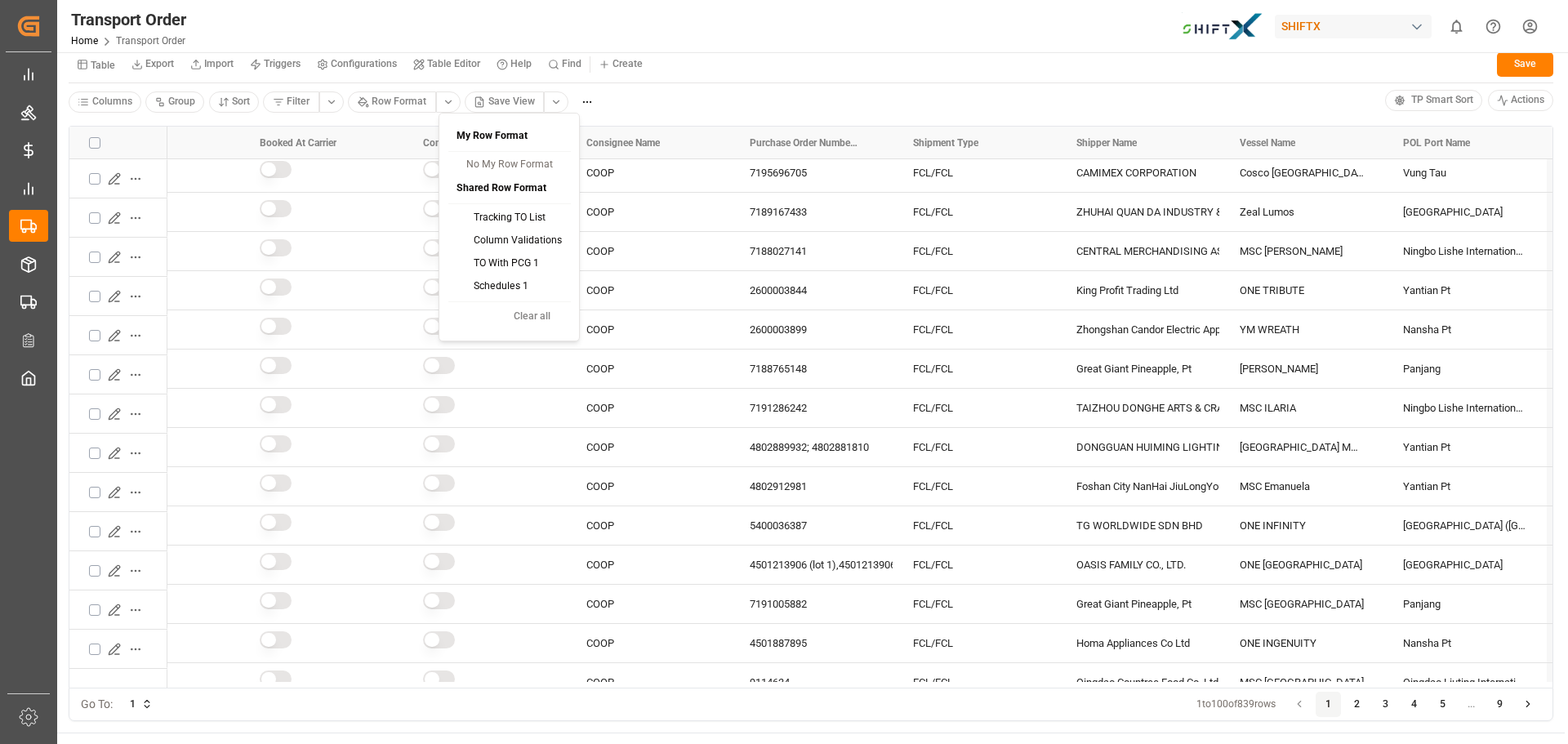
click at [228, 106] on html "Created by potrace 1.15, written by [PERSON_NAME] [DATE]-[DATE] Created by potr…" at bounding box center [784, 372] width 1568 height 744
click at [288, 106] on button "Filter" at bounding box center [291, 101] width 56 height 21
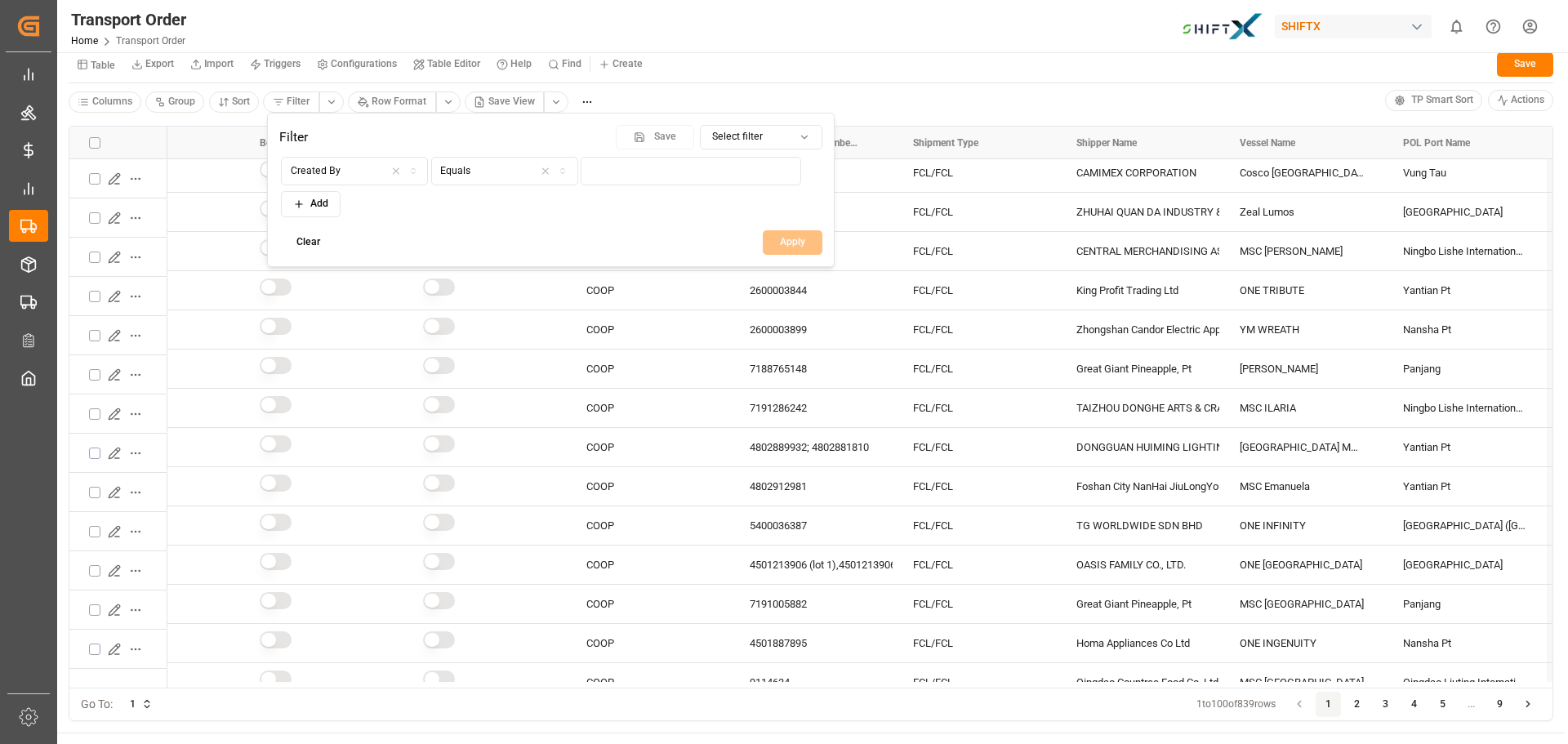
click at [356, 173] on div "Created By" at bounding box center [355, 171] width 140 height 14
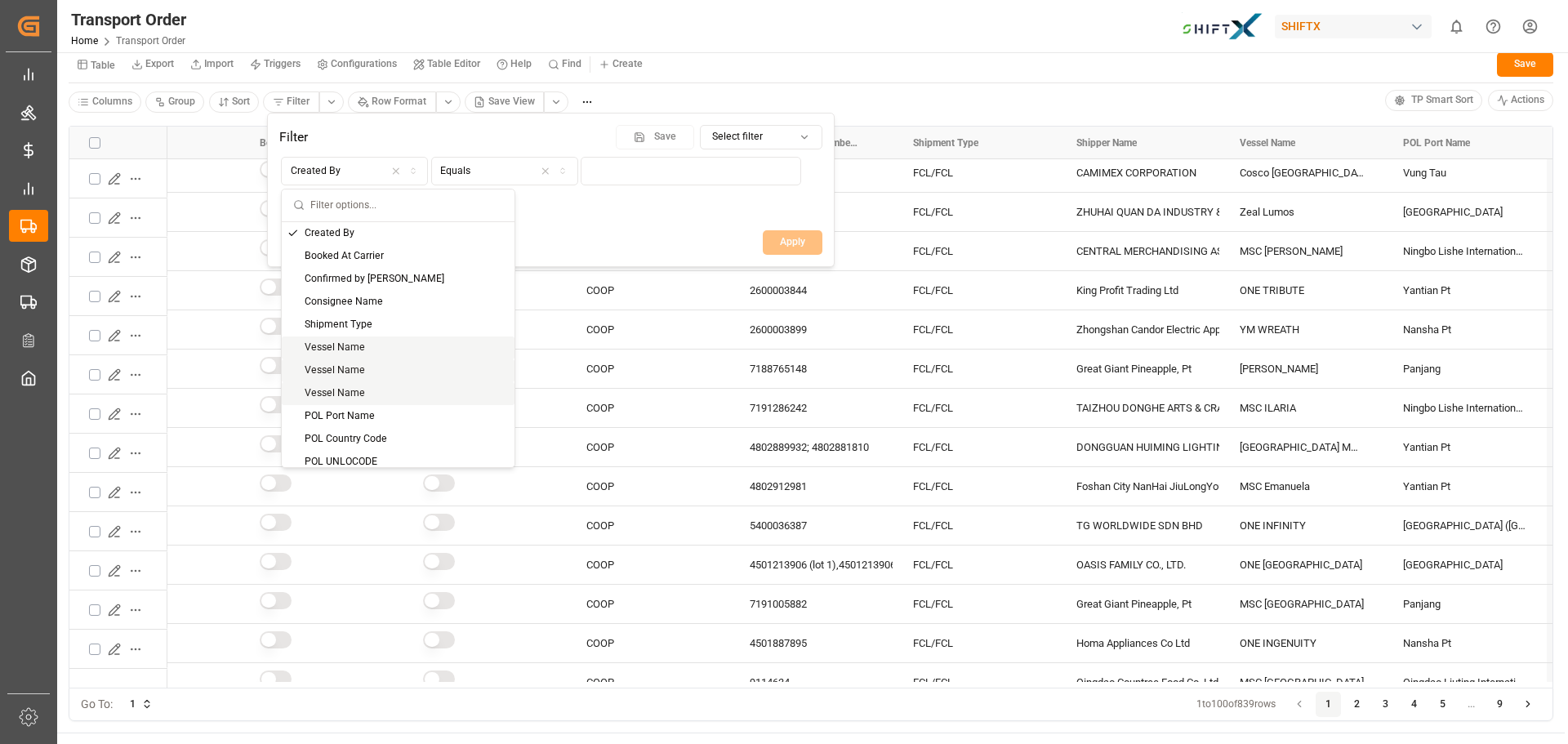
scroll to position [82, 0]
drag, startPoint x: 364, startPoint y: 333, endPoint x: 377, endPoint y: 329, distance: 13.6
click at [363, 332] on div "POL Port Name" at bounding box center [398, 335] width 233 height 23
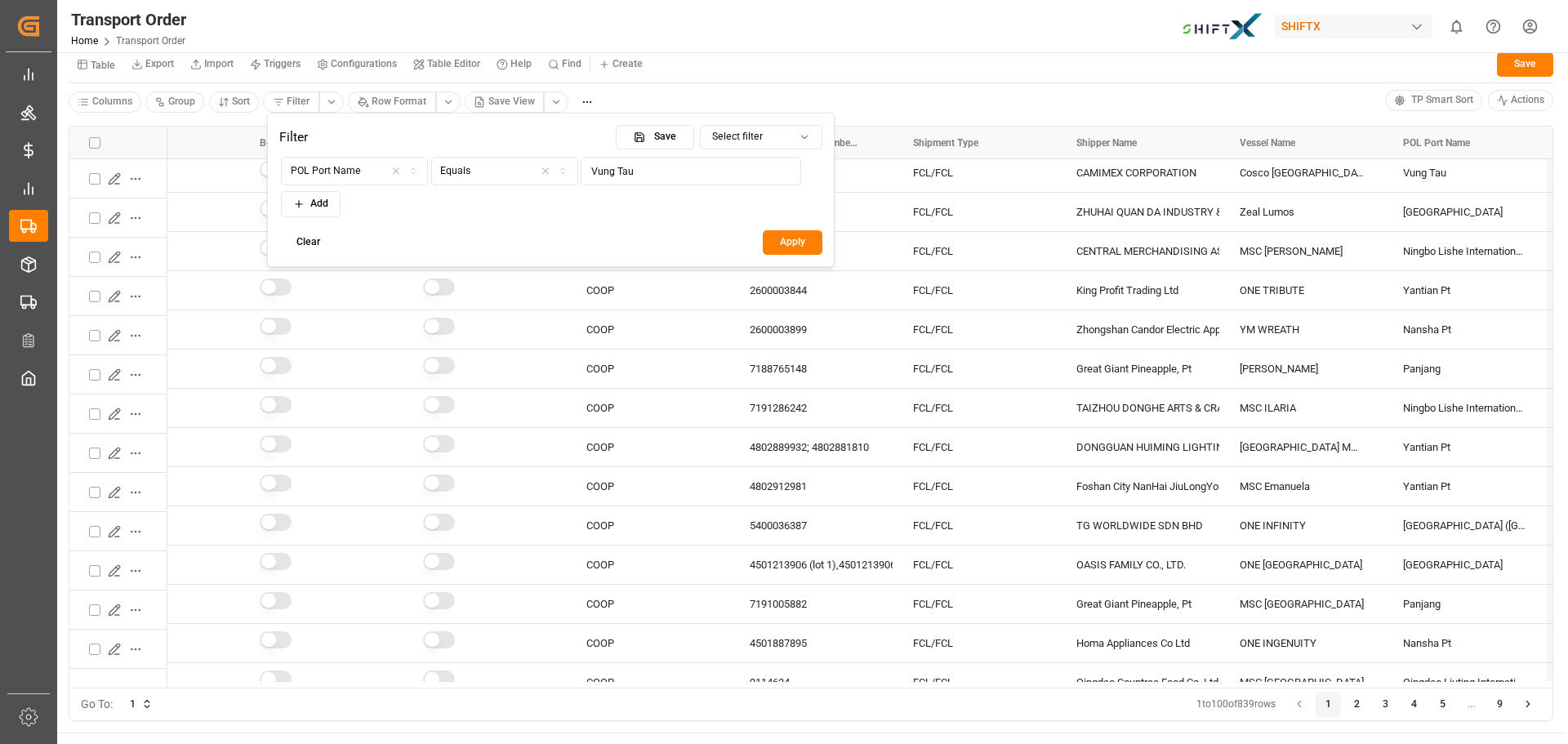
type input "Vung Tau"
click at [795, 241] on button "Apply" at bounding box center [793, 242] width 60 height 25
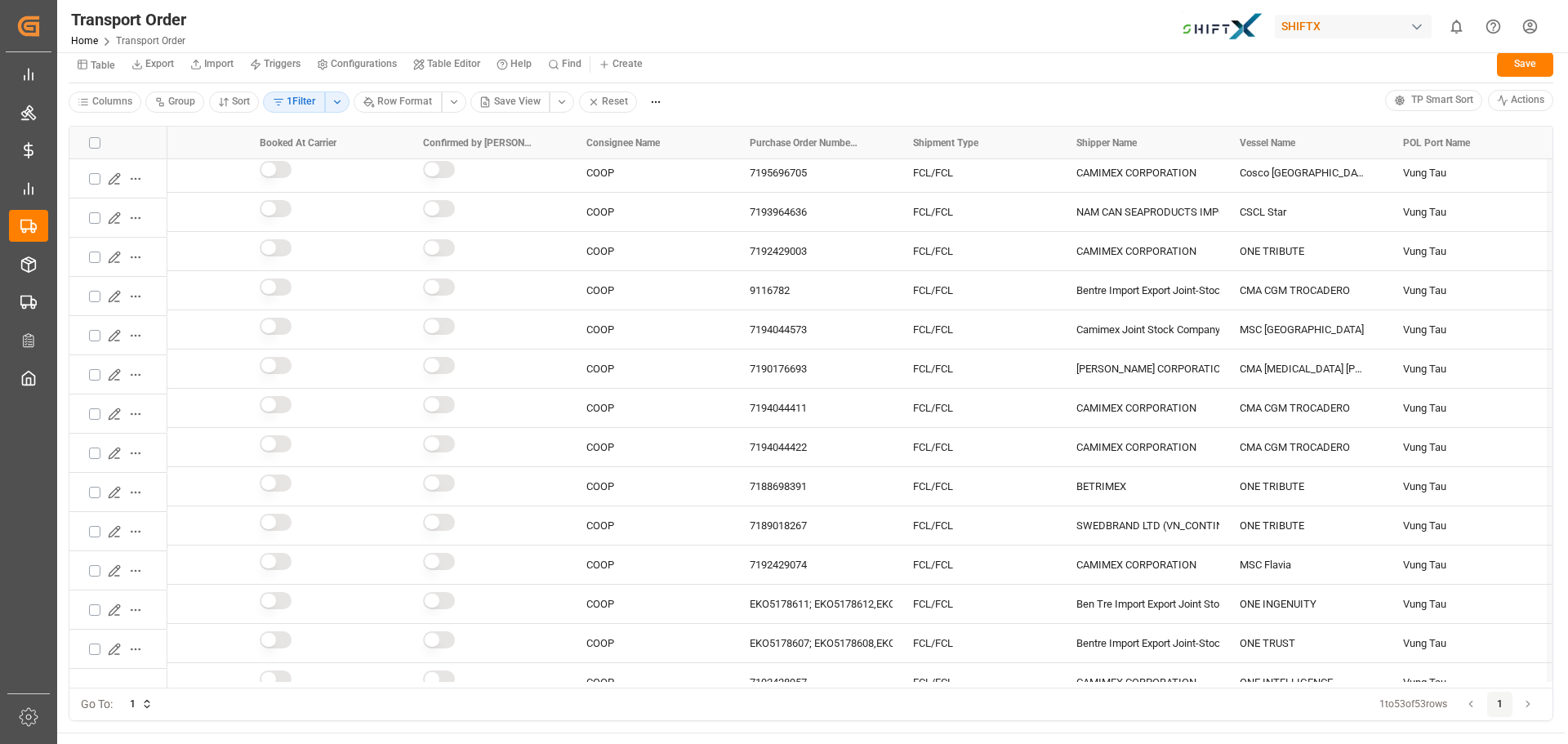
click at [306, 102] on button "1 Filter" at bounding box center [294, 101] width 62 height 21
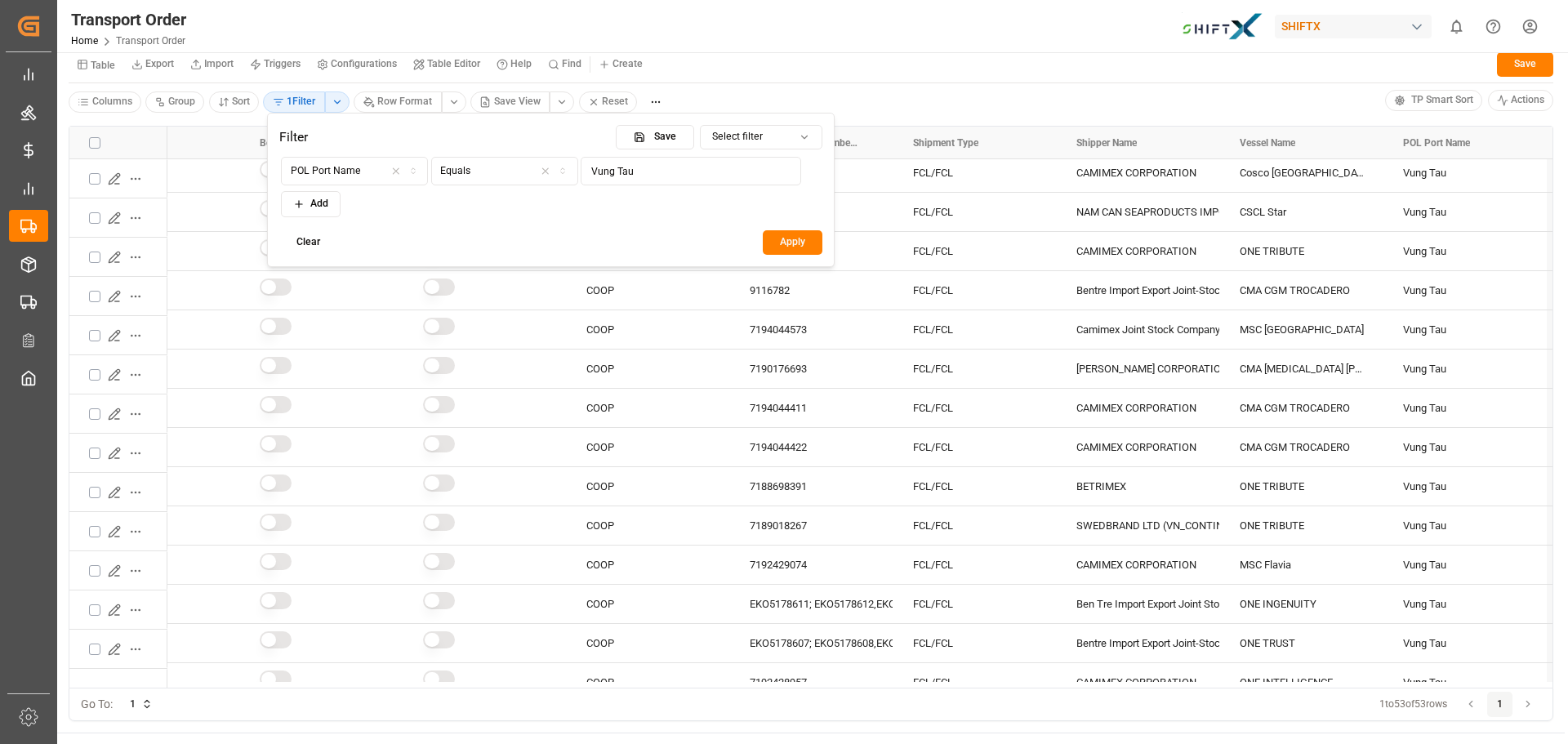
drag, startPoint x: 675, startPoint y: 176, endPoint x: 528, endPoint y: 174, distance: 147.0
click at [528, 174] on div "POL Port Name Equals Vung Tau" at bounding box center [551, 171] width 540 height 29
type input "VUNG TAU"
click at [804, 246] on button "Apply" at bounding box center [793, 242] width 60 height 25
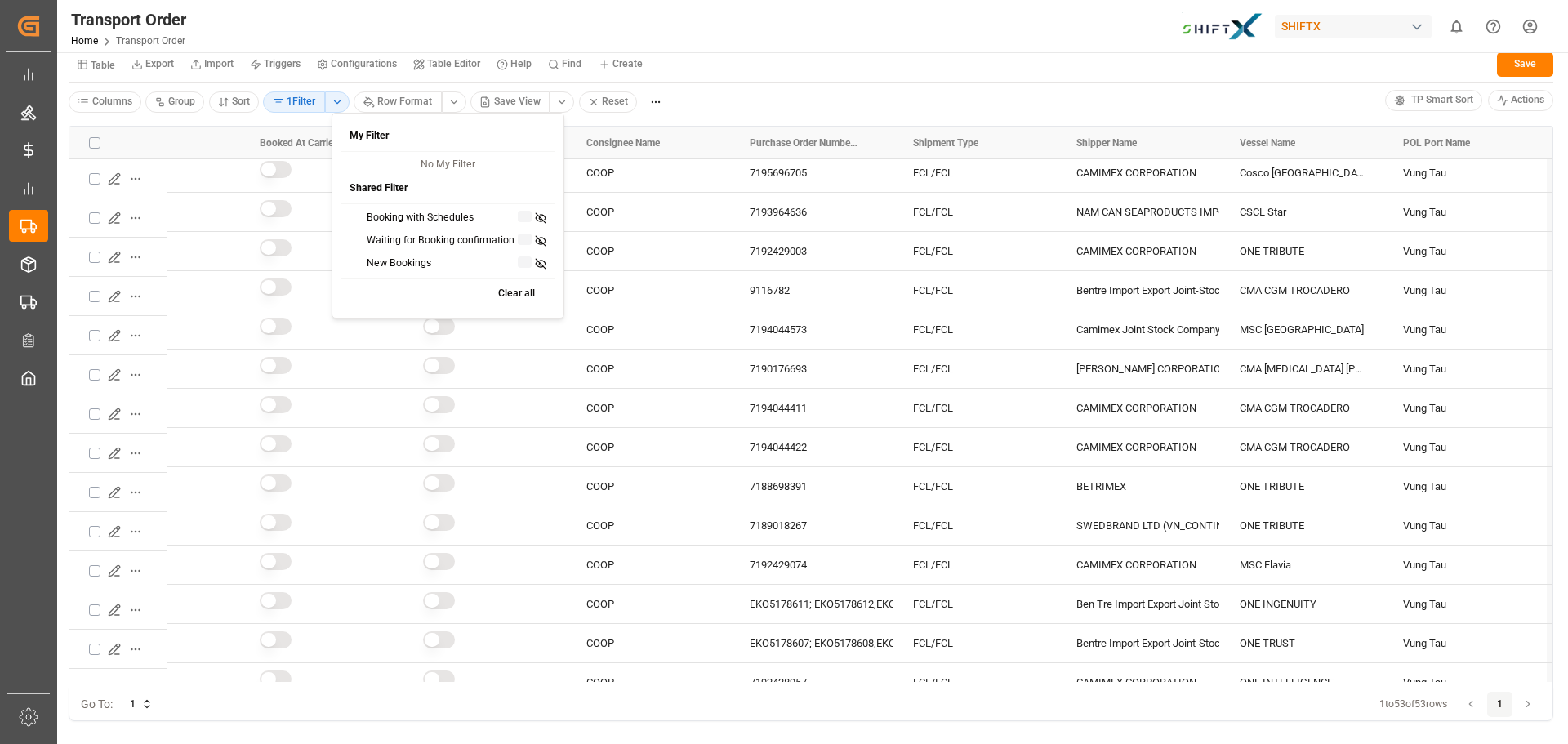
click at [336, 101] on html "Created by potrace 1.15, written by [PERSON_NAME] [DATE]-[DATE] Created by potr…" at bounding box center [784, 372] width 1568 height 744
click at [517, 297] on button "Clear all" at bounding box center [507, 294] width 71 height 25
